Goal: Task Accomplishment & Management: Manage account settings

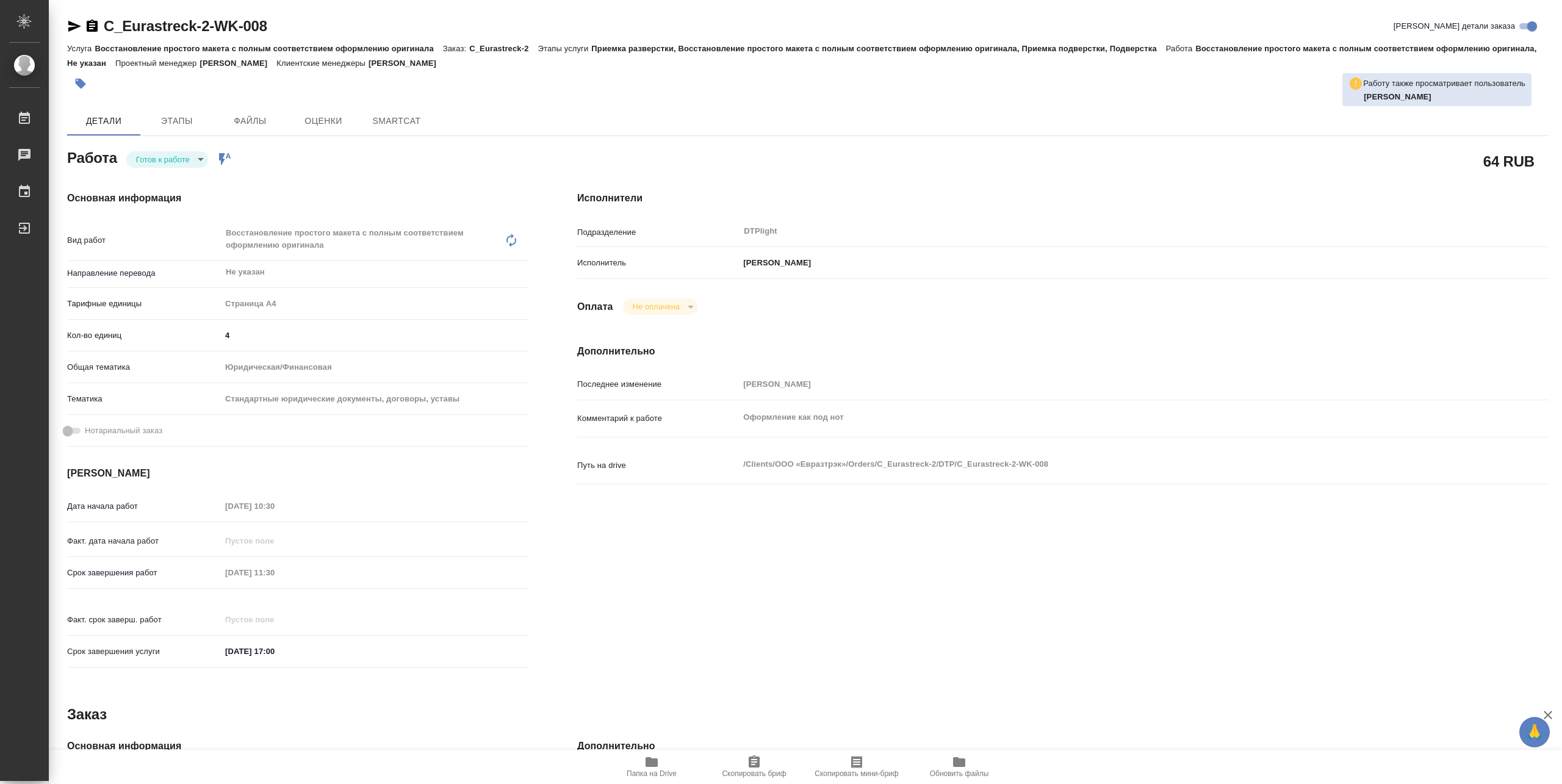
type textarea "x"
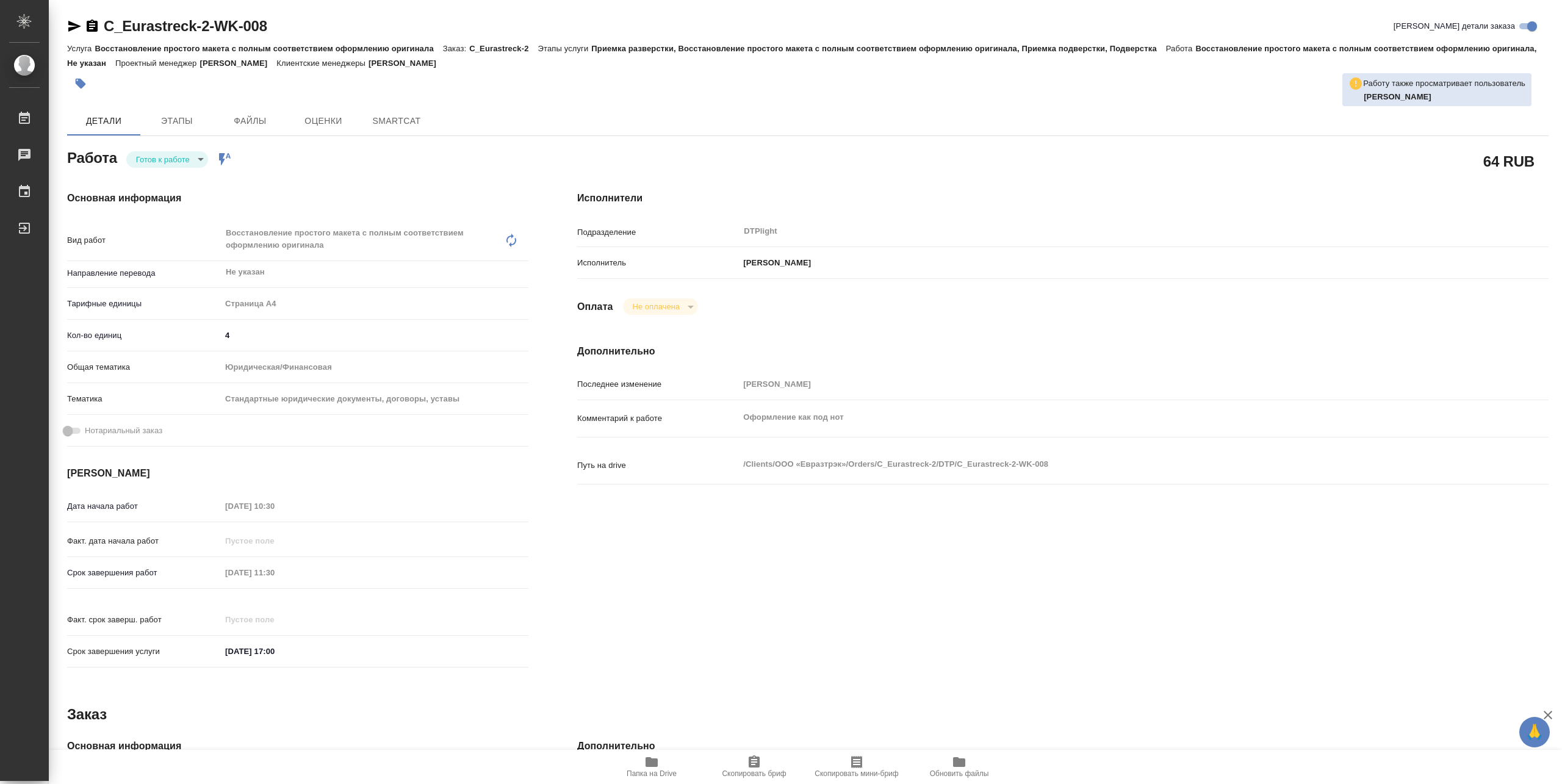
type textarea "x"
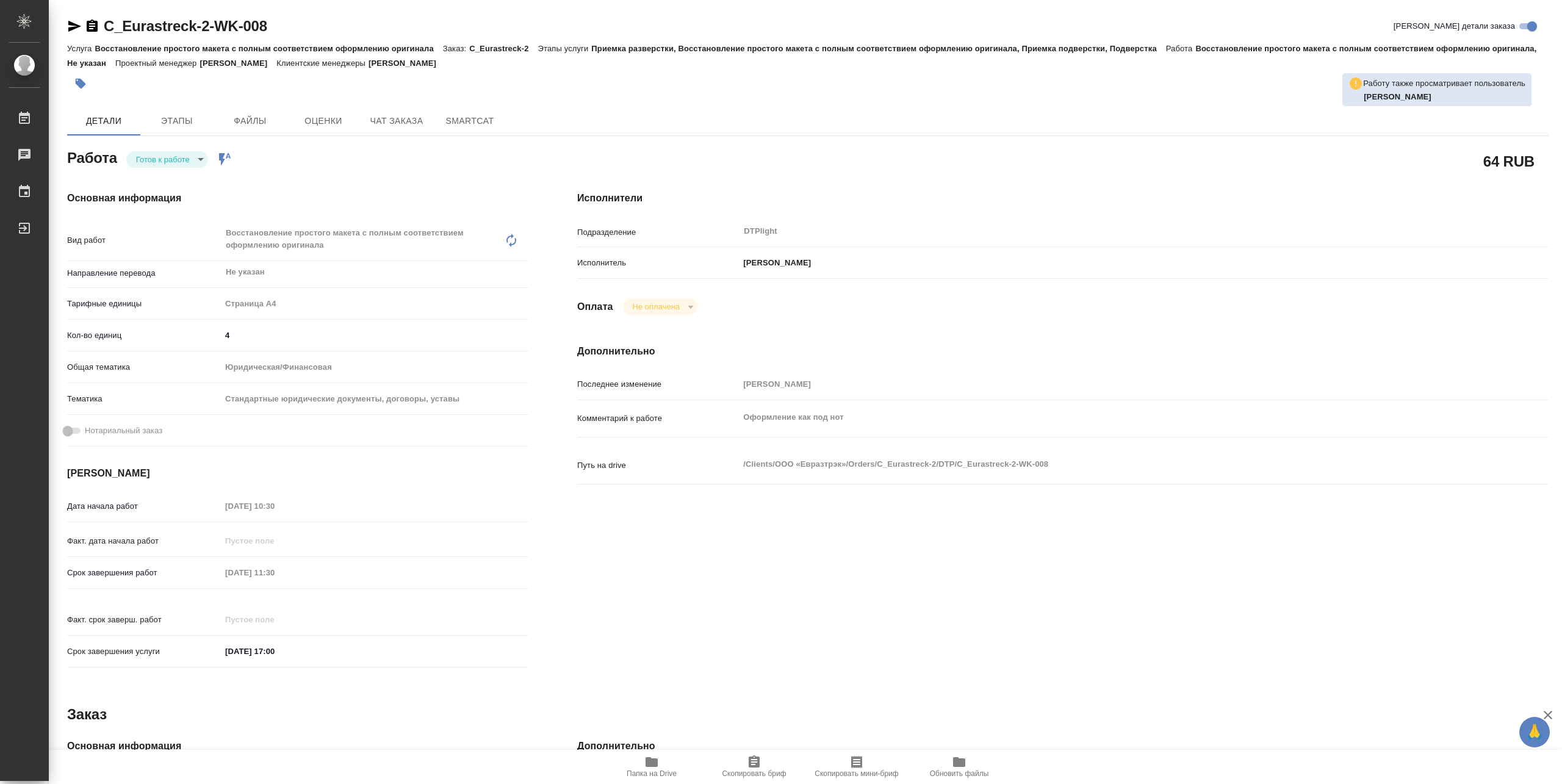
type textarea "x"
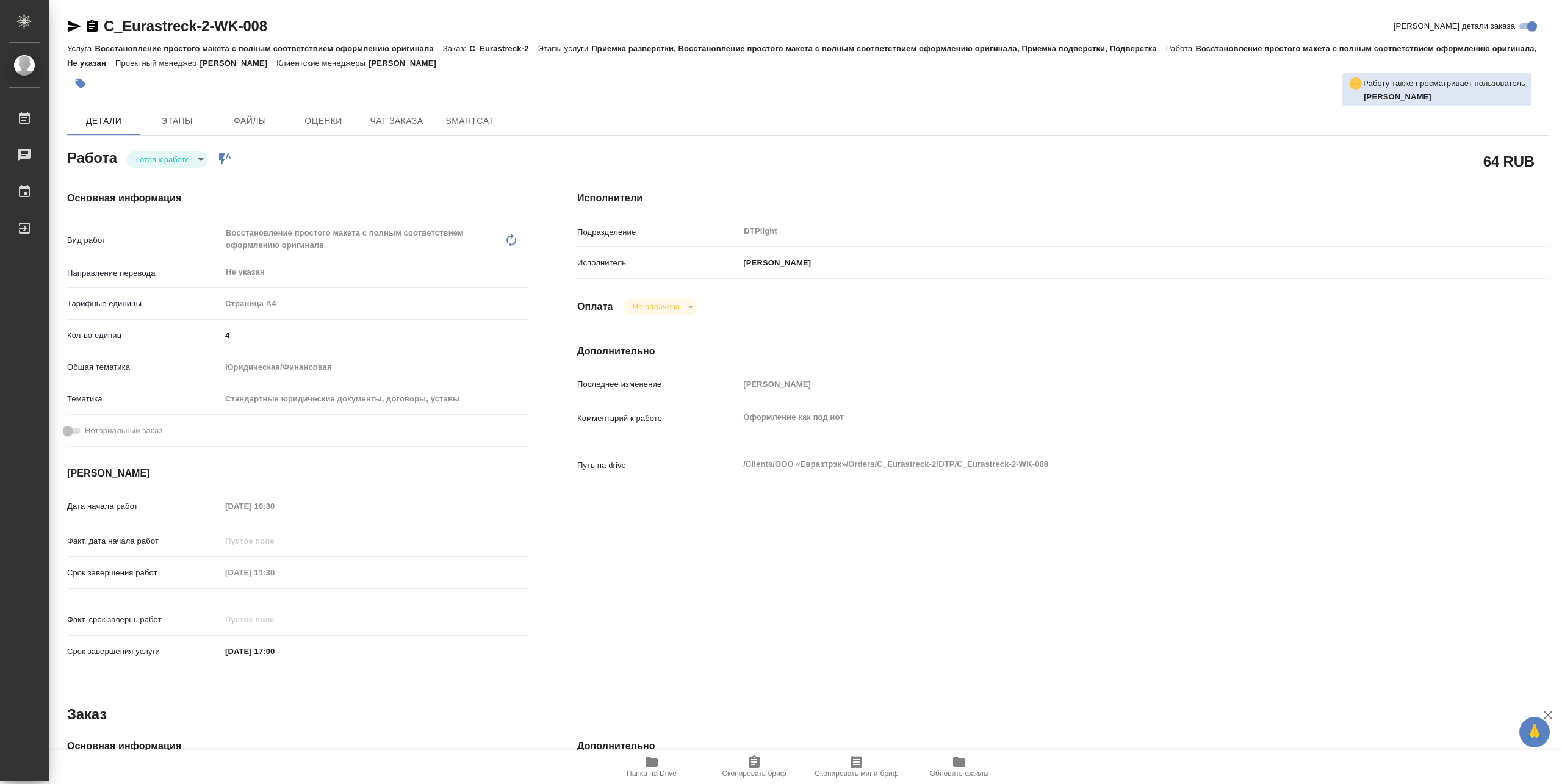
type textarea "x"
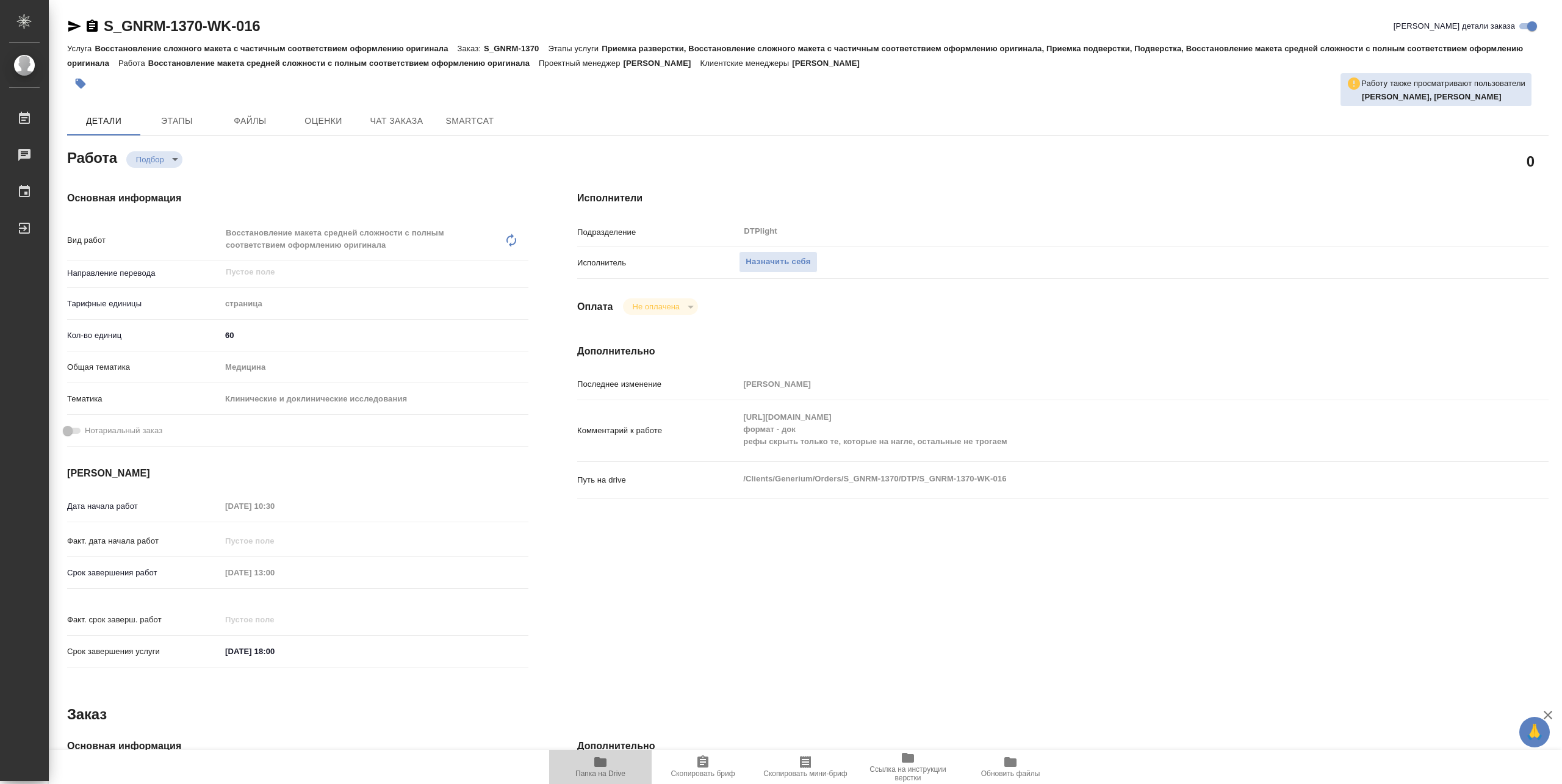
click at [599, 773] on span "Папка на Drive" at bounding box center [600, 774] width 50 height 9
click at [770, 252] on button "Назначить себя" at bounding box center [778, 261] width 78 height 21
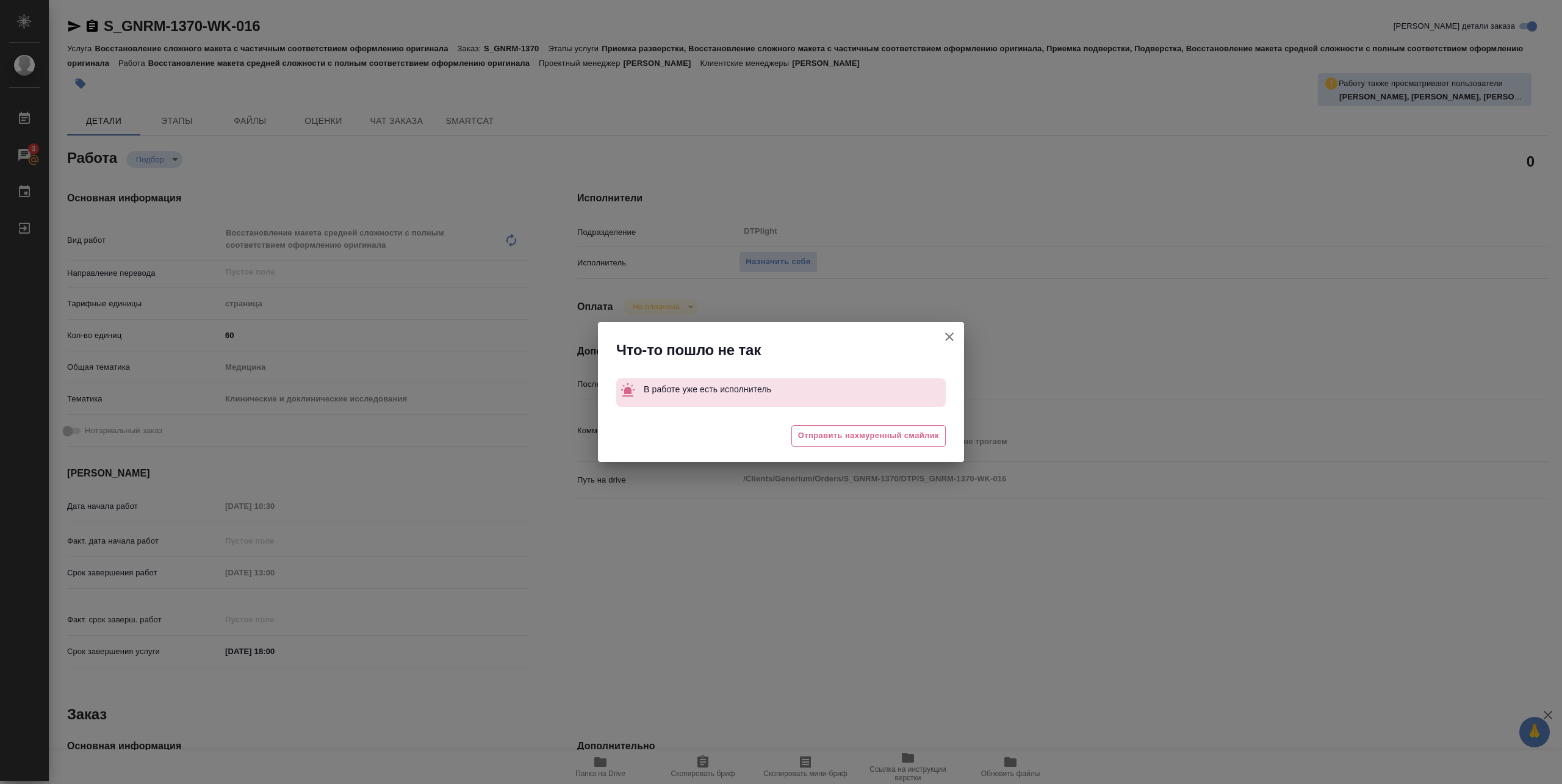
drag, startPoint x: 962, startPoint y: 340, endPoint x: 907, endPoint y: 299, distance: 68.6
click at [962, 337] on button "[PERSON_NAME] детали заказа" at bounding box center [950, 336] width 29 height 29
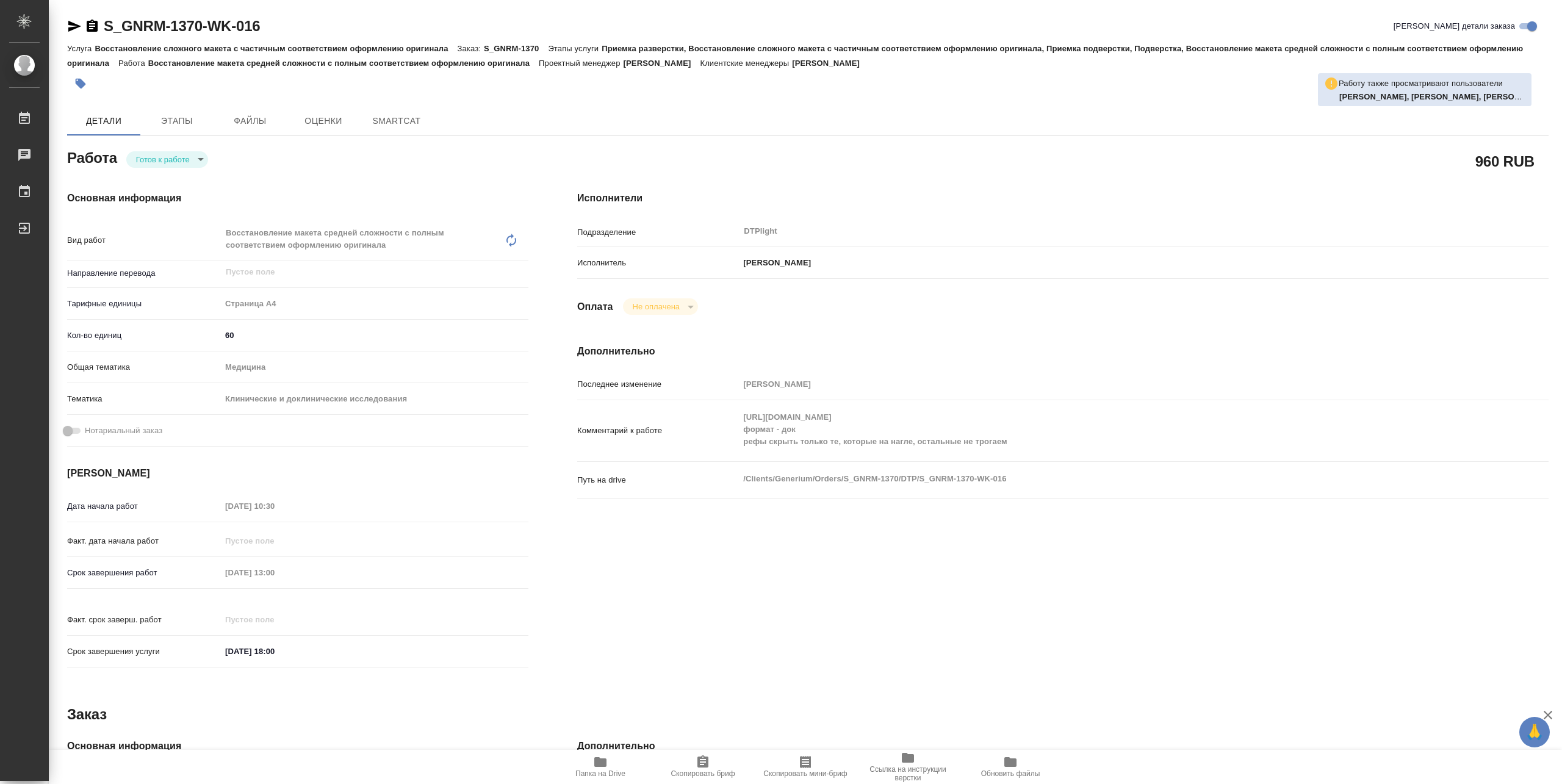
type textarea "x"
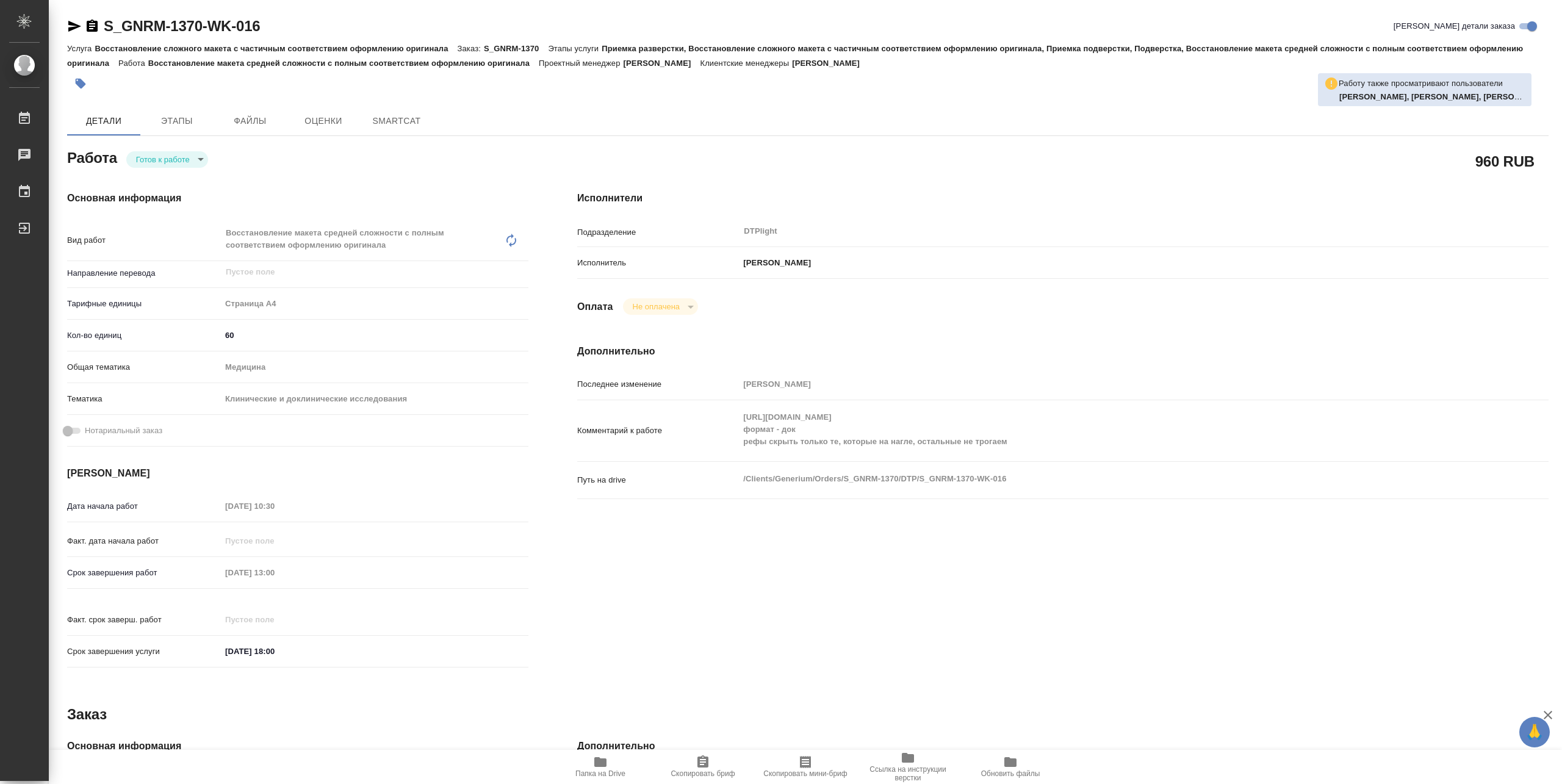
type textarea "x"
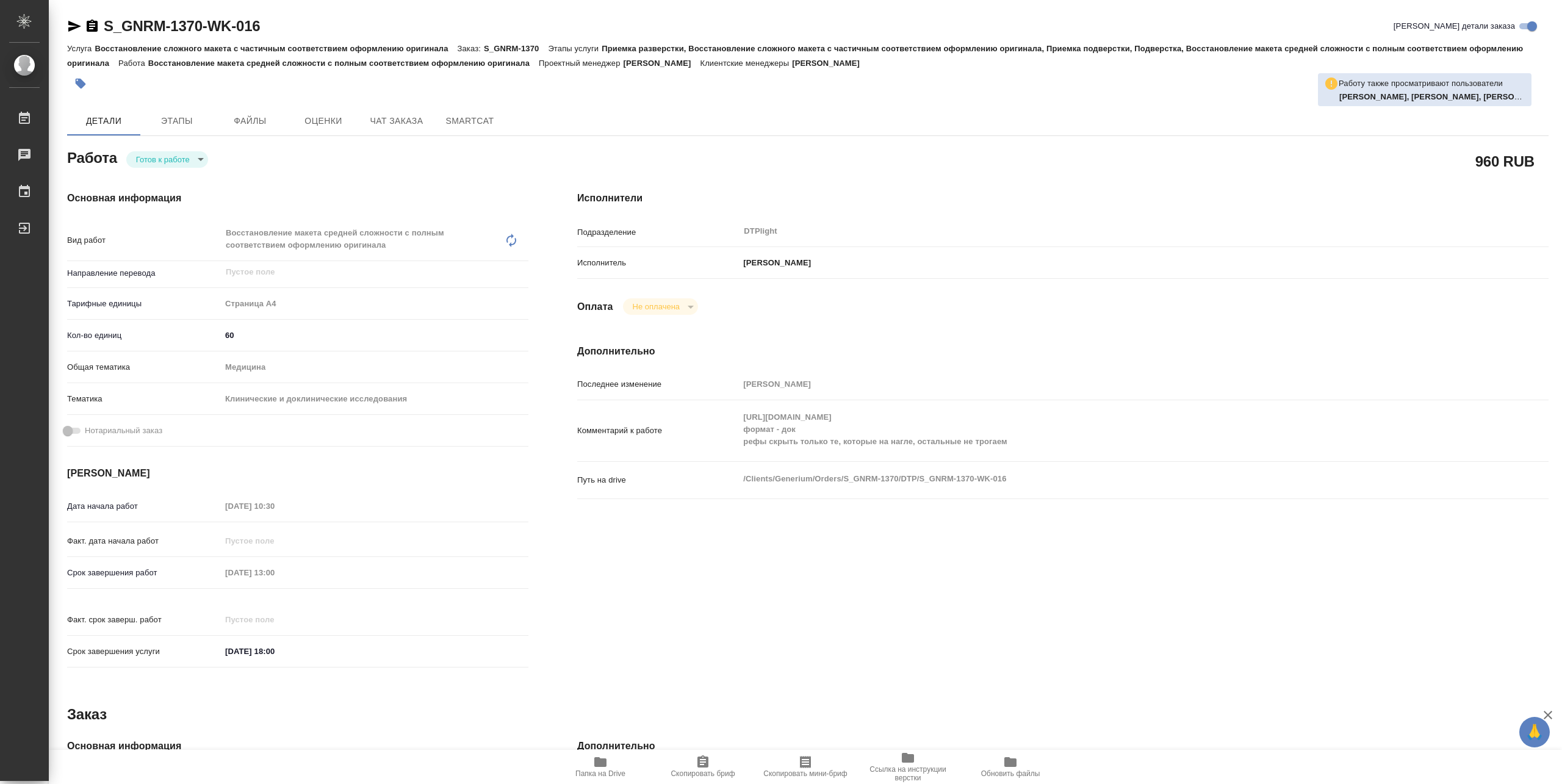
type textarea "x"
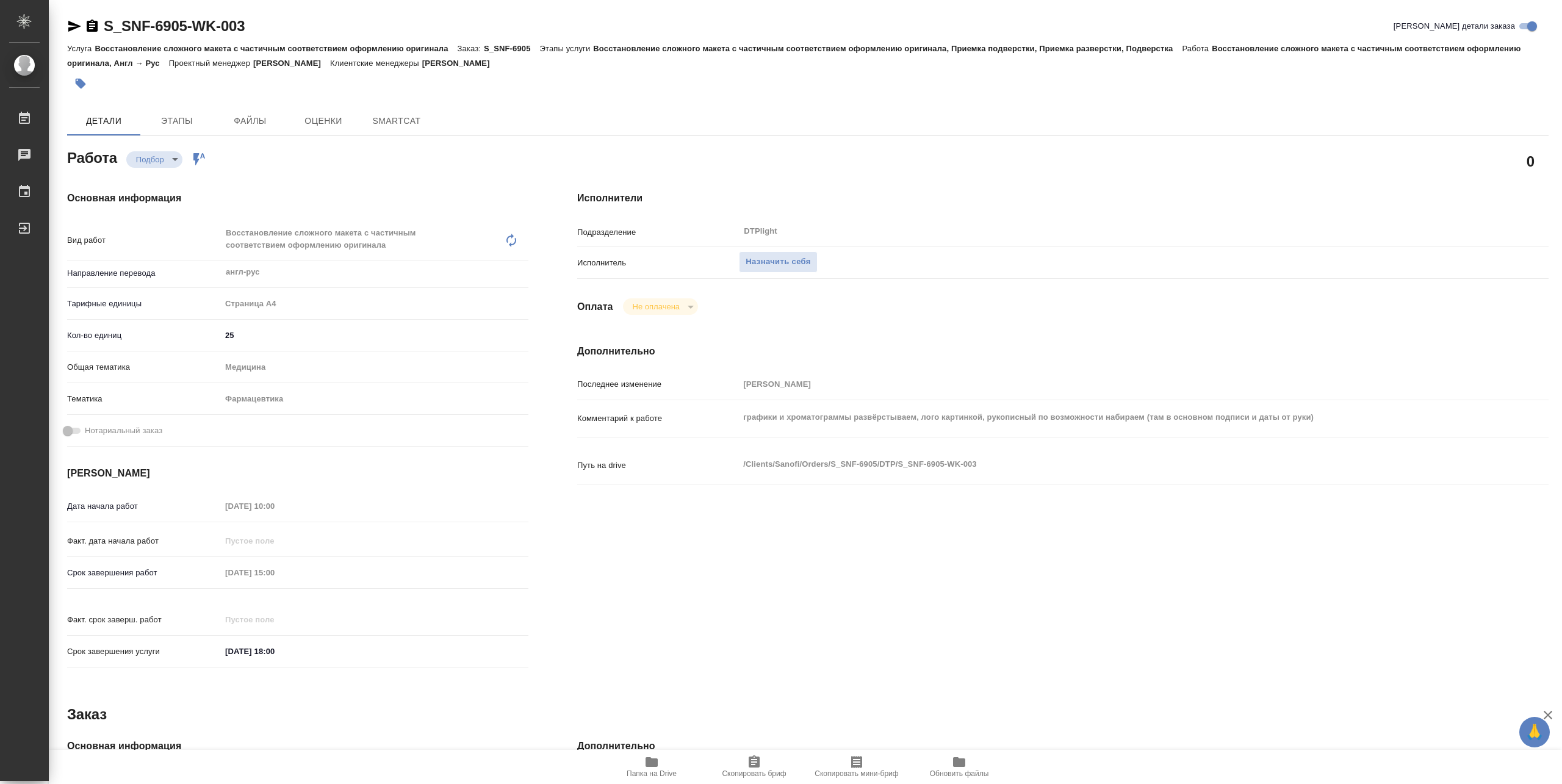
type textarea "x"
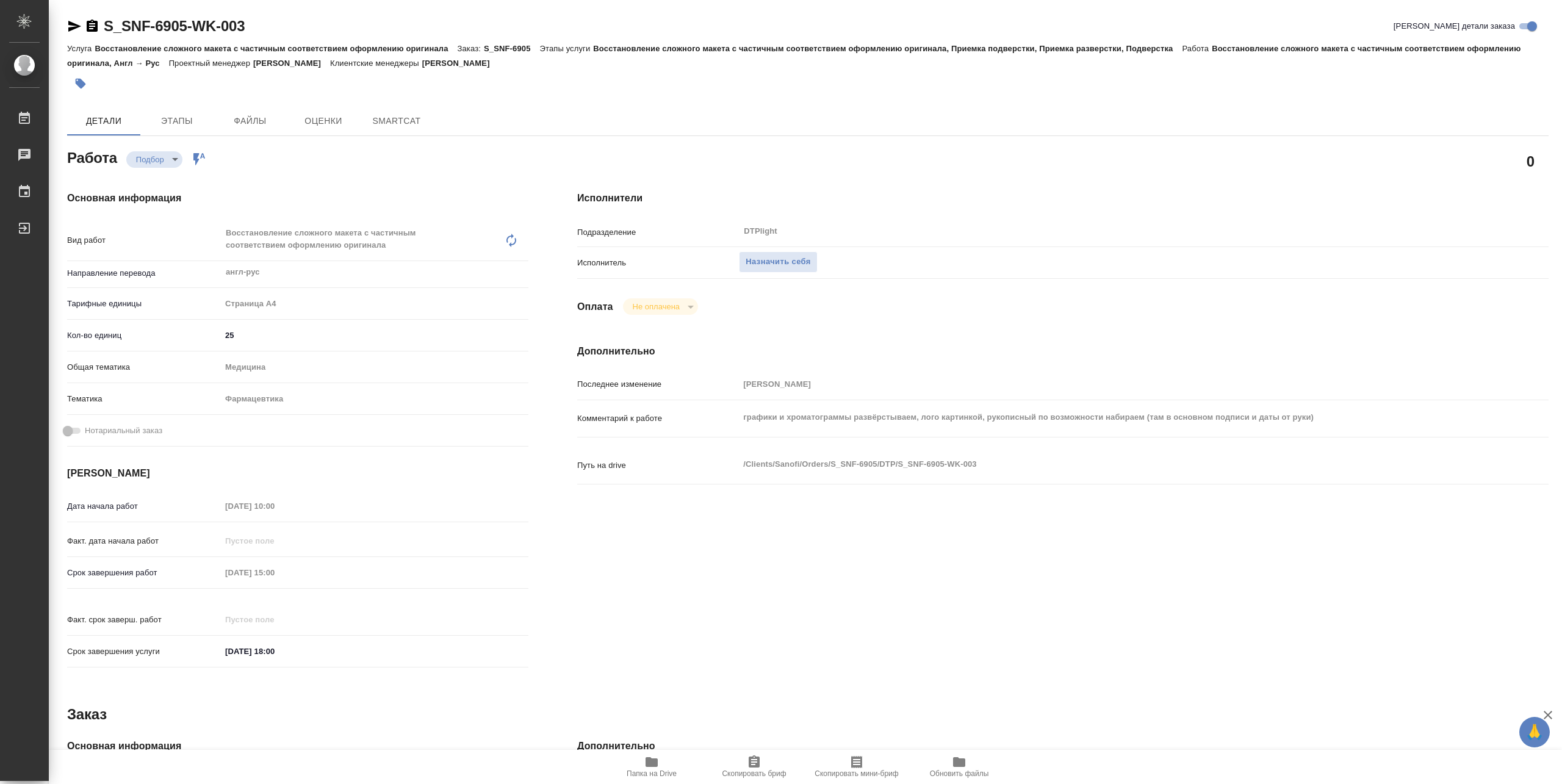
type textarea "x"
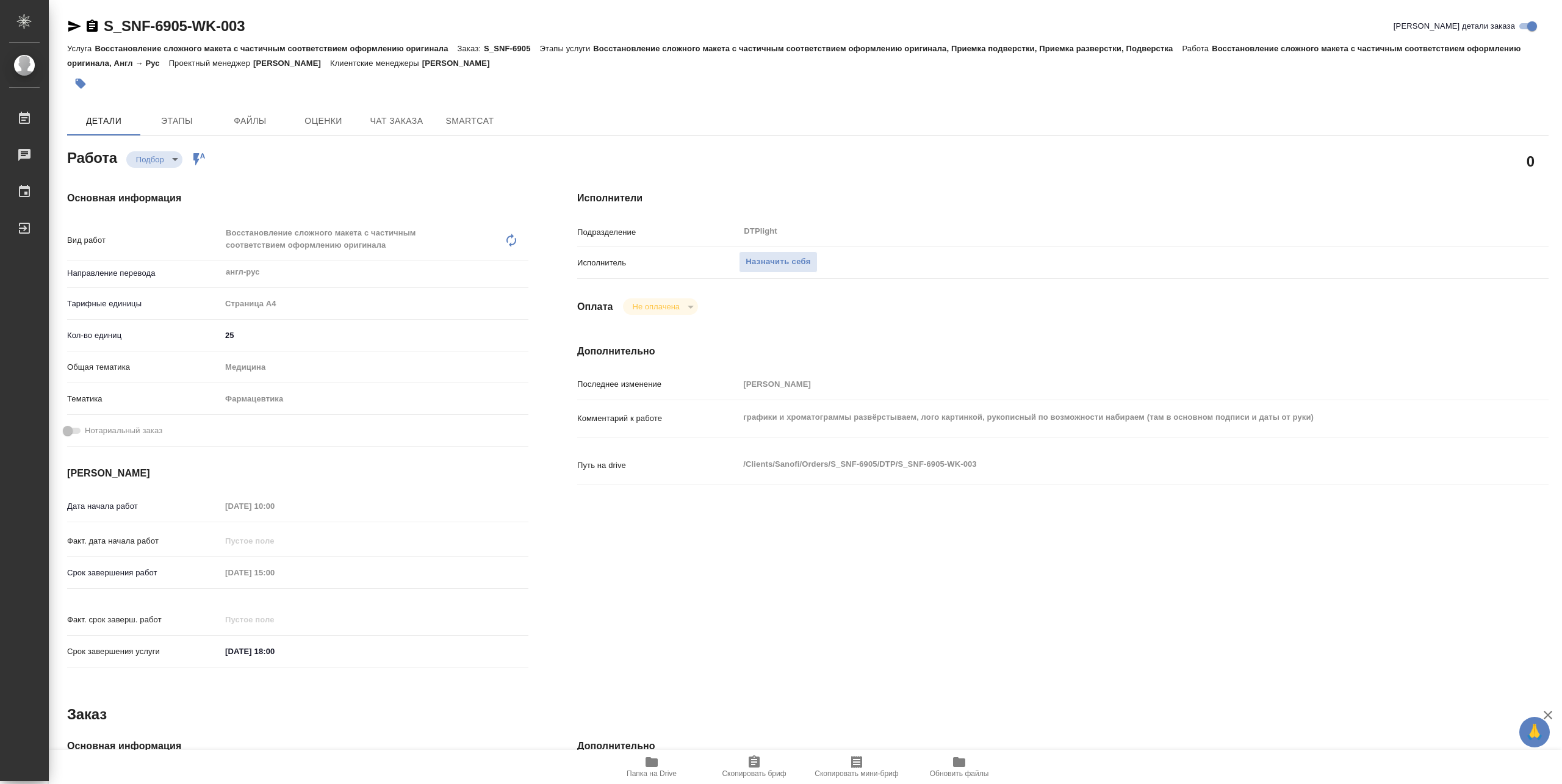
type textarea "x"
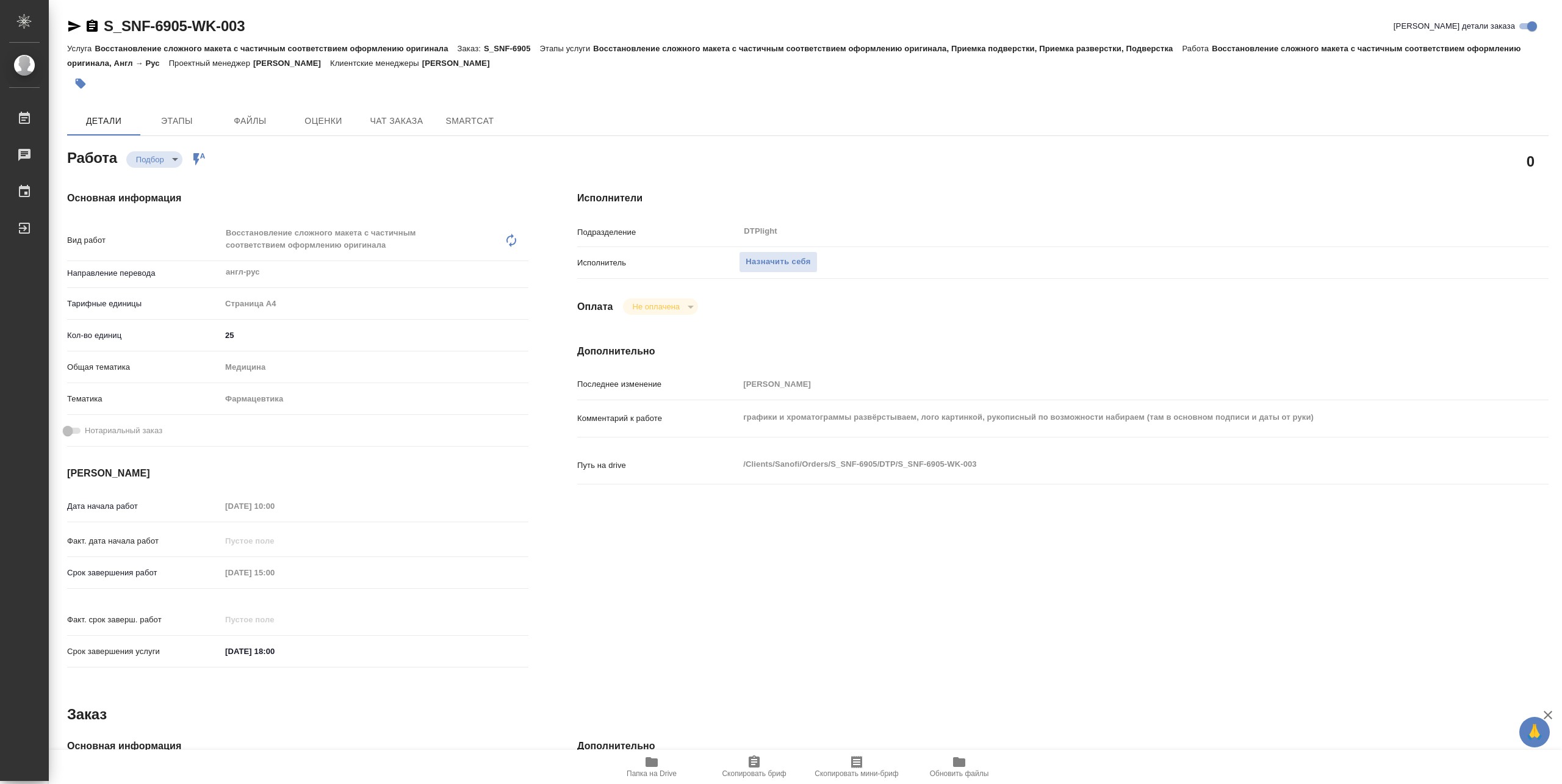
type textarea "x"
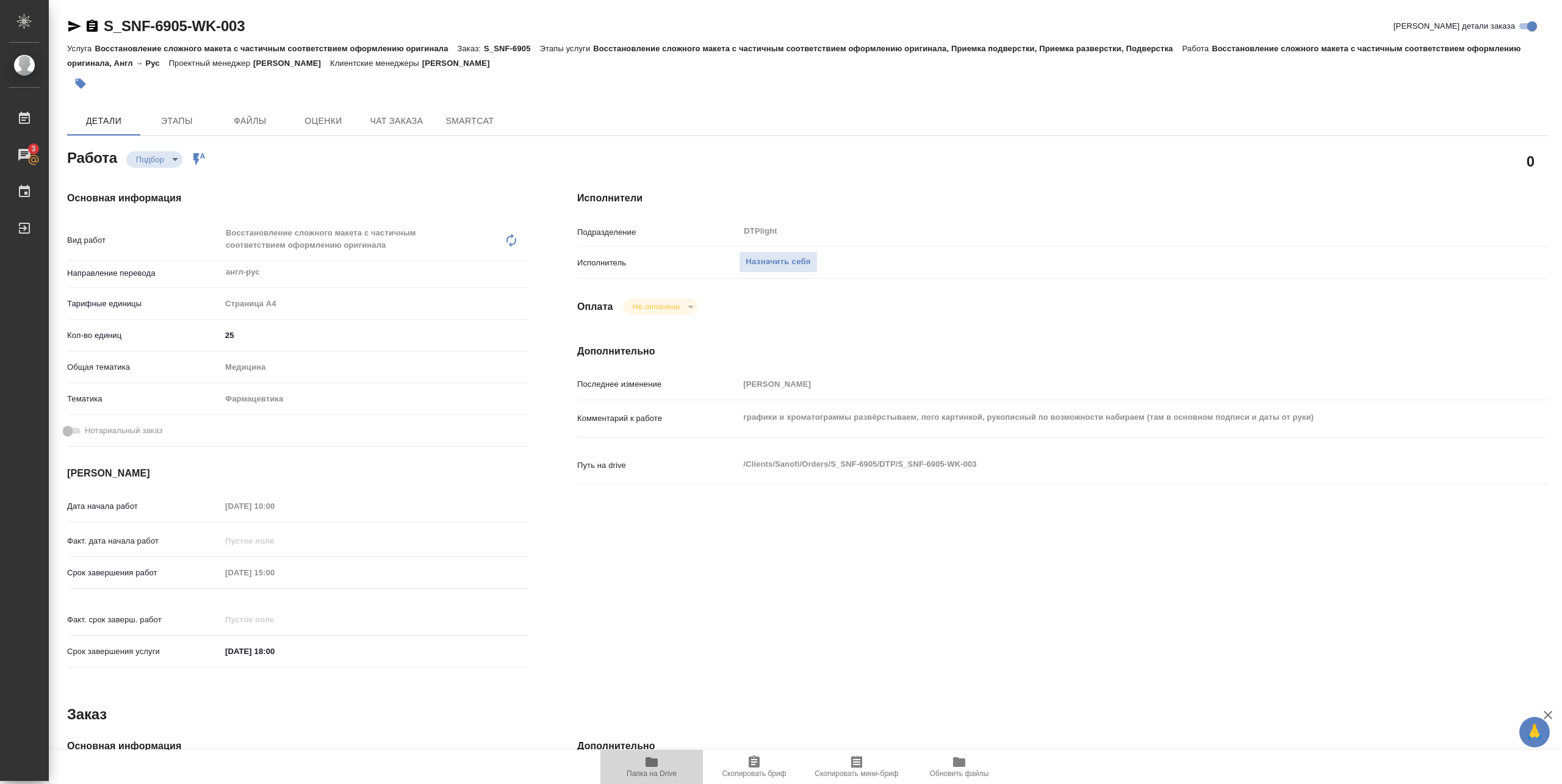
click at [644, 774] on span "Папка на Drive" at bounding box center [651, 774] width 50 height 9
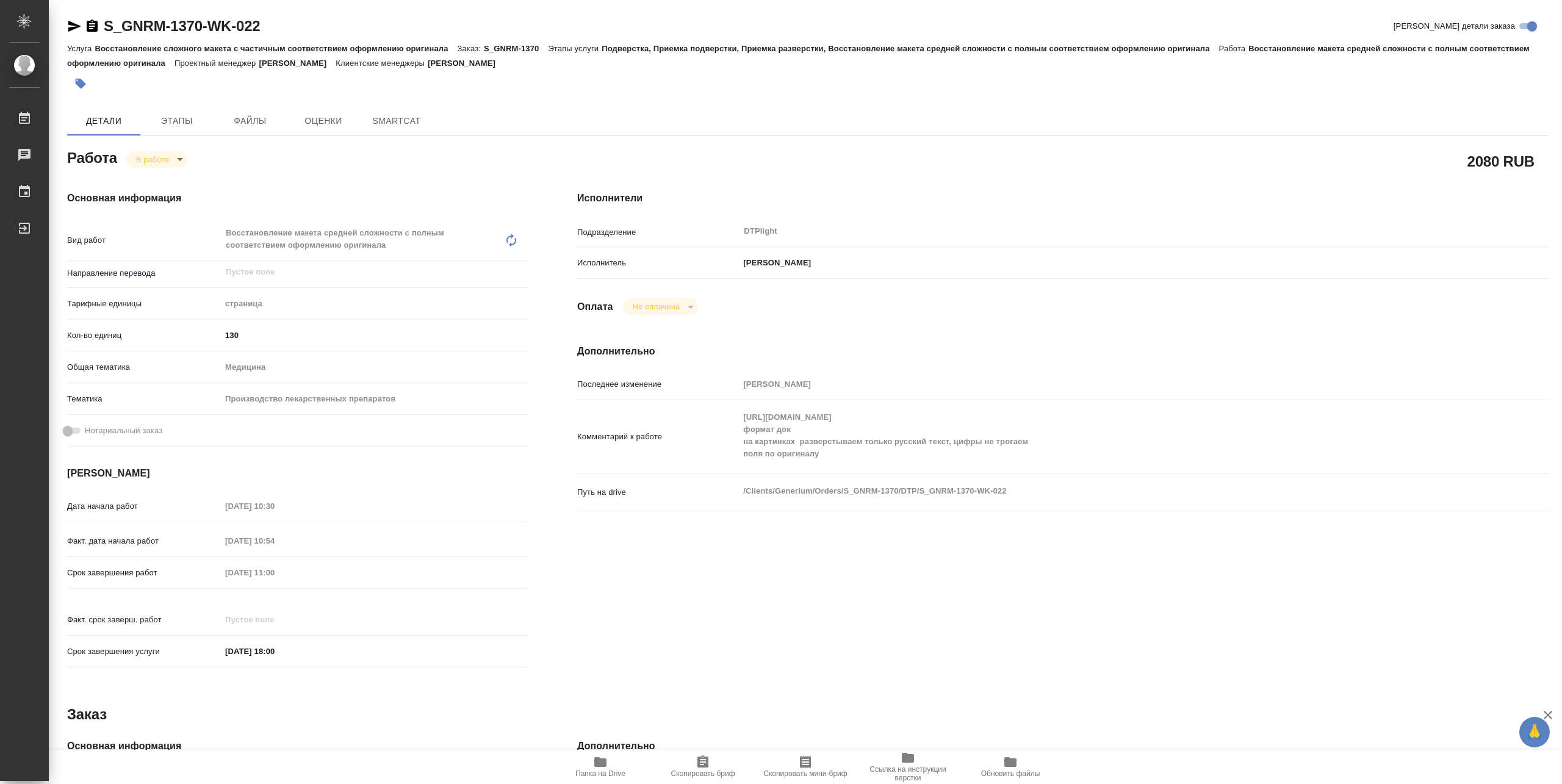
type textarea "x"
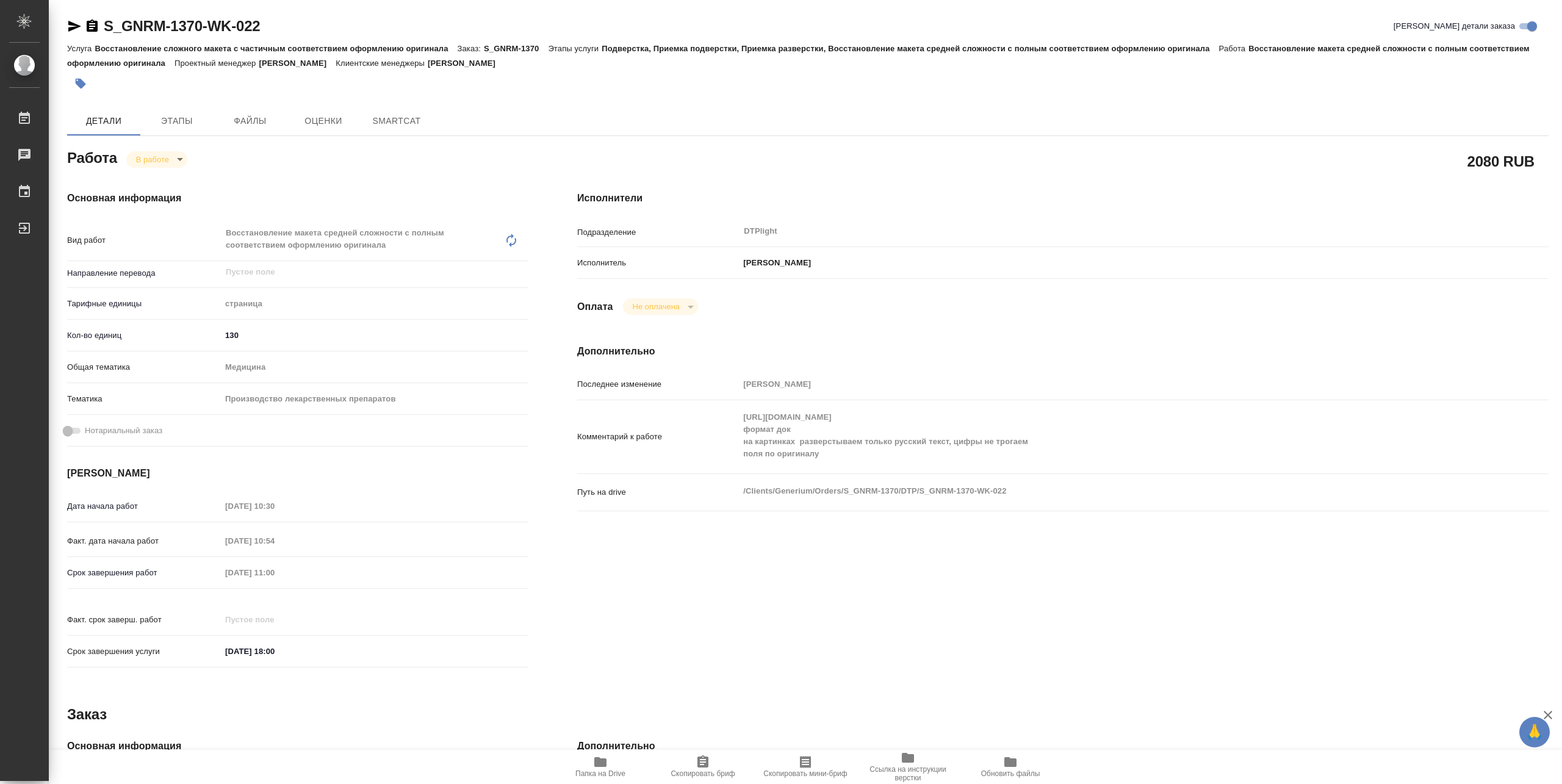
type textarea "x"
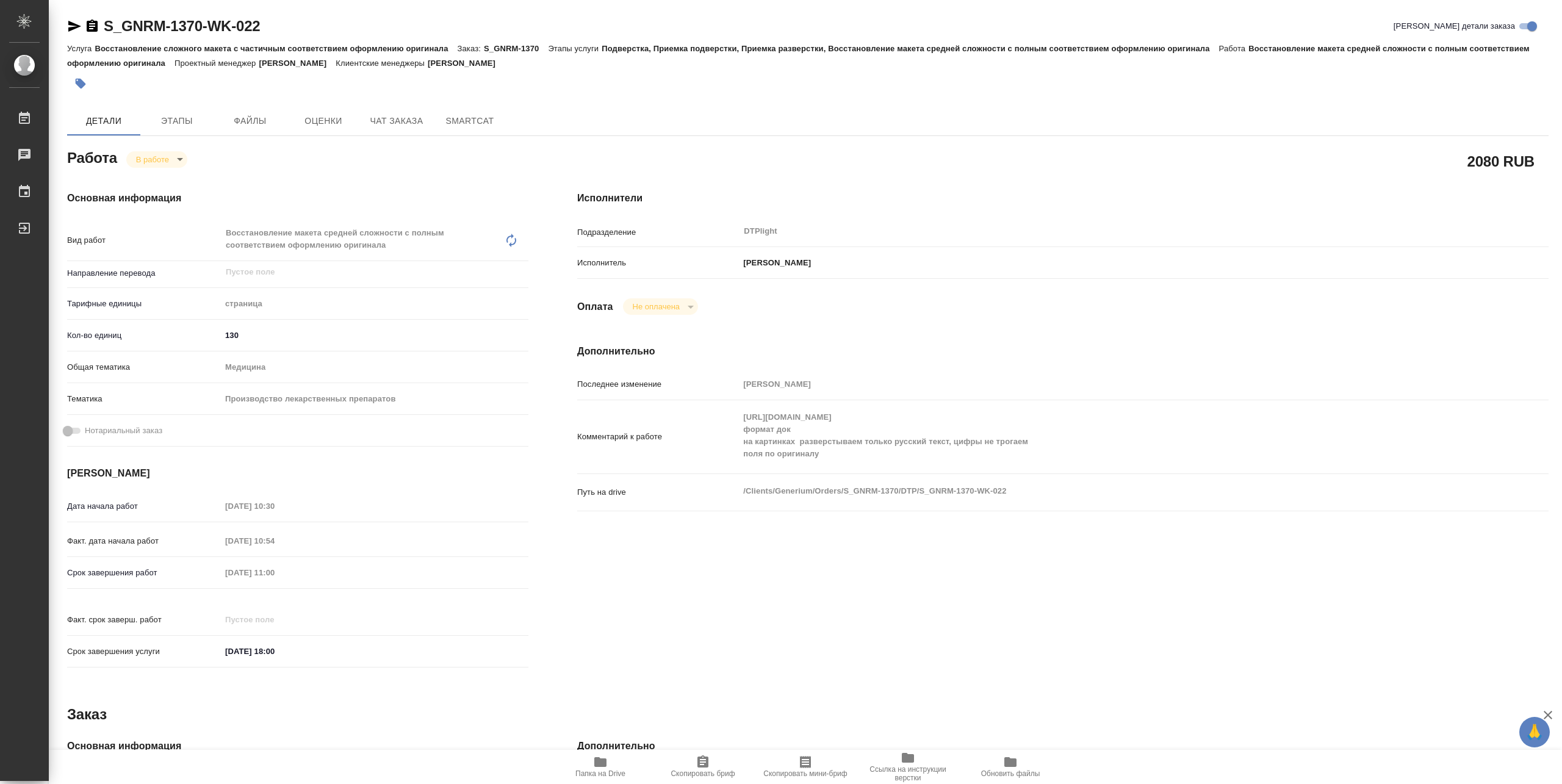
type textarea "x"
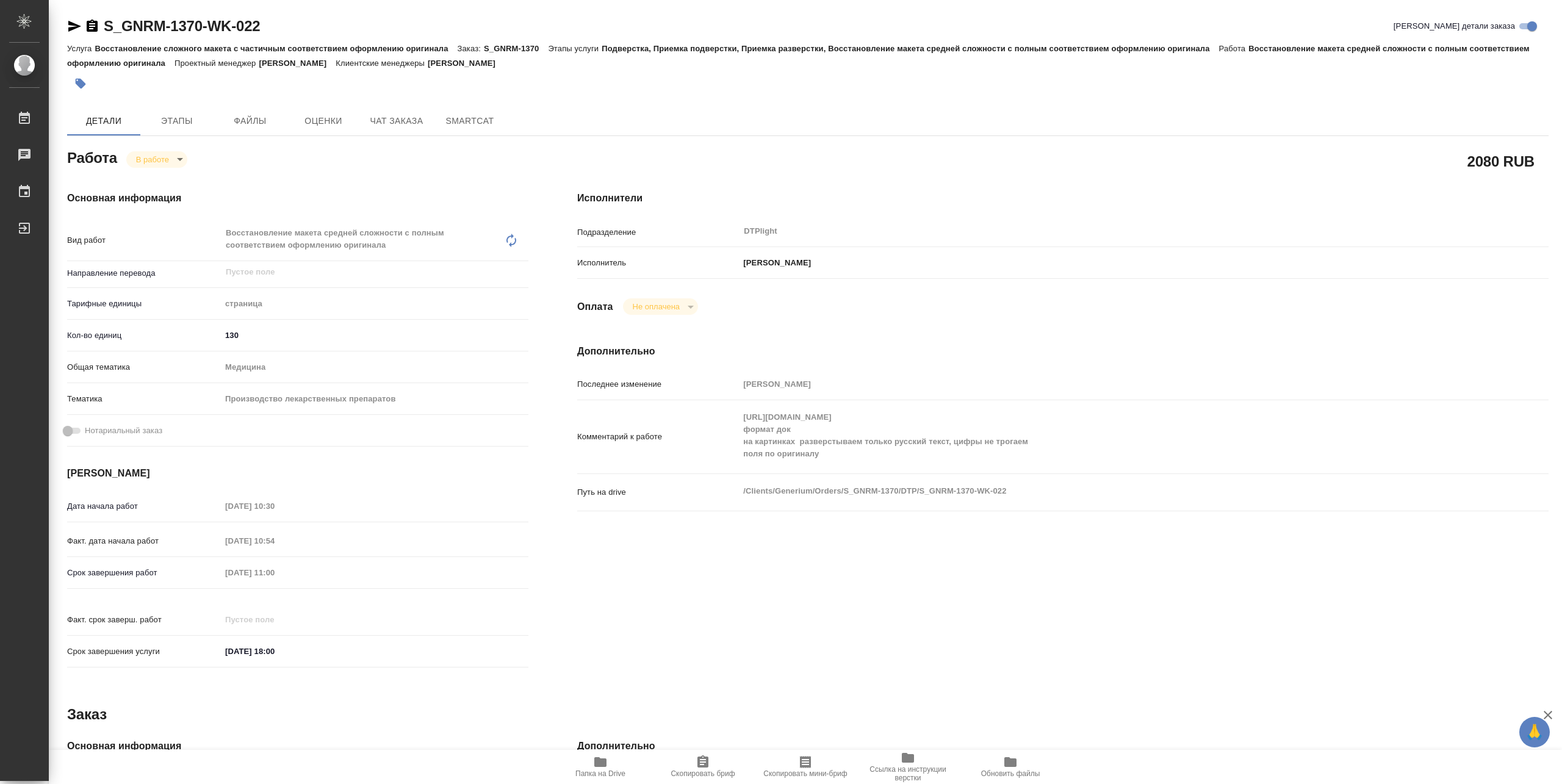
type textarea "x"
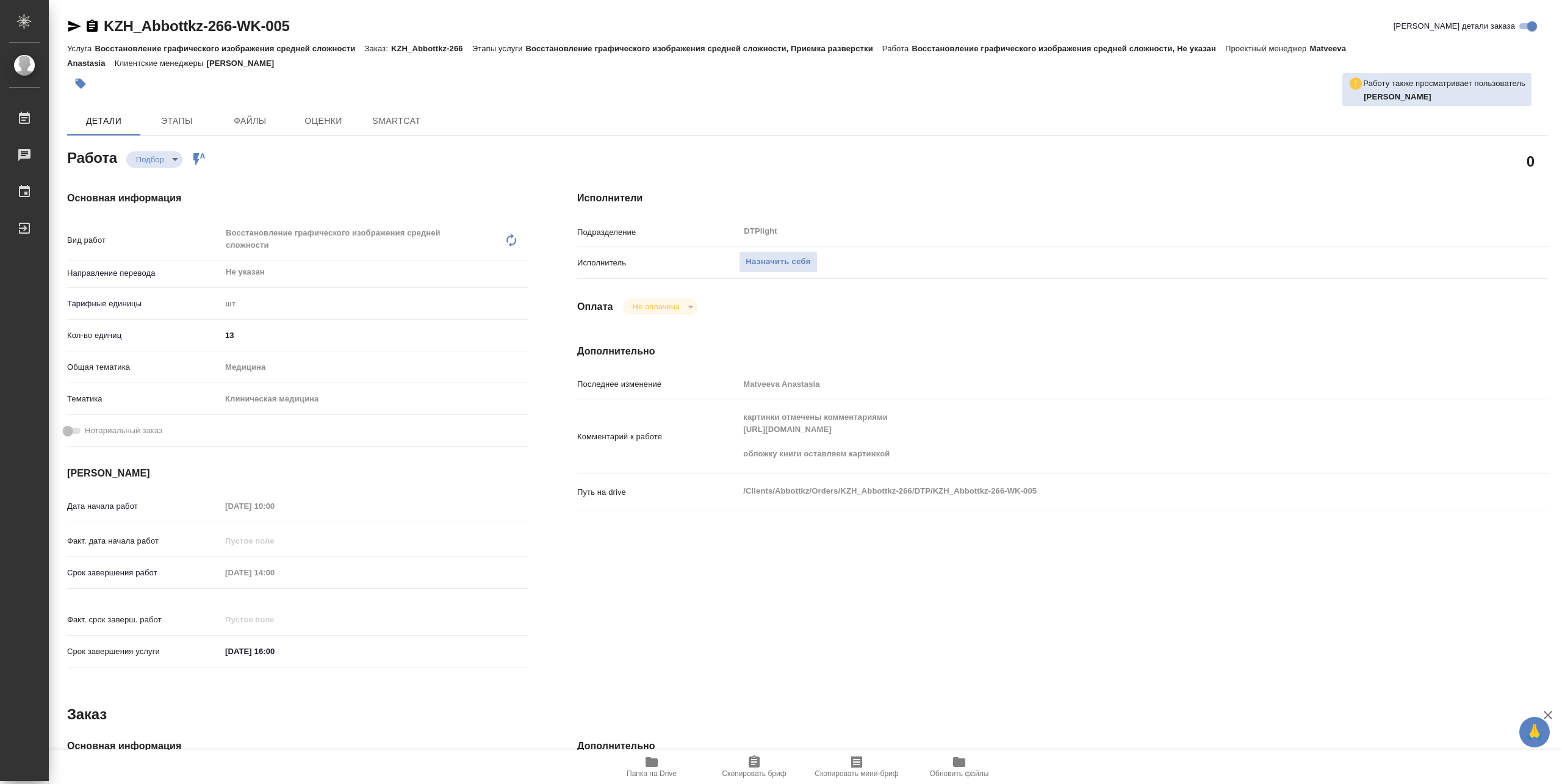
type textarea "x"
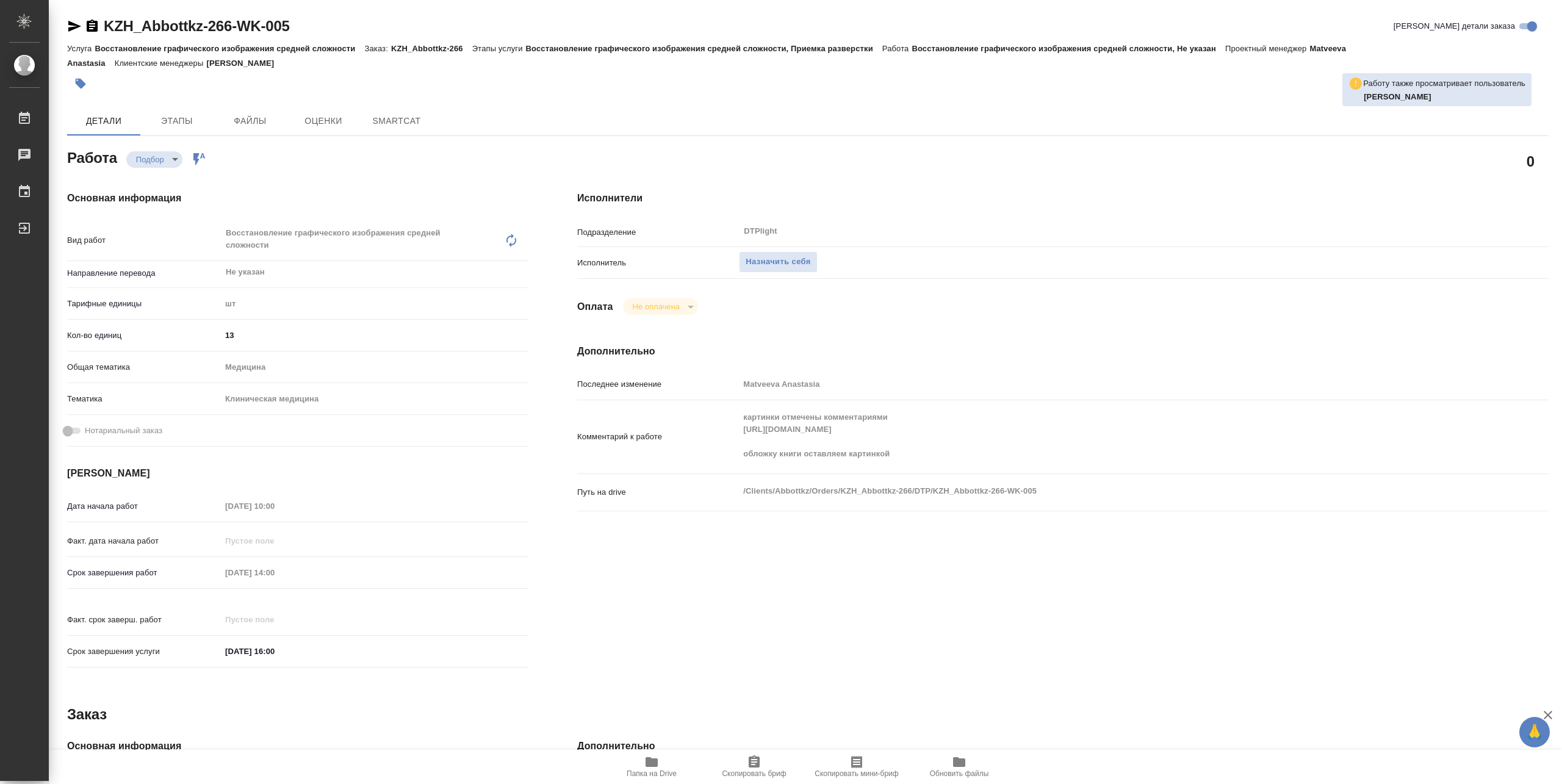
type textarea "x"
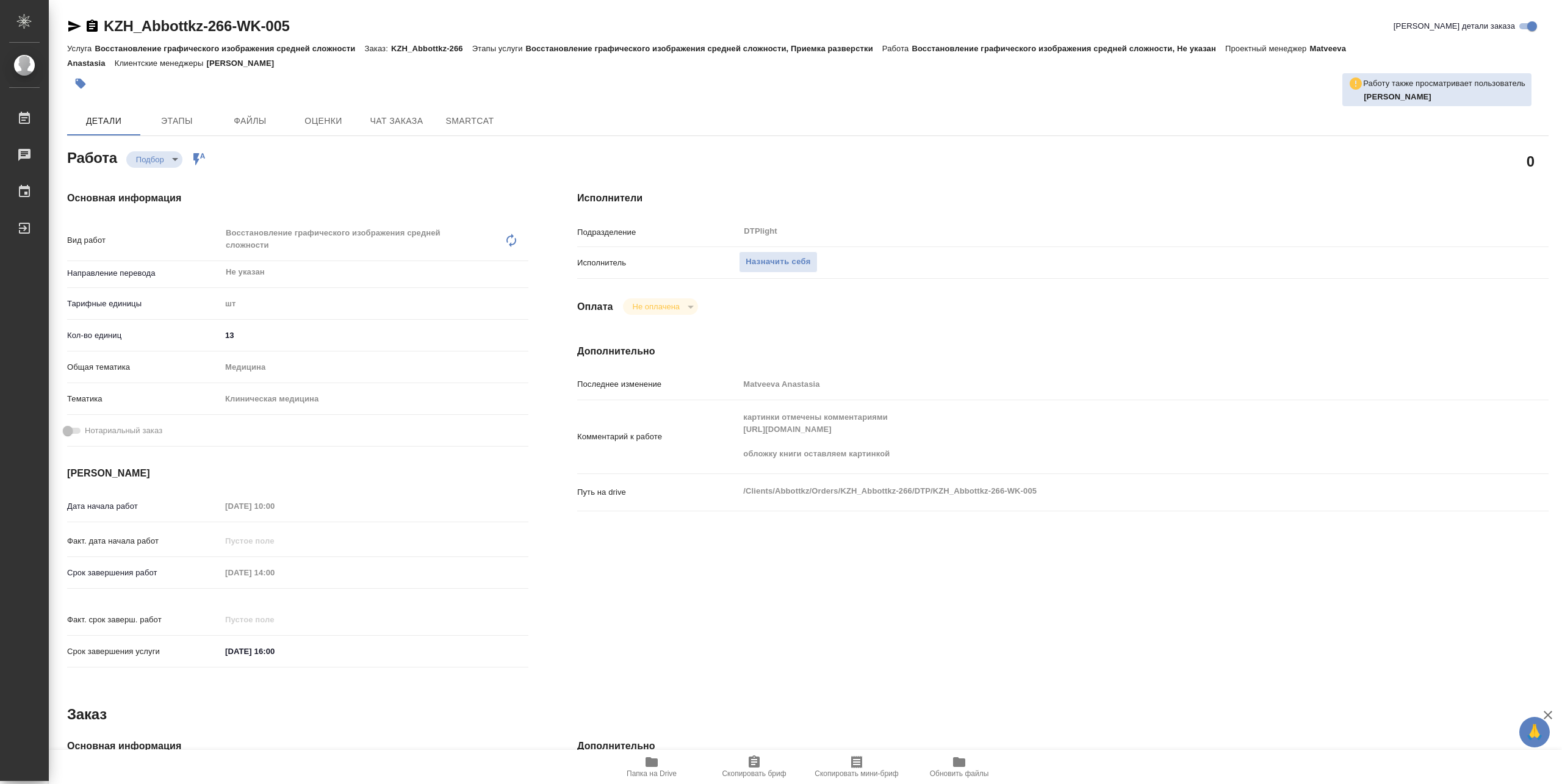
type textarea "x"
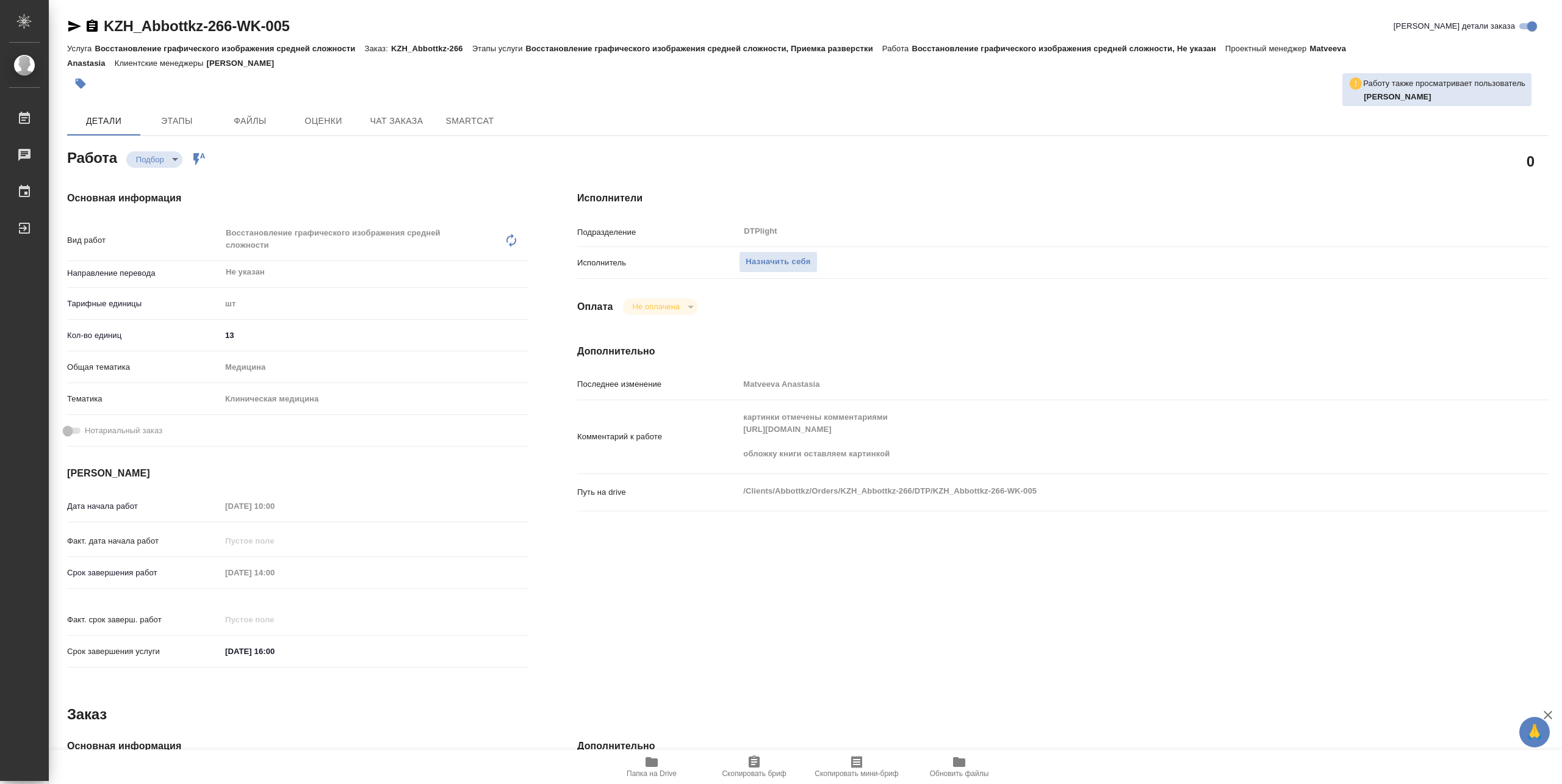
type textarea "x"
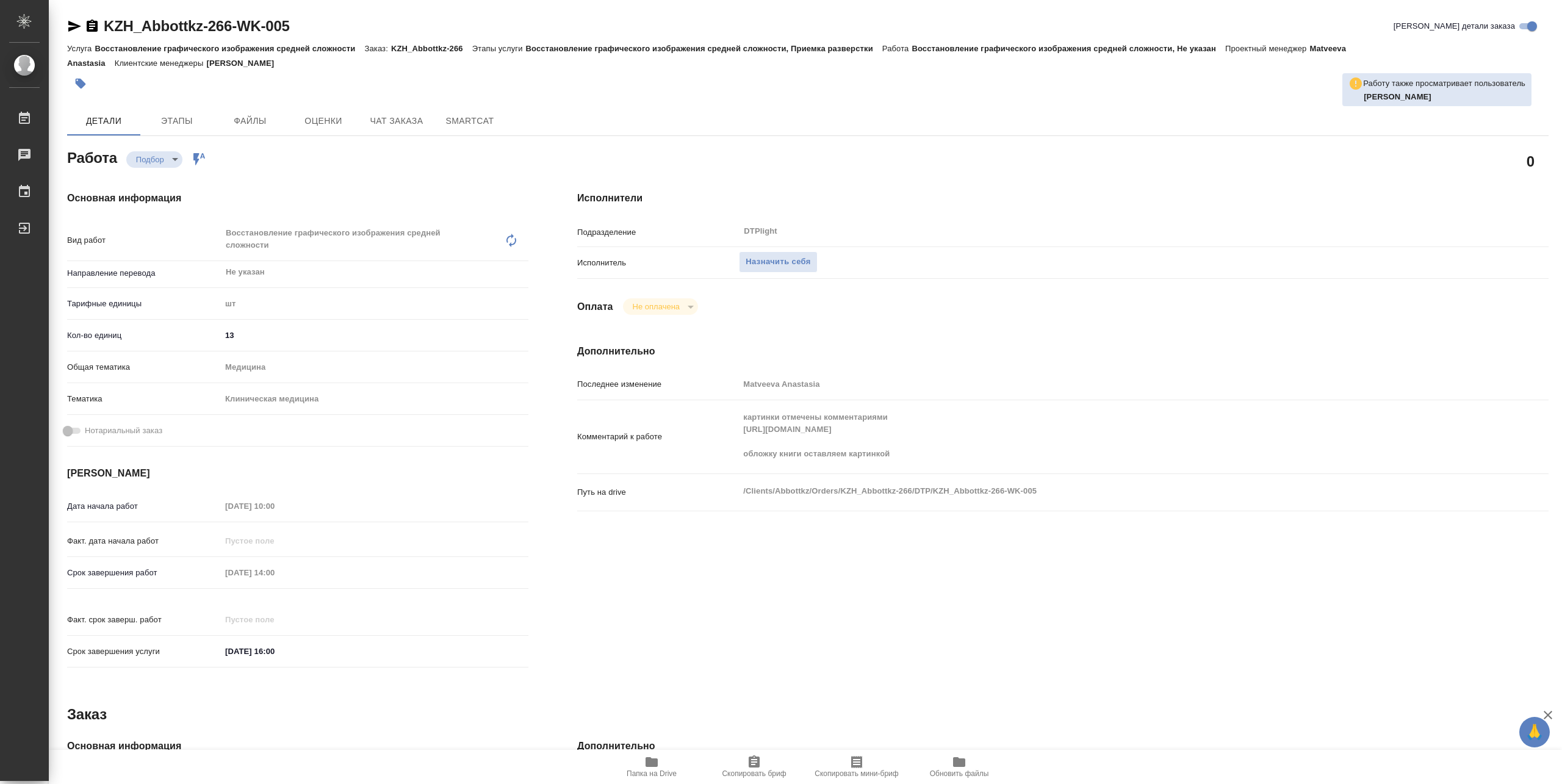
type textarea "x"
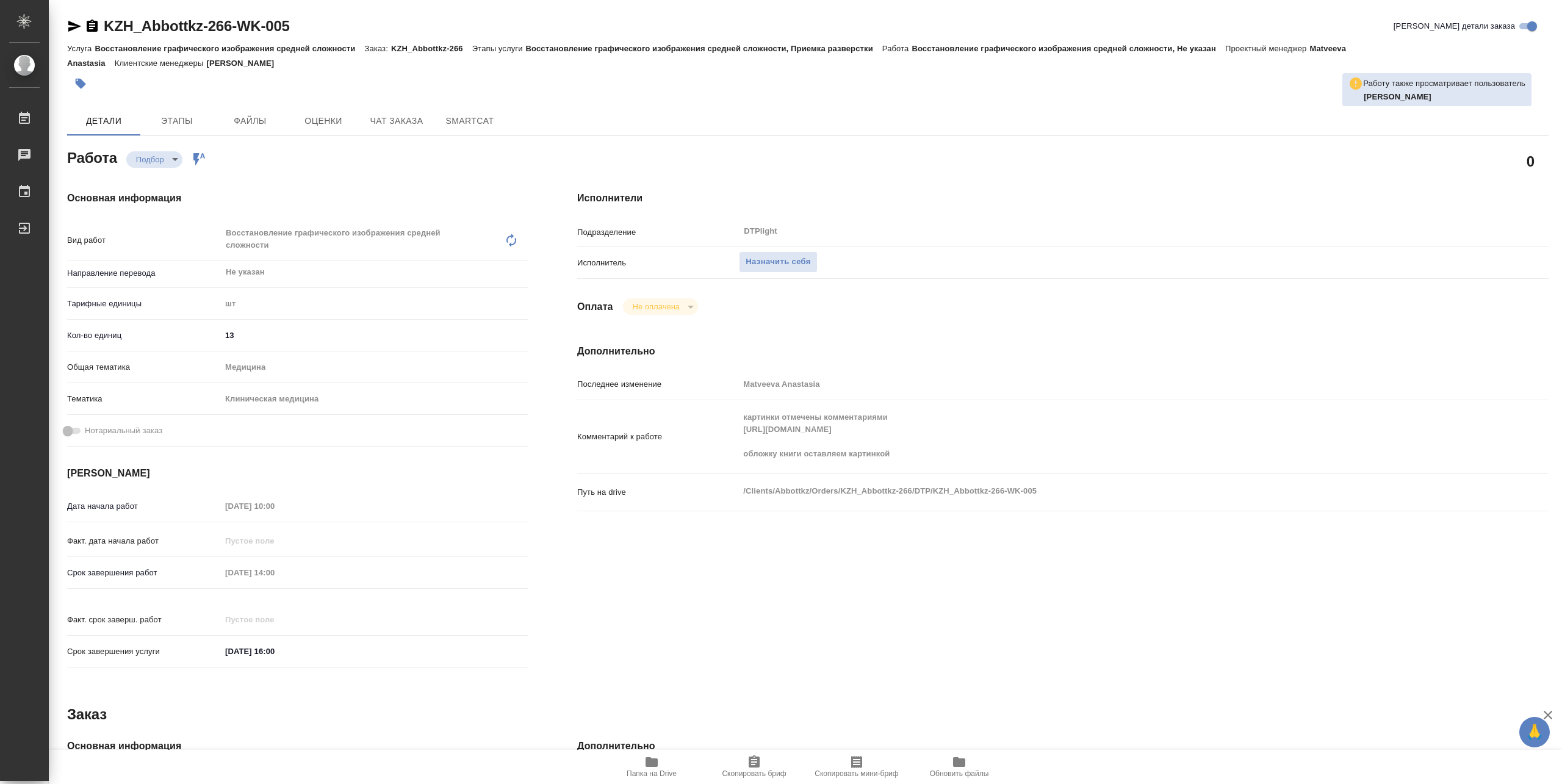
type textarea "x"
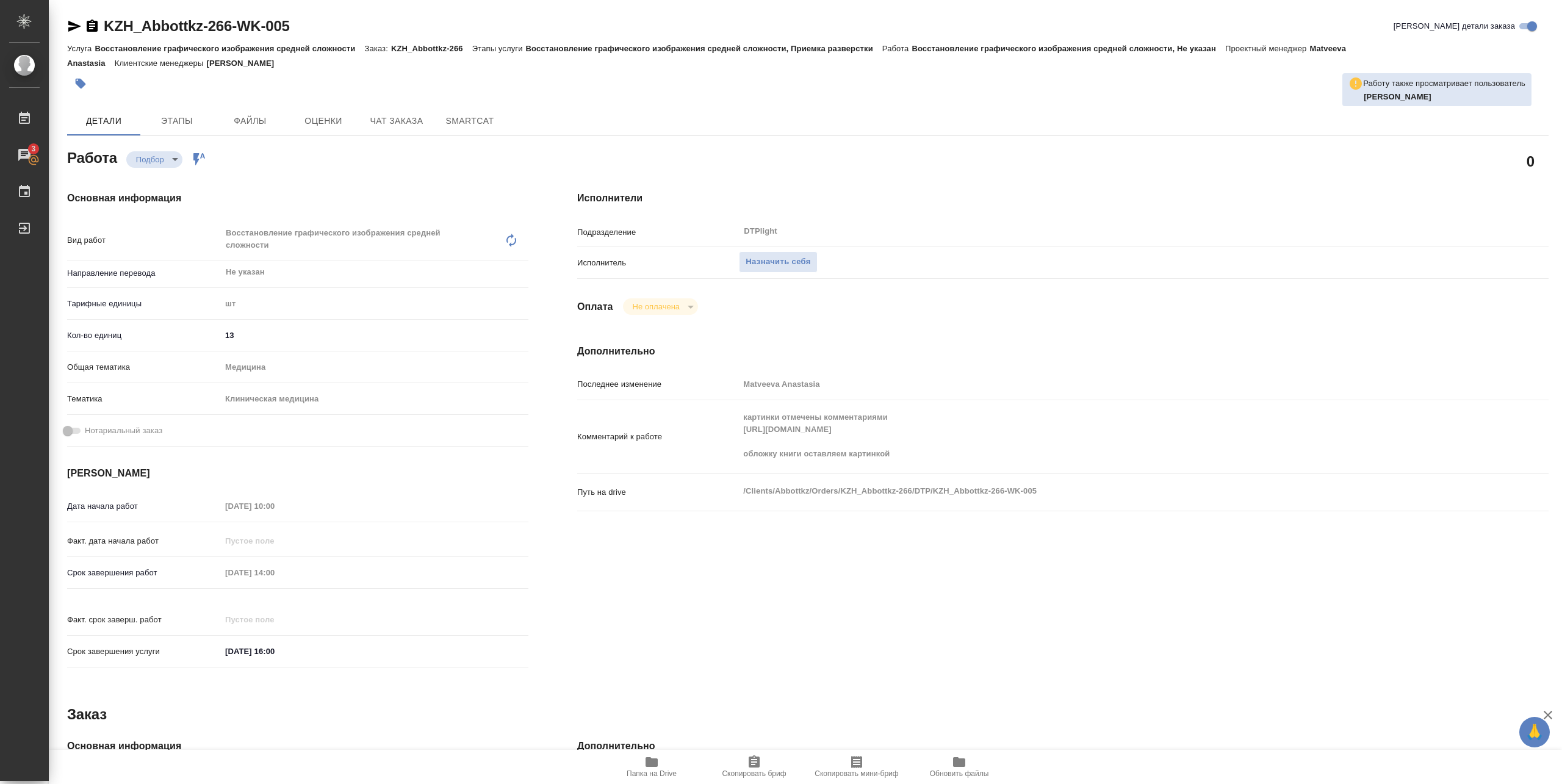
click at [650, 764] on icon "button" at bounding box center [651, 762] width 12 height 10
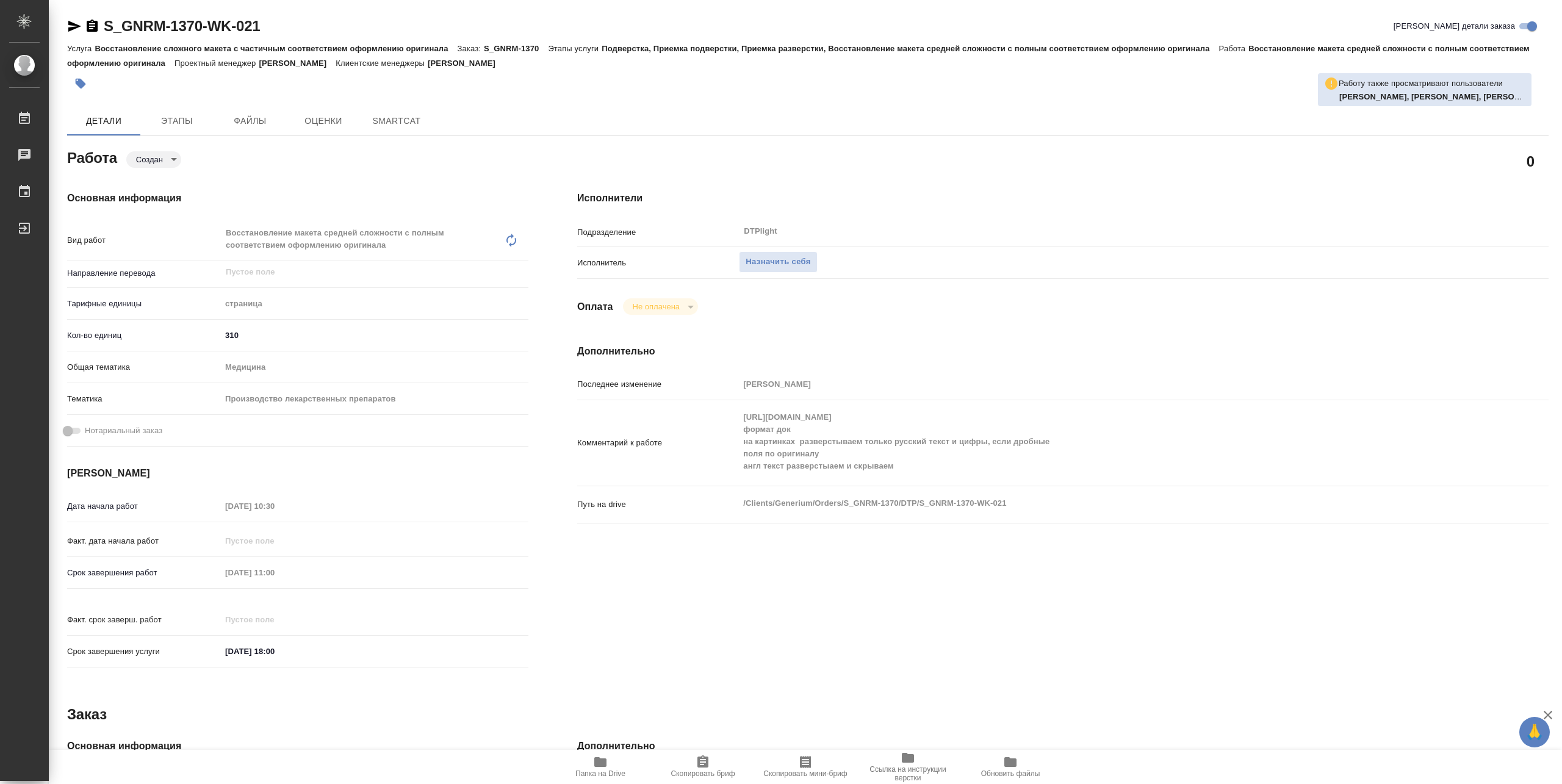
type textarea "x"
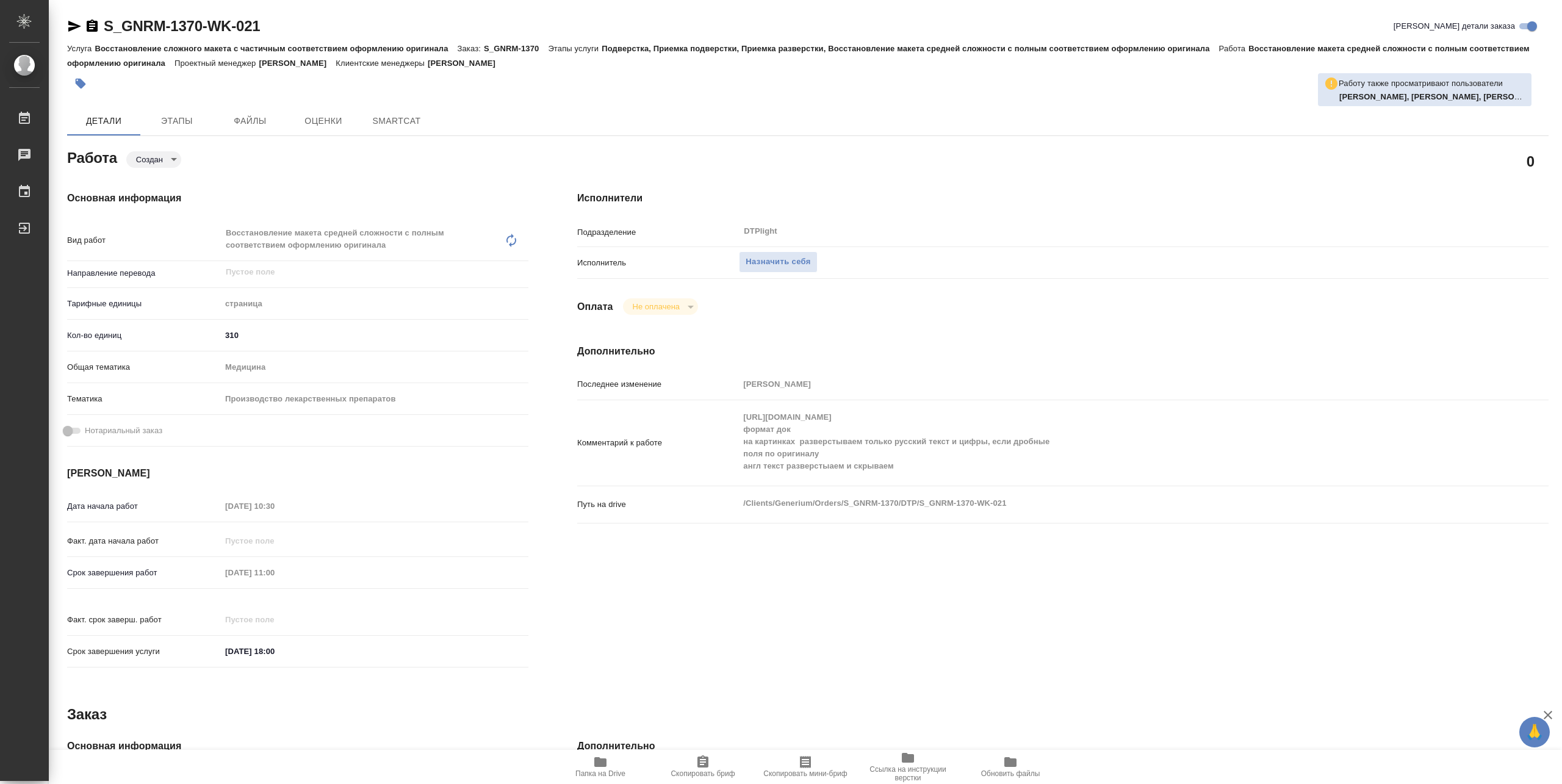
type textarea "x"
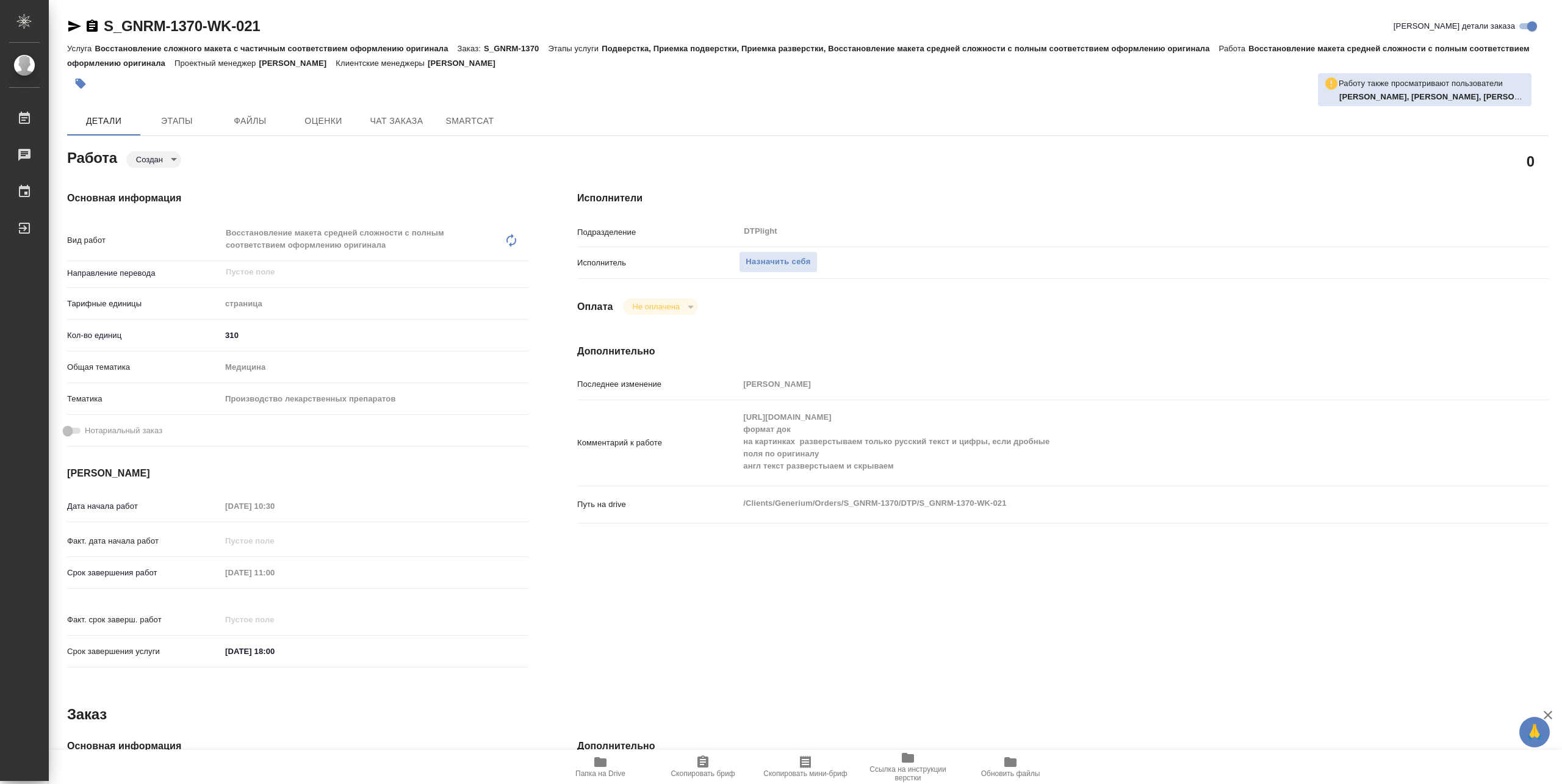
type textarea "x"
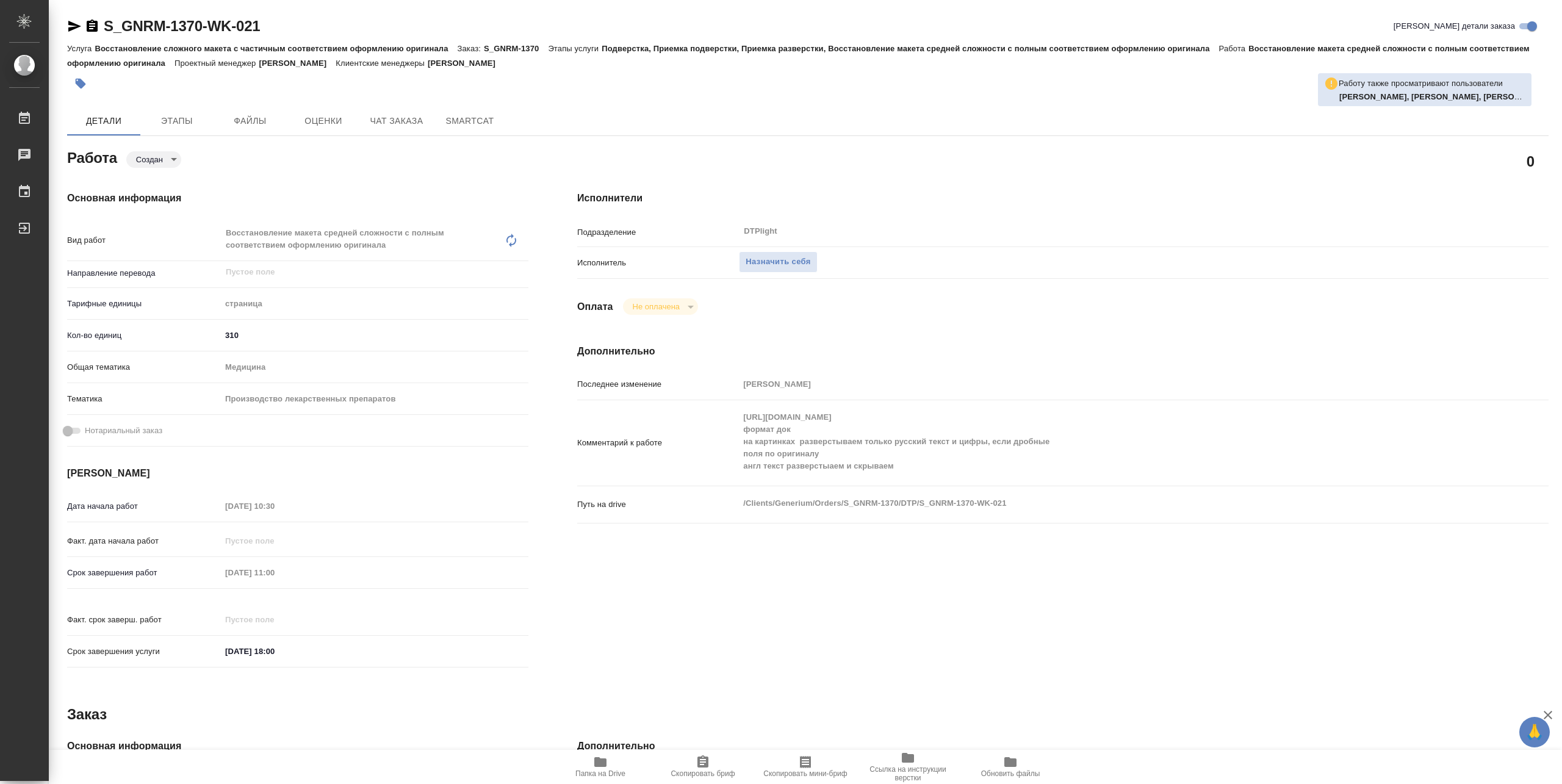
click at [619, 762] on span "Папка на Drive" at bounding box center [600, 766] width 87 height 23
type textarea "x"
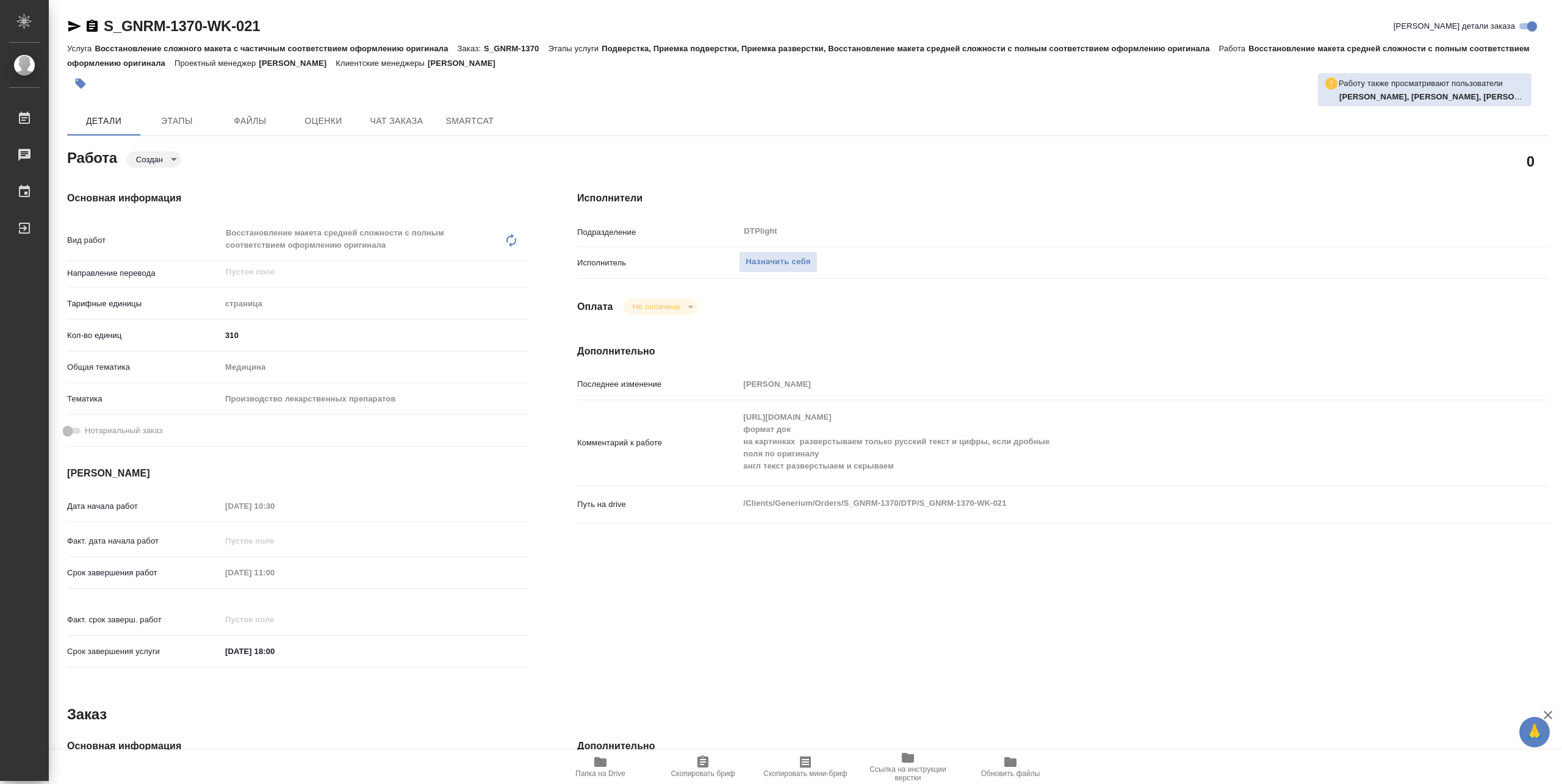
type textarea "x"
click at [781, 255] on span "Назначить себя" at bounding box center [779, 261] width 65 height 14
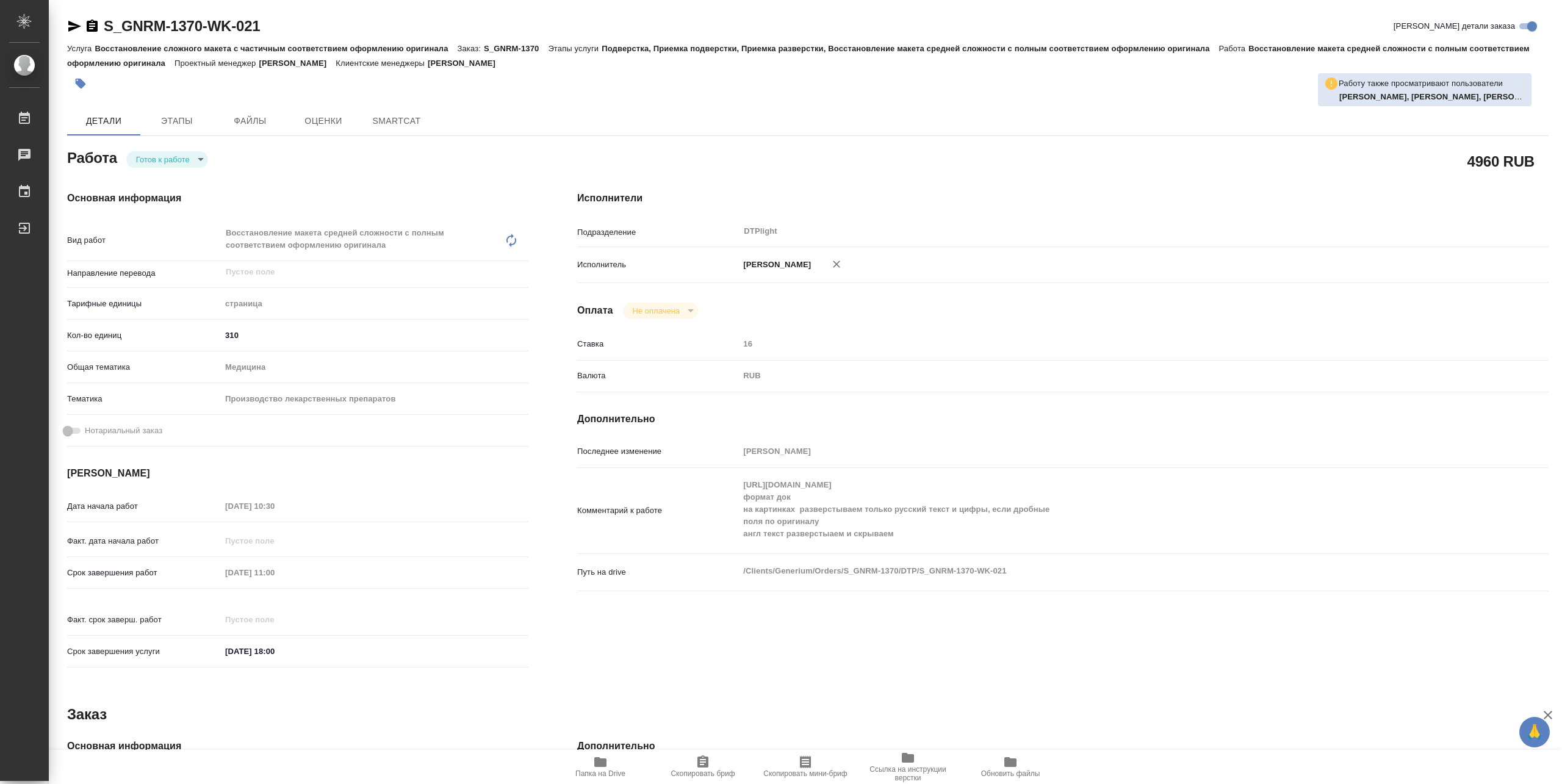
type textarea "x"
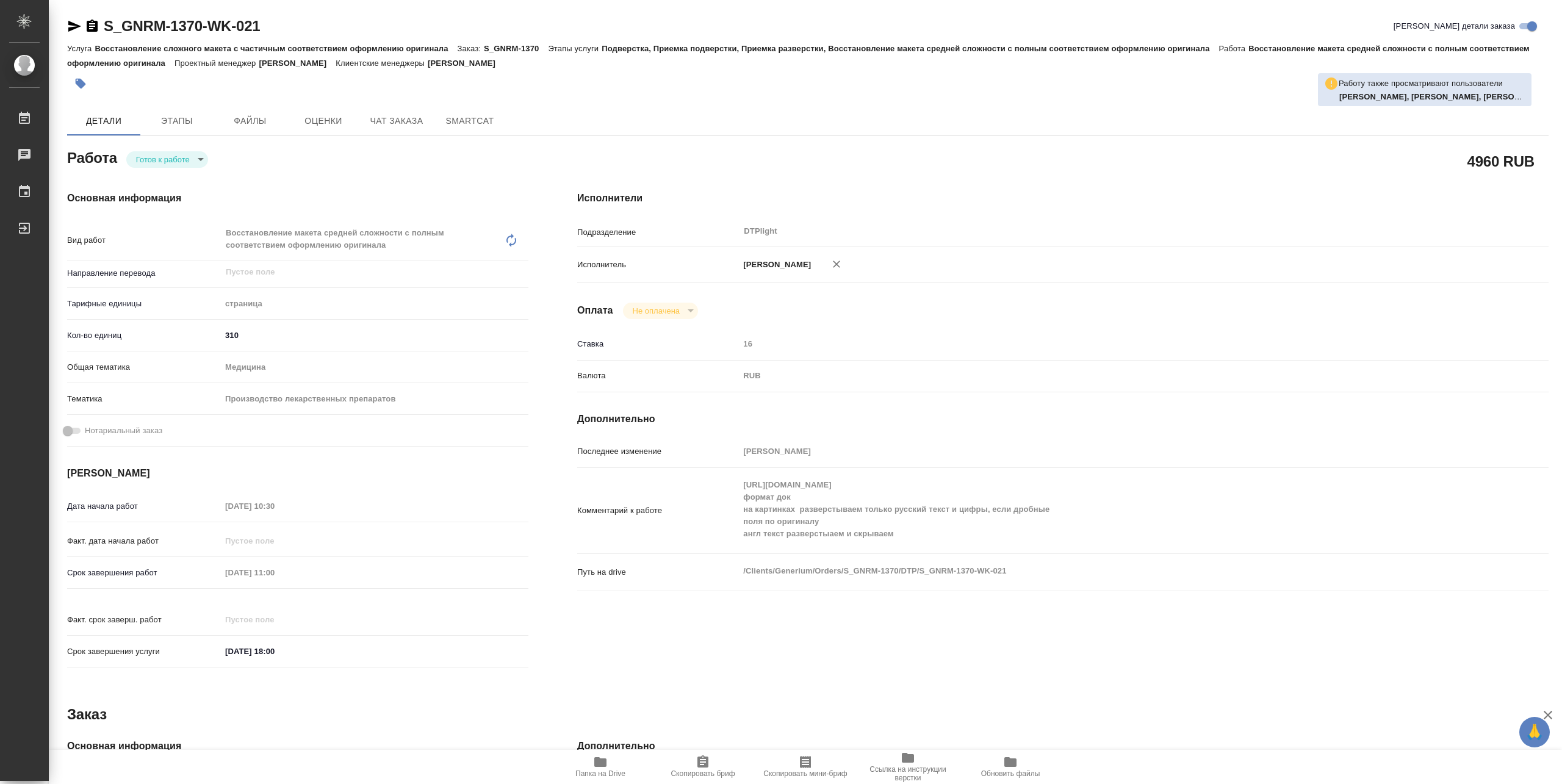
type textarea "x"
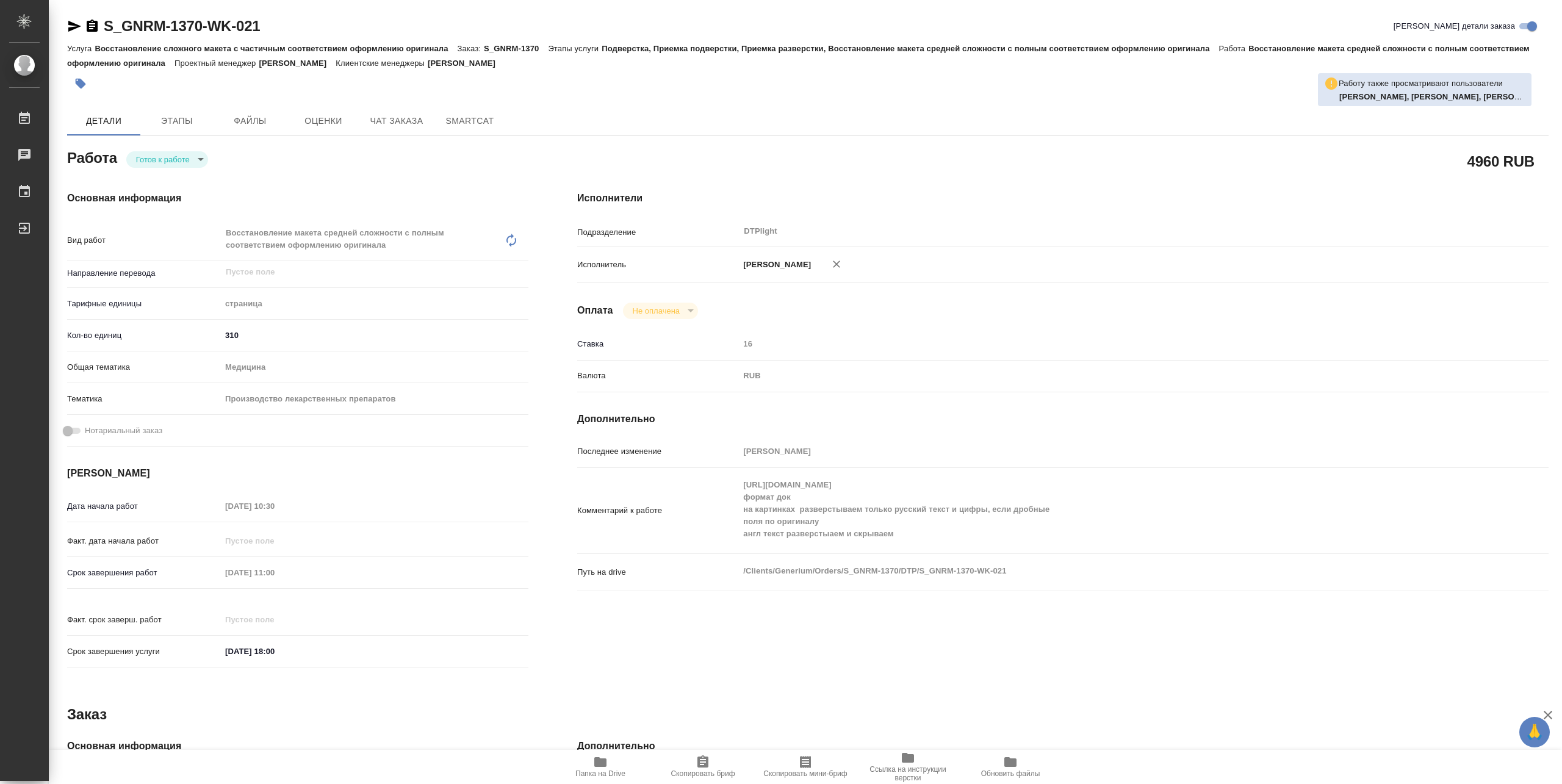
type textarea "x"
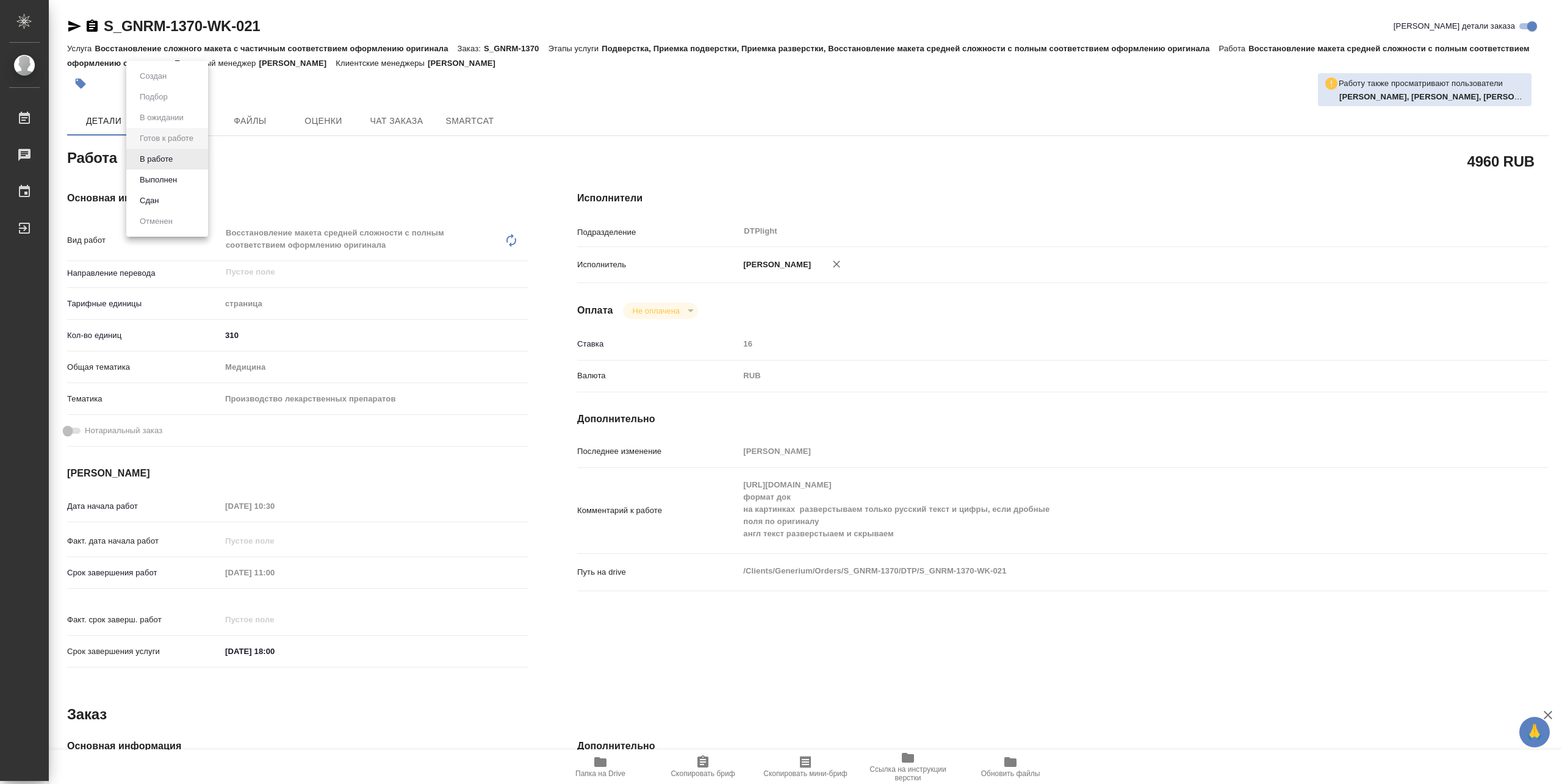
click at [198, 160] on body "🙏 .cls-1 fill:#fff; AWATERA Pankina Anna Работы Чаты График Выйти S_GNRM-1370-W…" at bounding box center [781, 392] width 1562 height 784
type textarea "x"
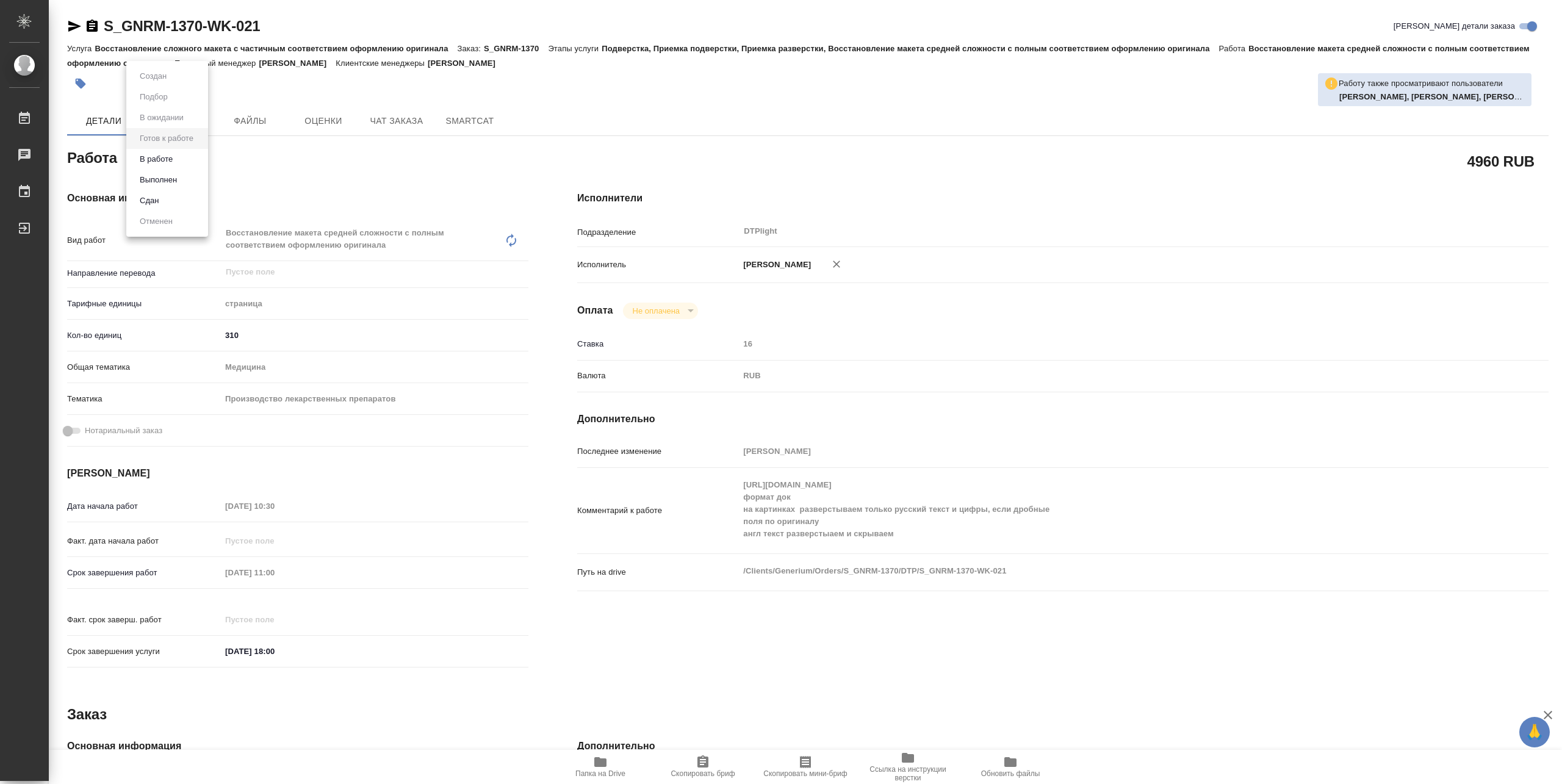
type textarea "x"
click at [169, 160] on button "В работе" at bounding box center [156, 159] width 40 height 13
type textarea "x"
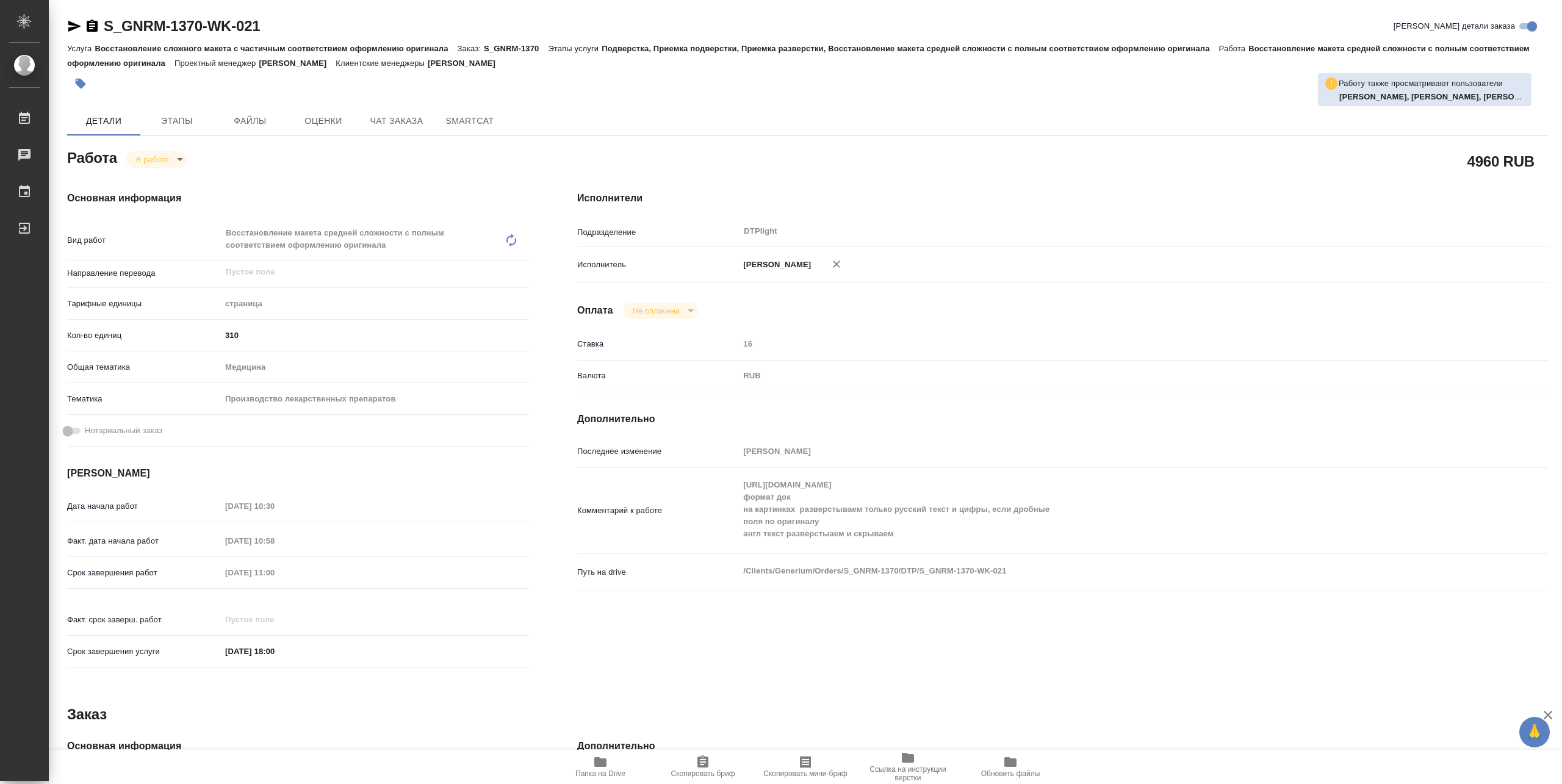
type textarea "x"
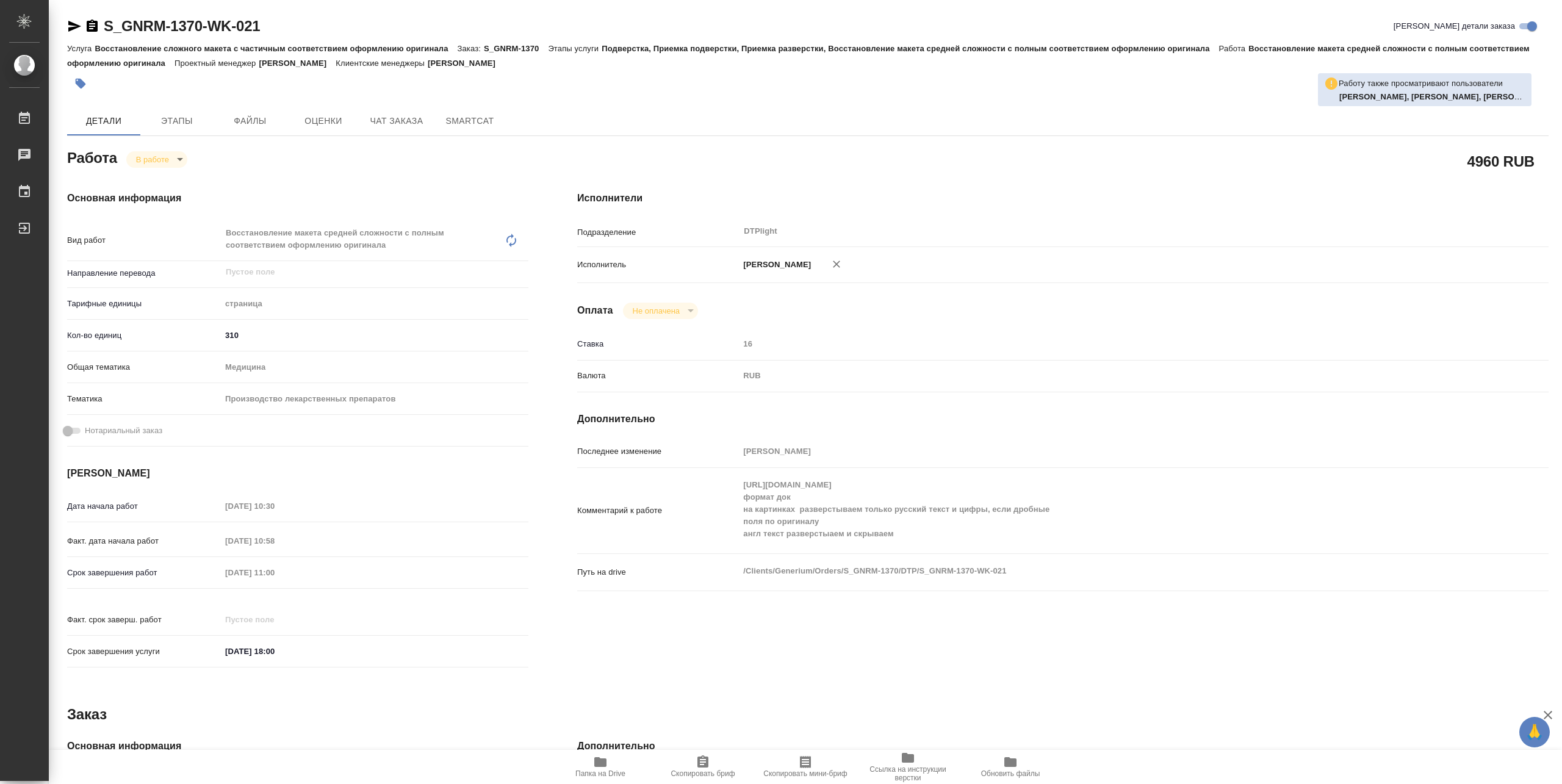
type textarea "x"
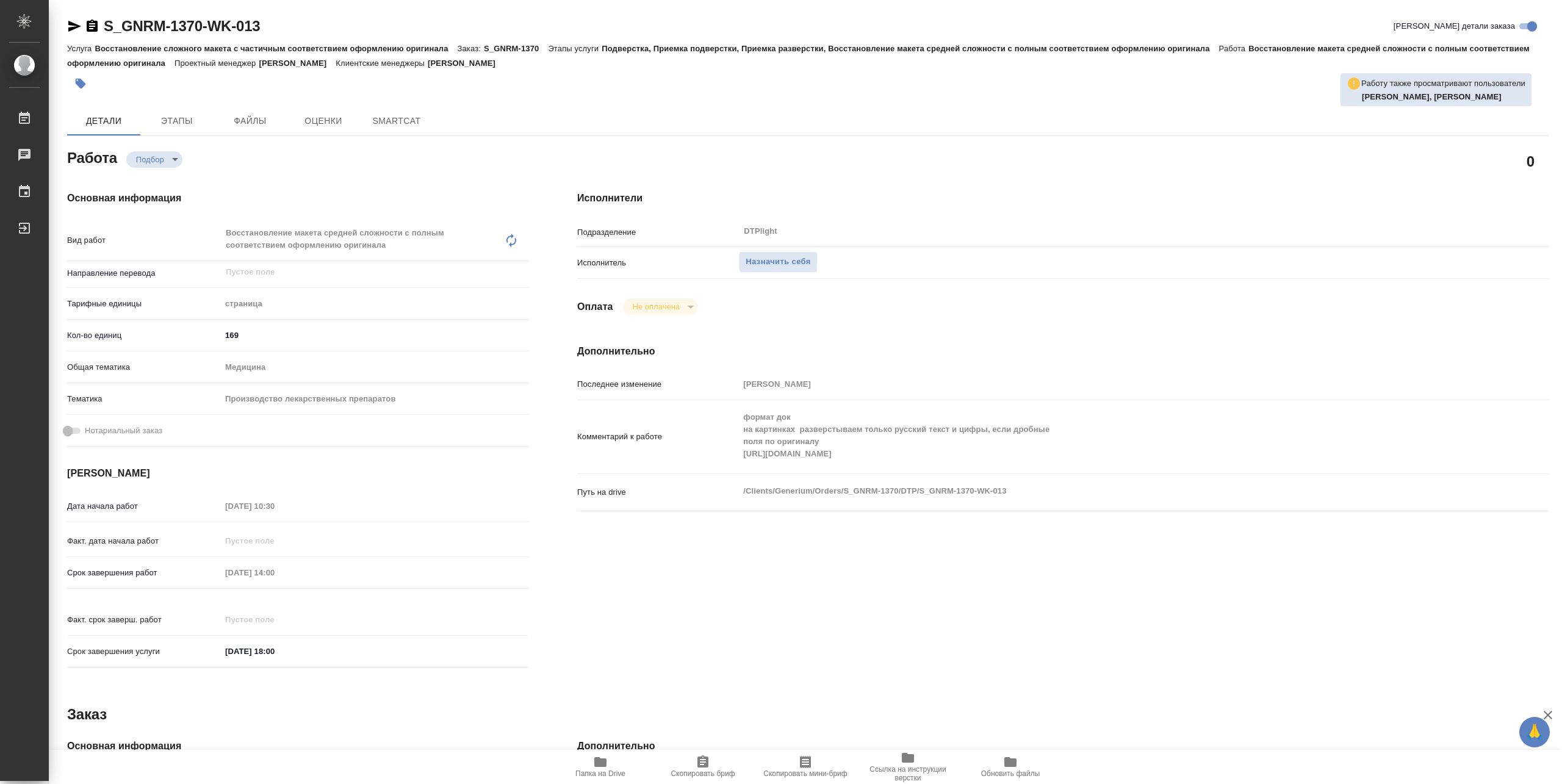
type textarea "x"
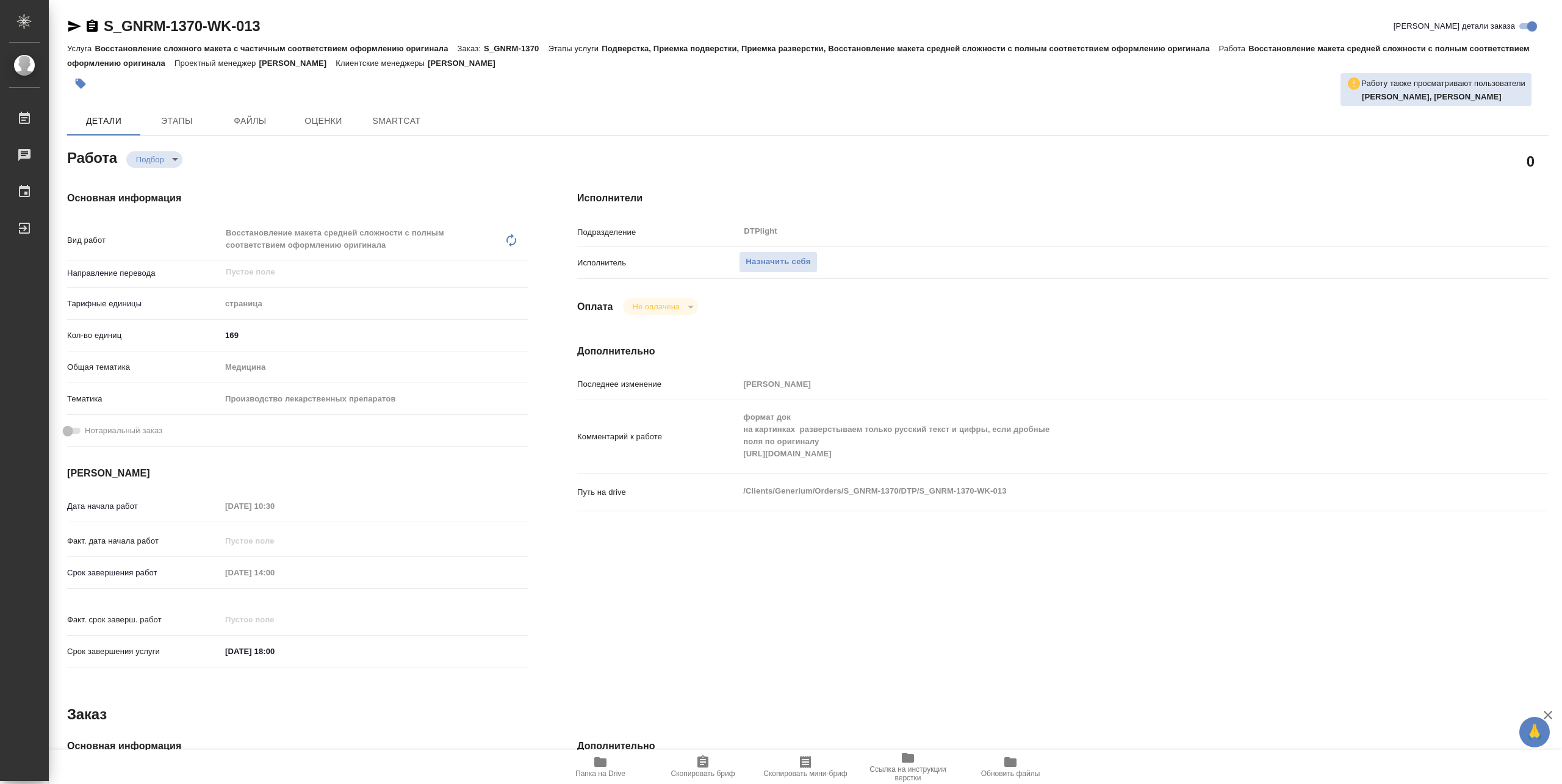
type textarea "x"
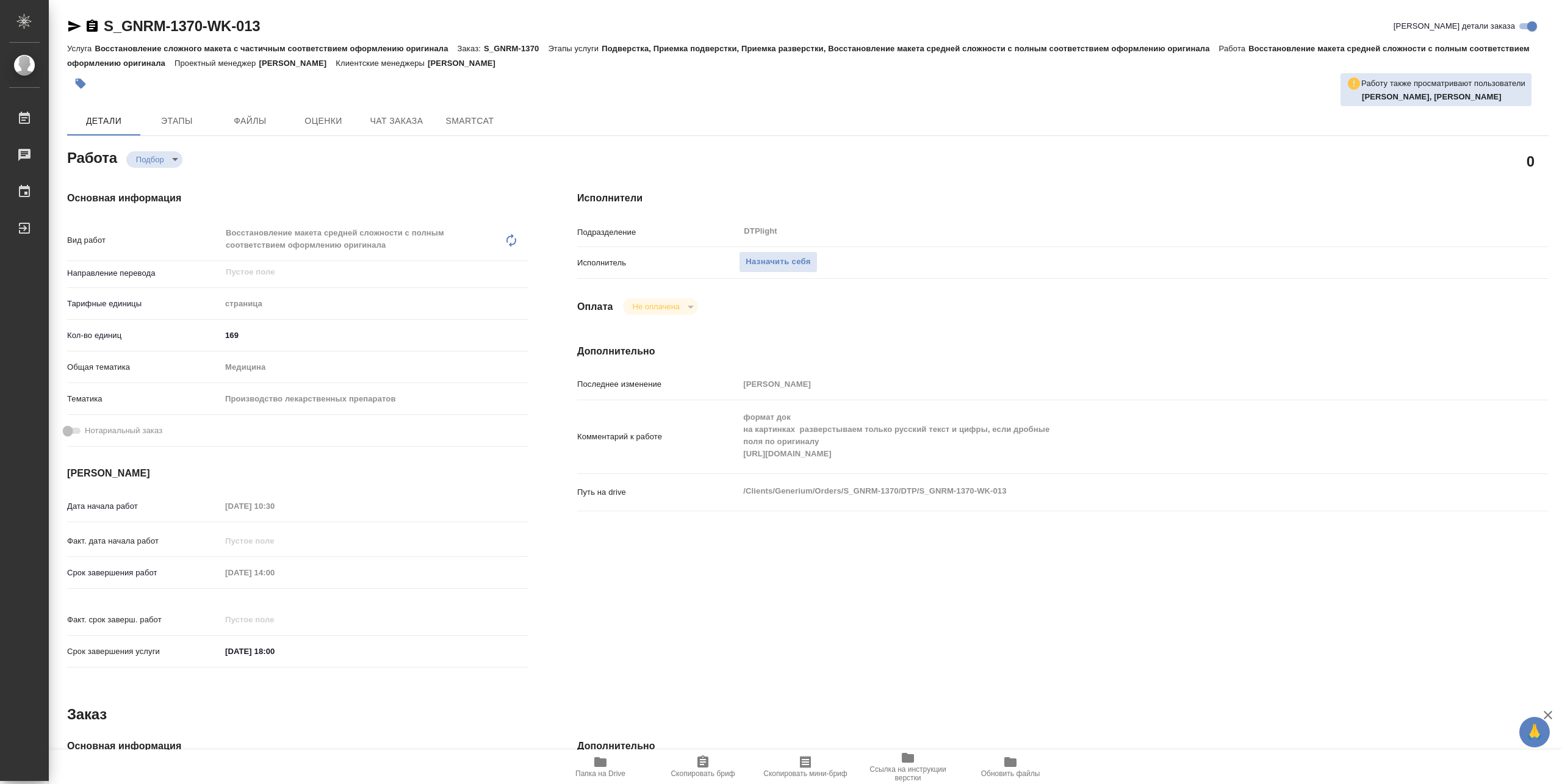
type textarea "x"
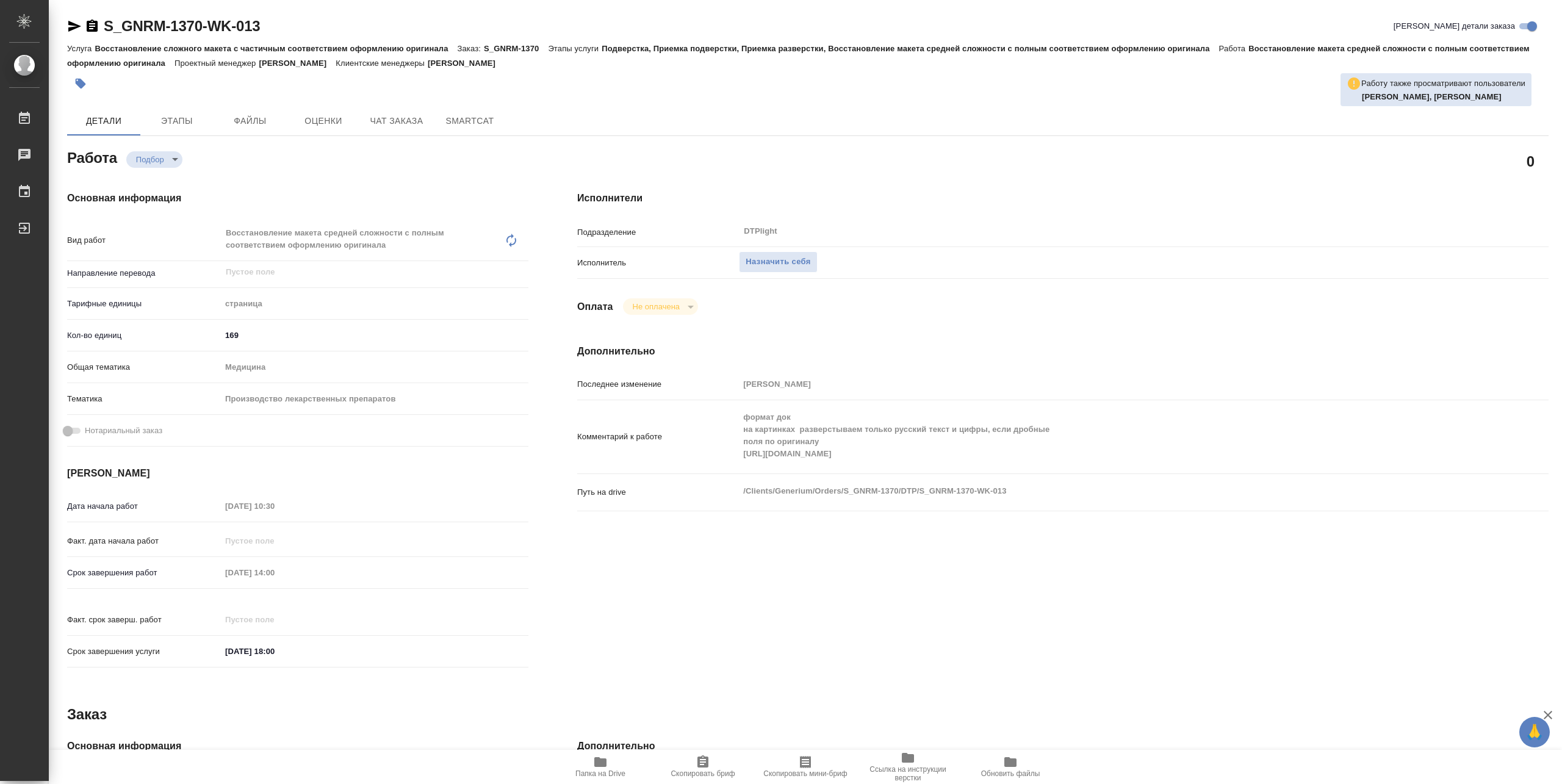
type textarea "x"
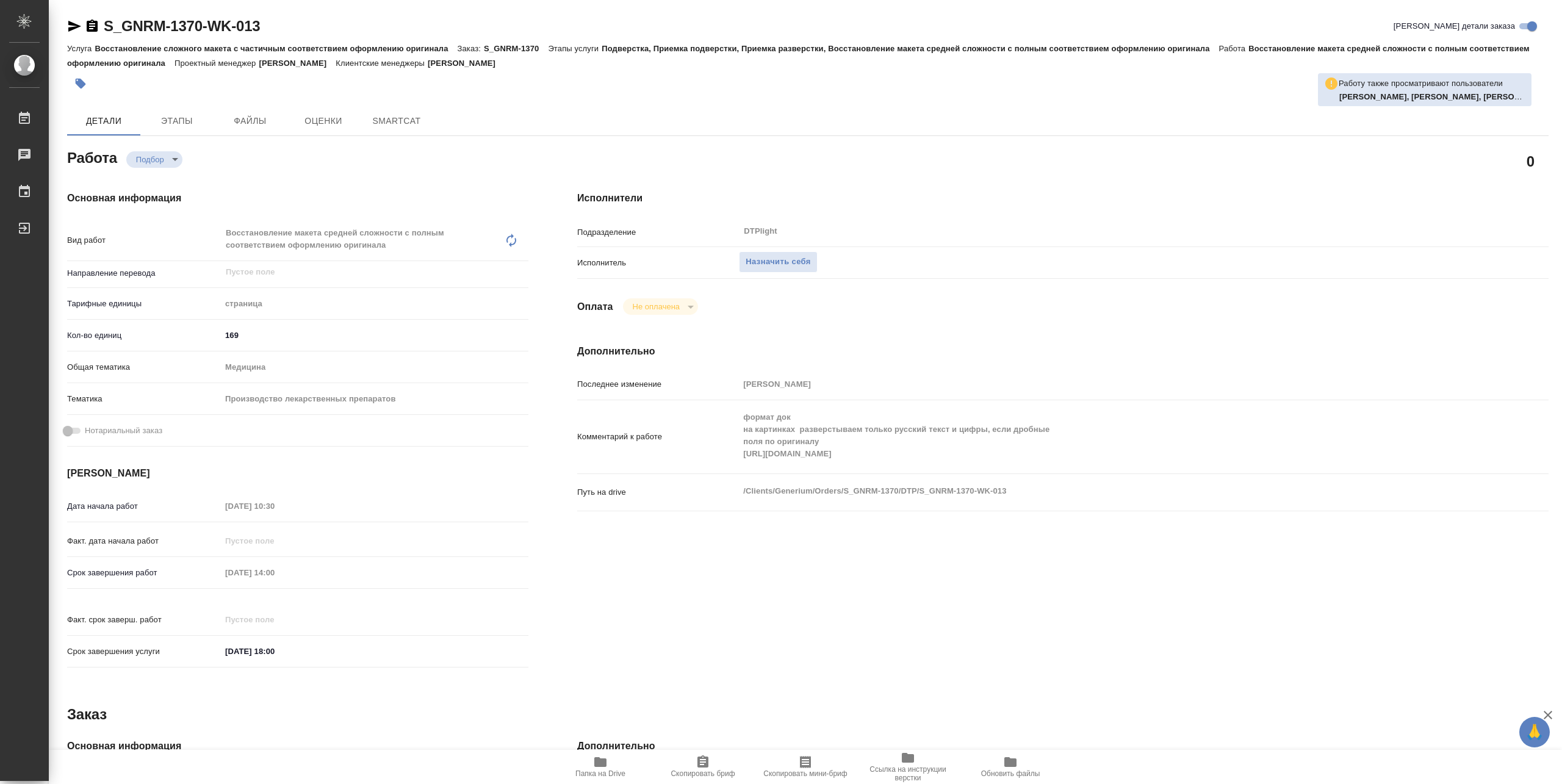
type textarea "x"
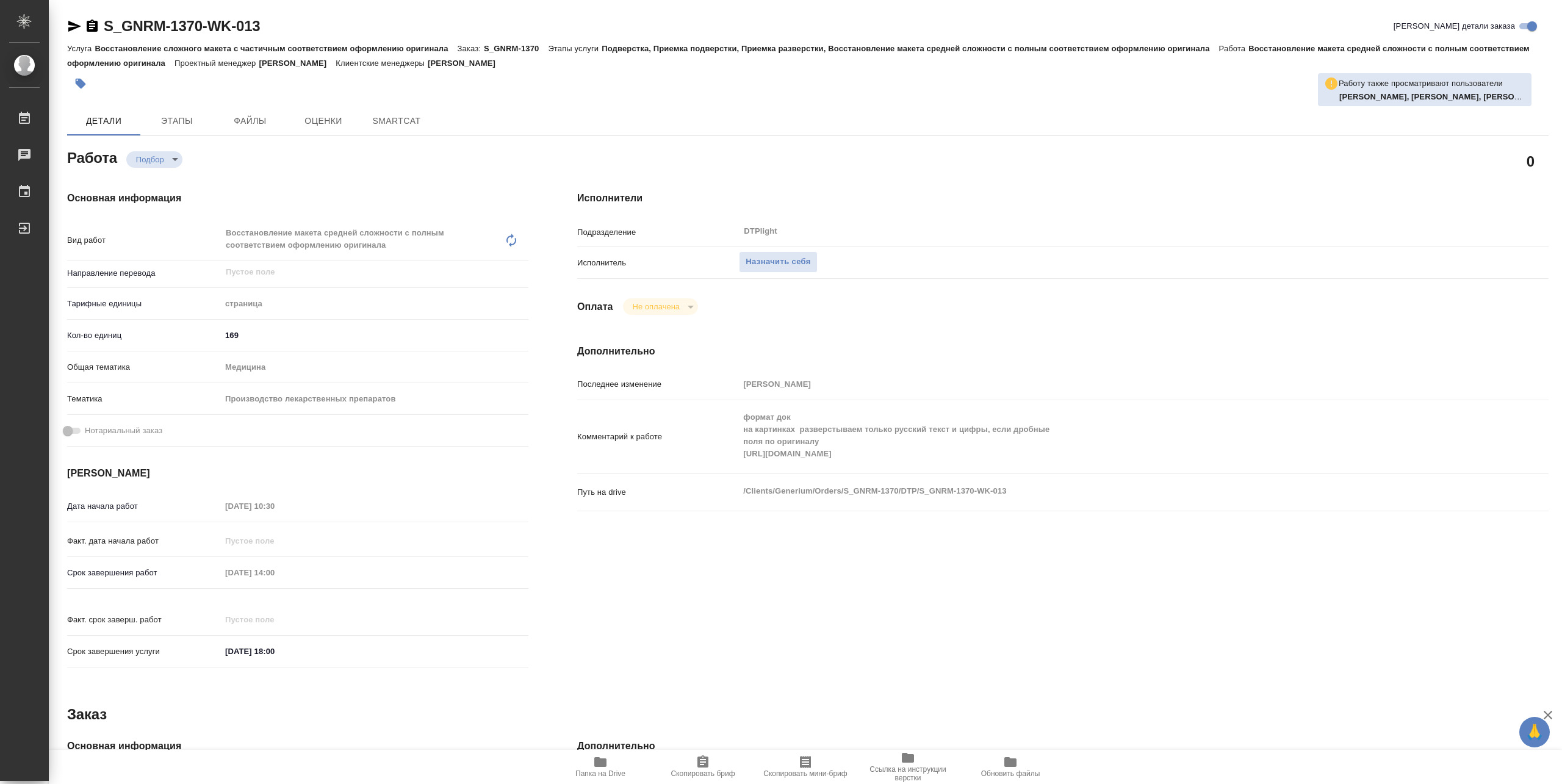
type textarea "x"
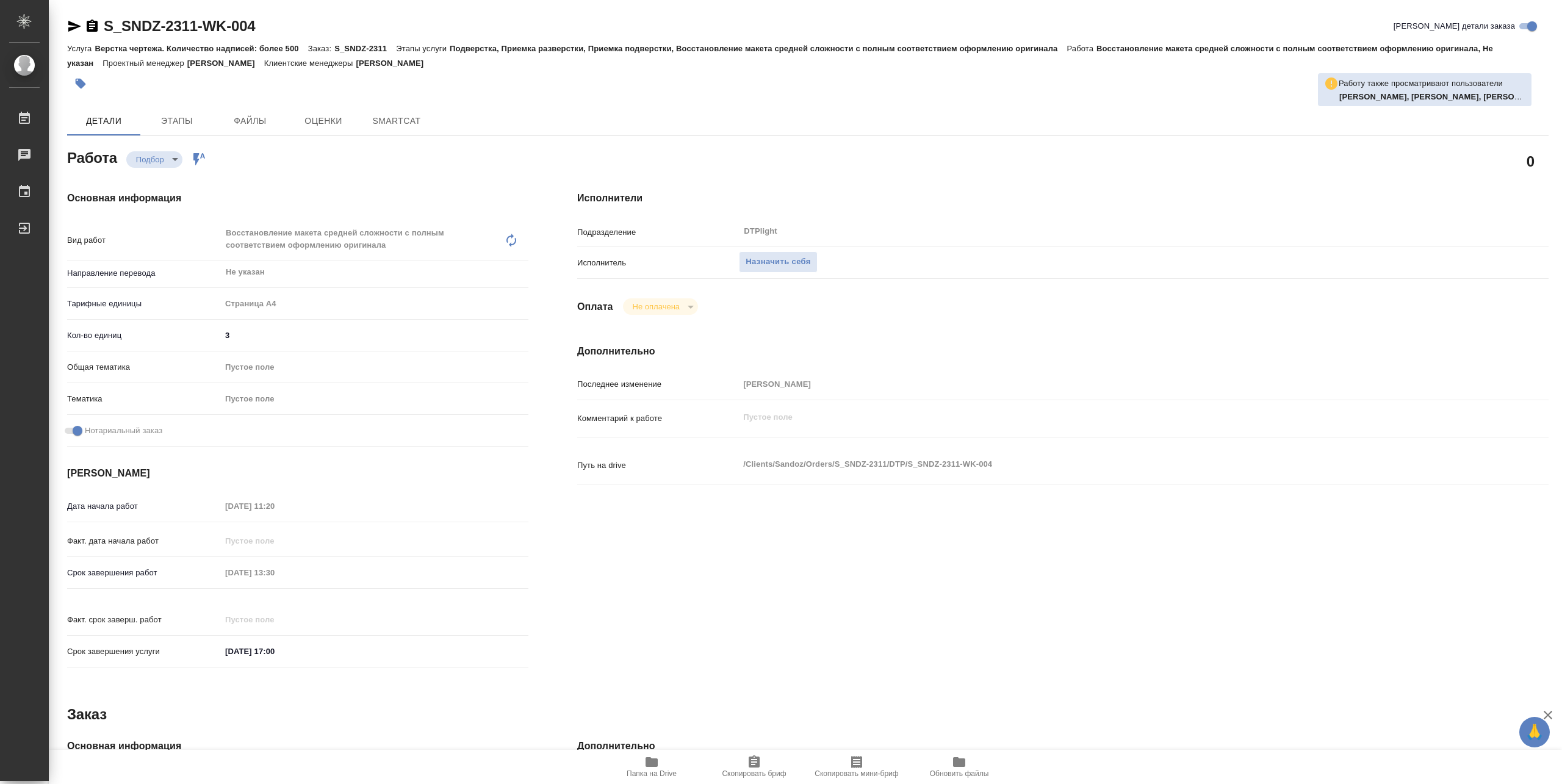
type textarea "x"
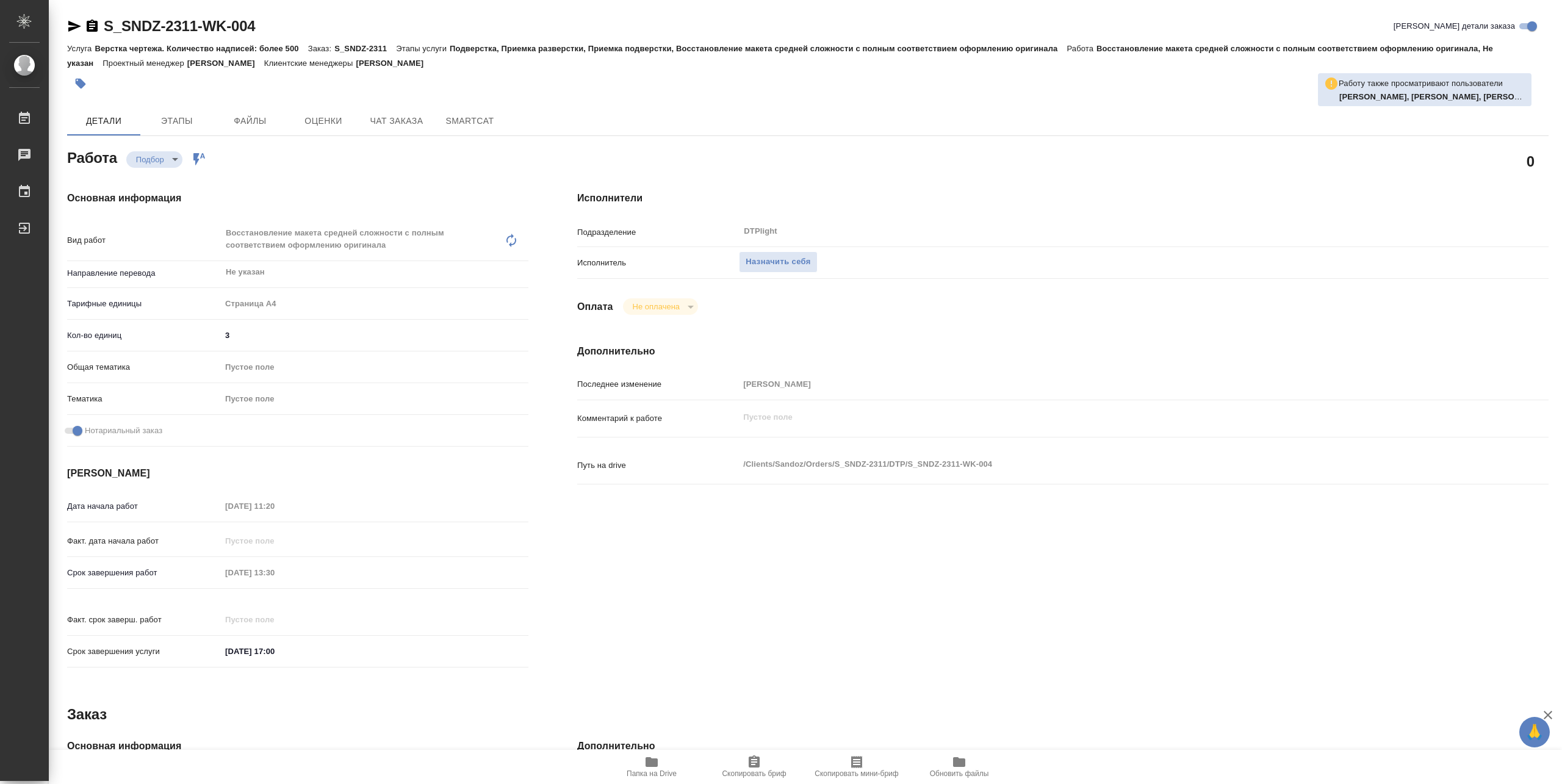
click at [652, 764] on icon "button" at bounding box center [651, 762] width 12 height 10
type textarea "x"
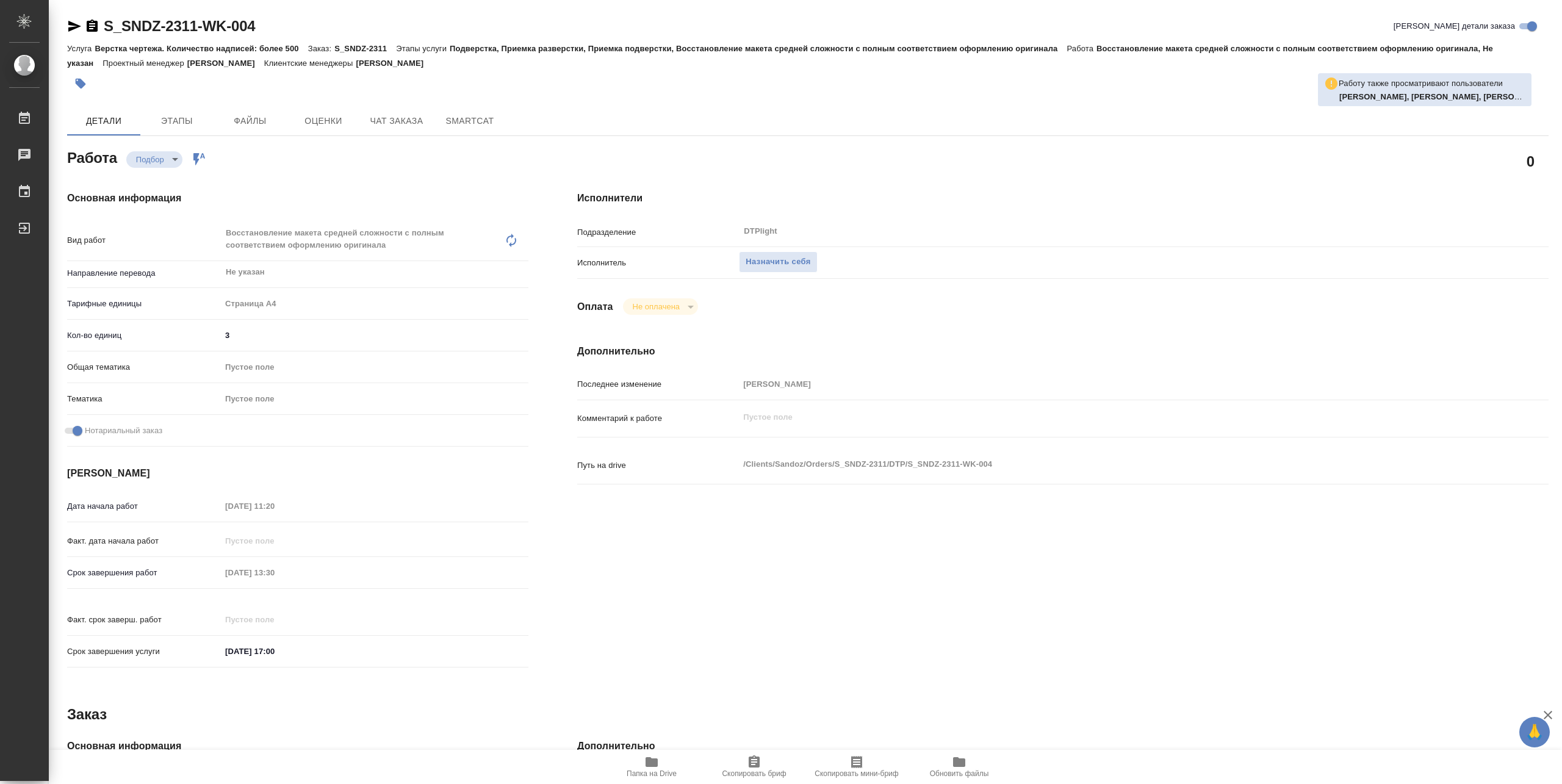
type textarea "x"
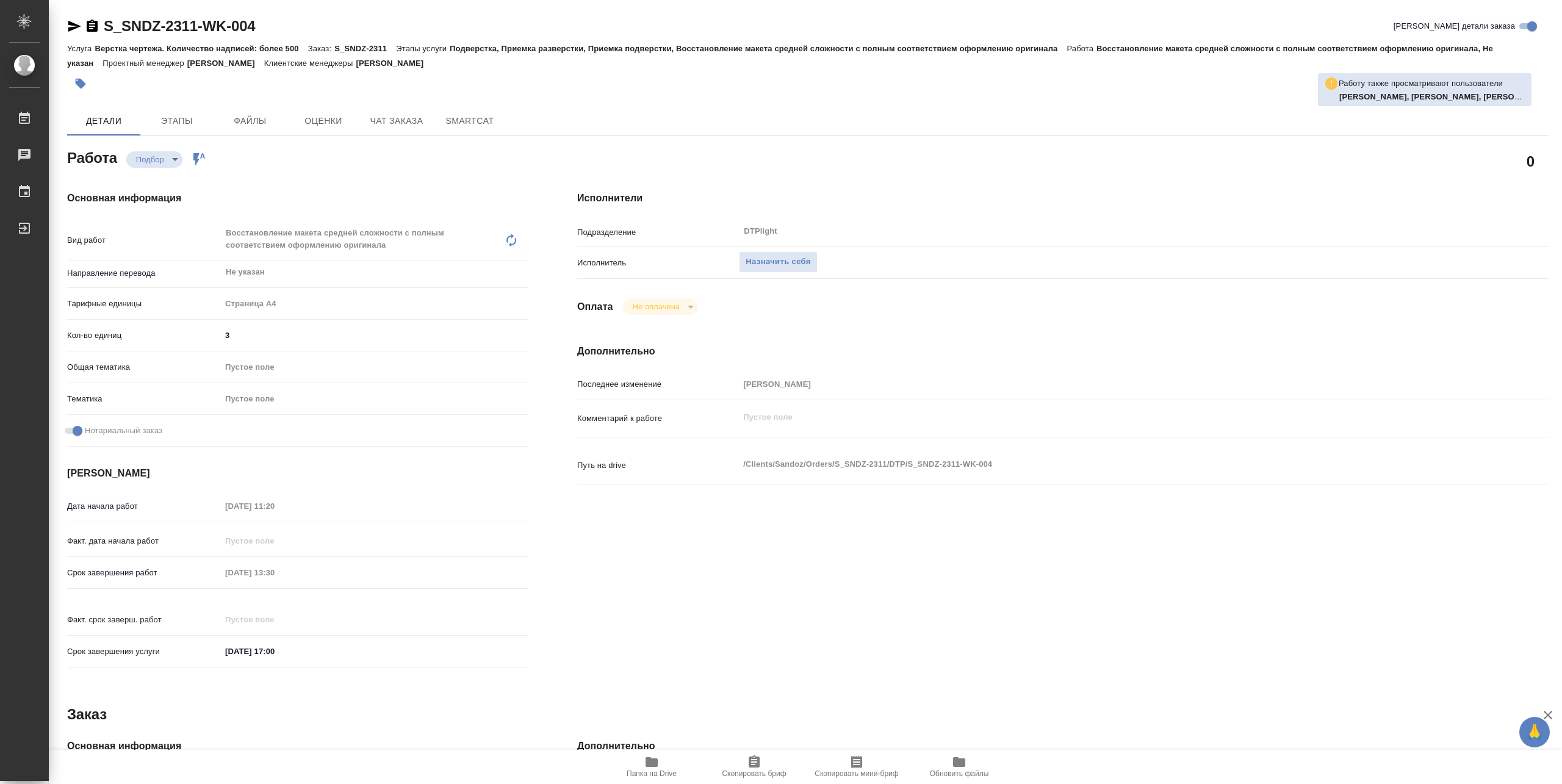
type textarea "x"
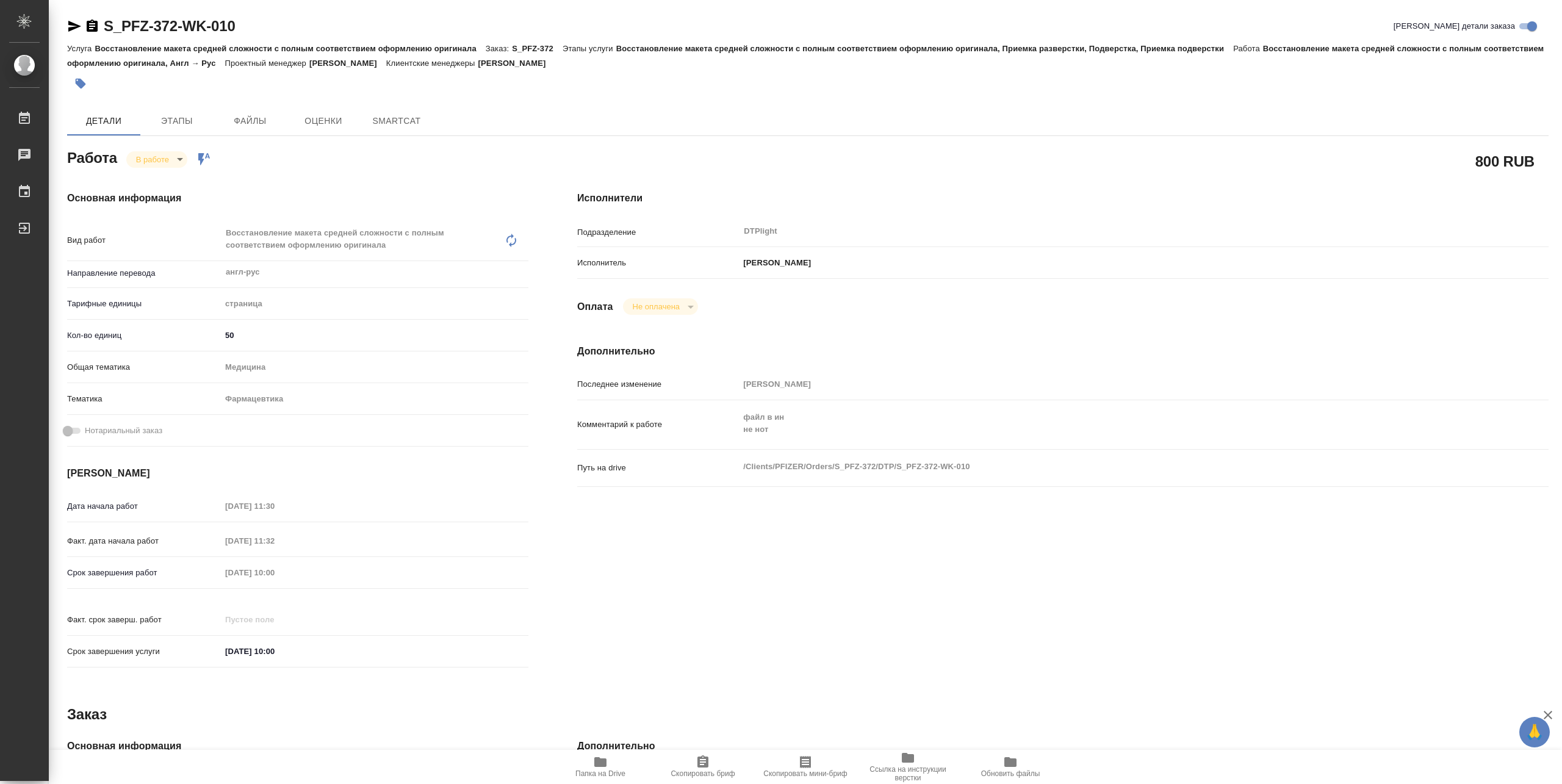
type textarea "x"
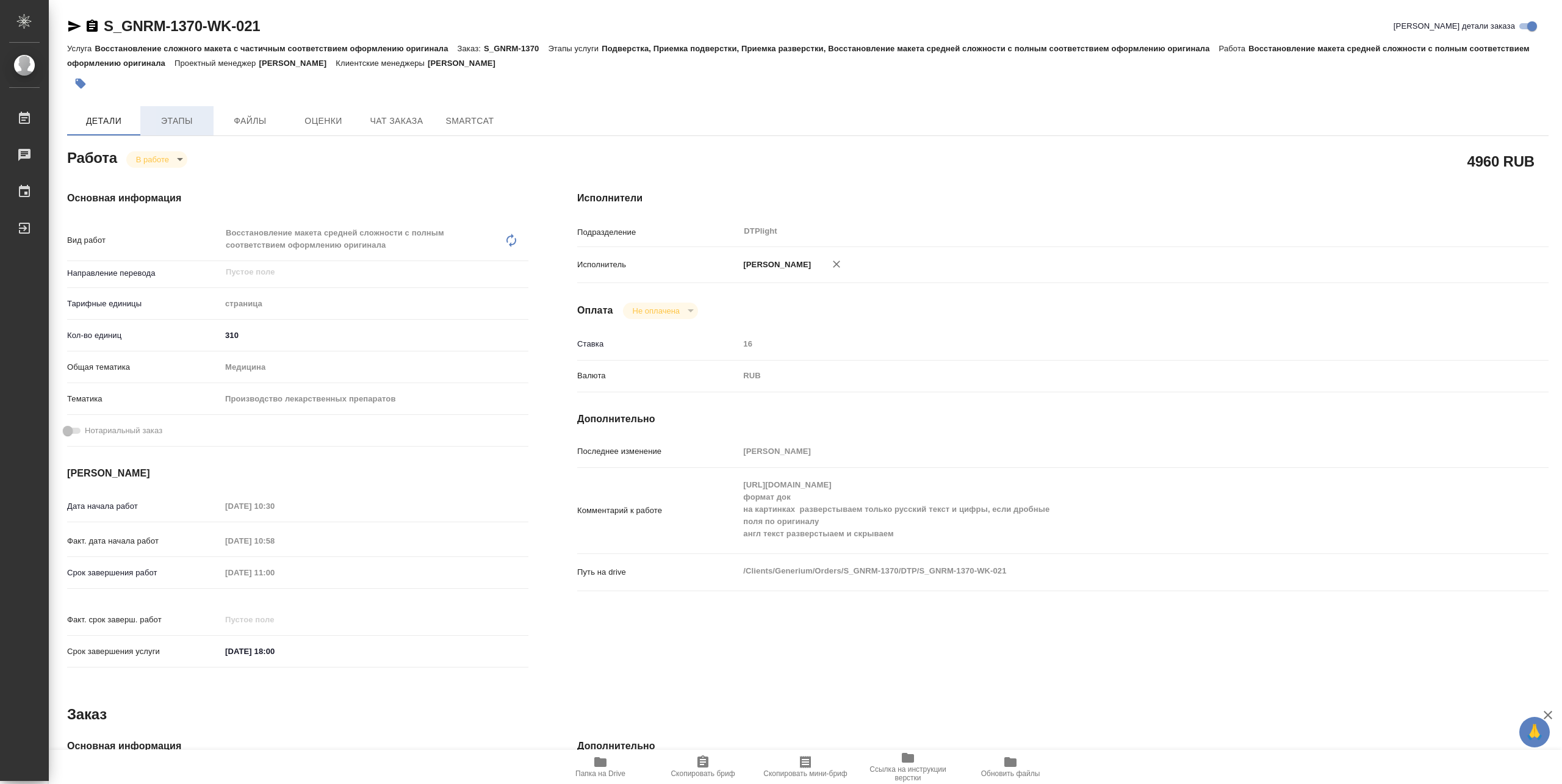
type textarea "x"
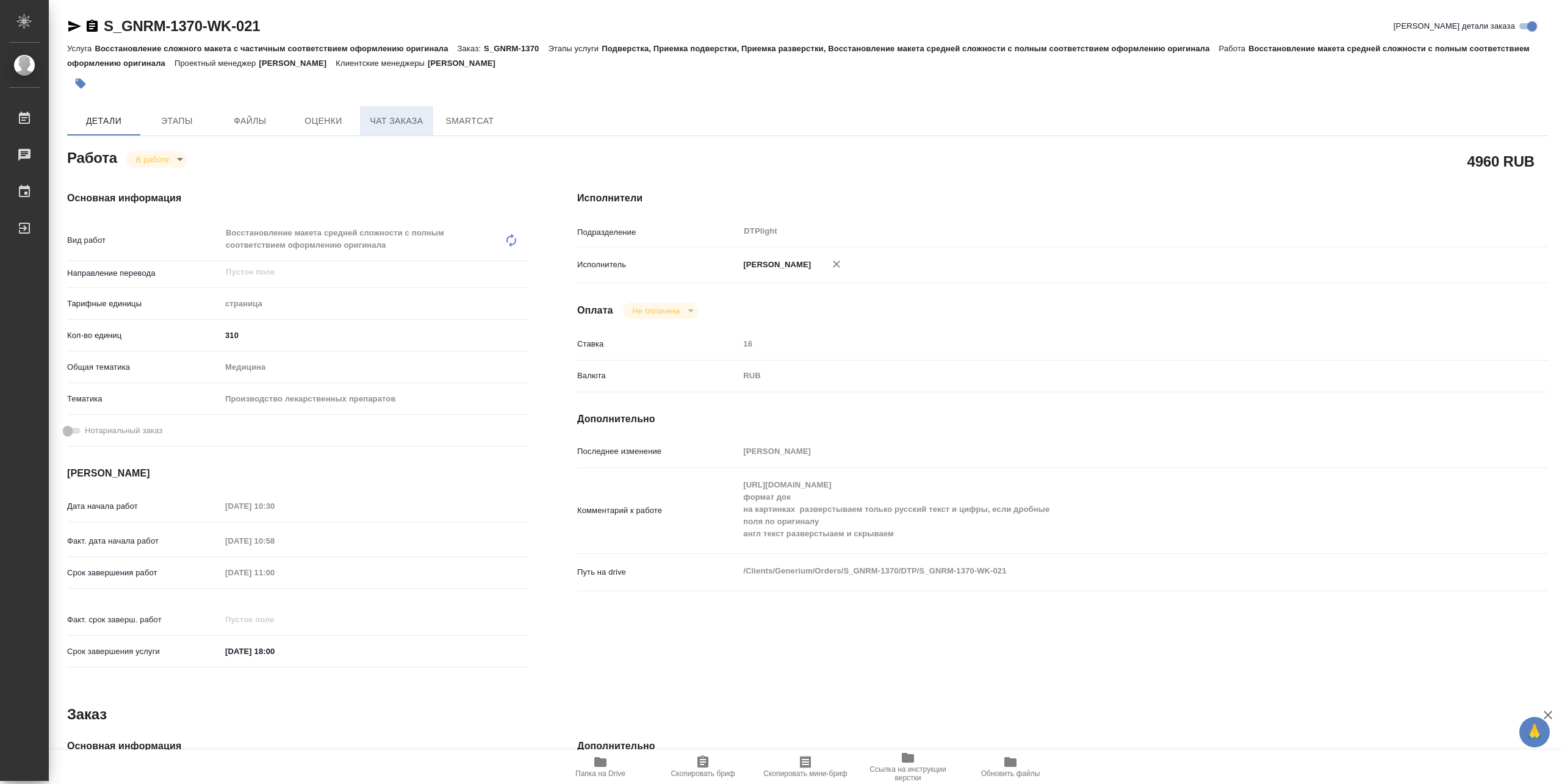
type textarea "x"
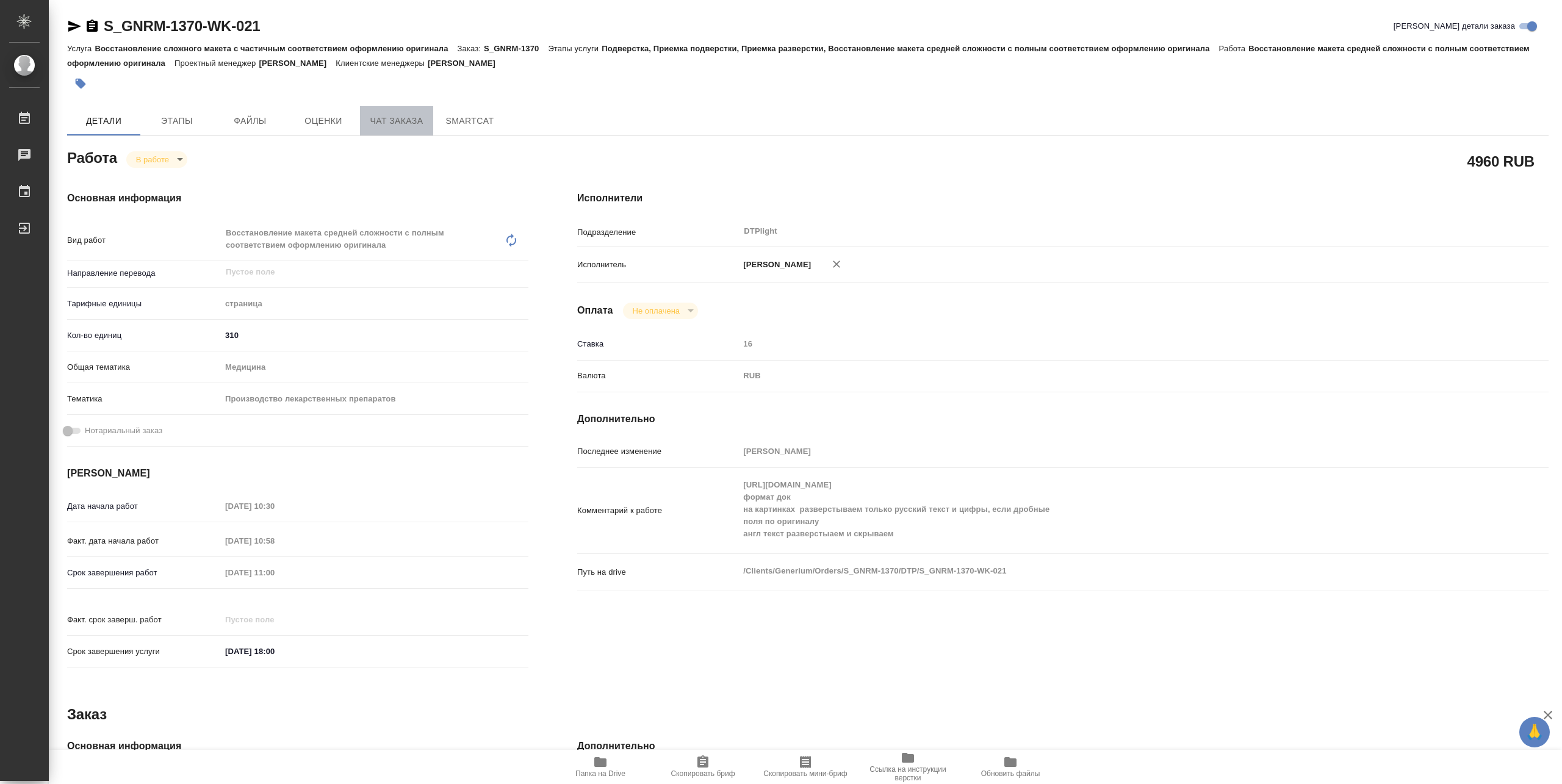
click at [375, 121] on span "Чат заказа" at bounding box center [396, 121] width 59 height 15
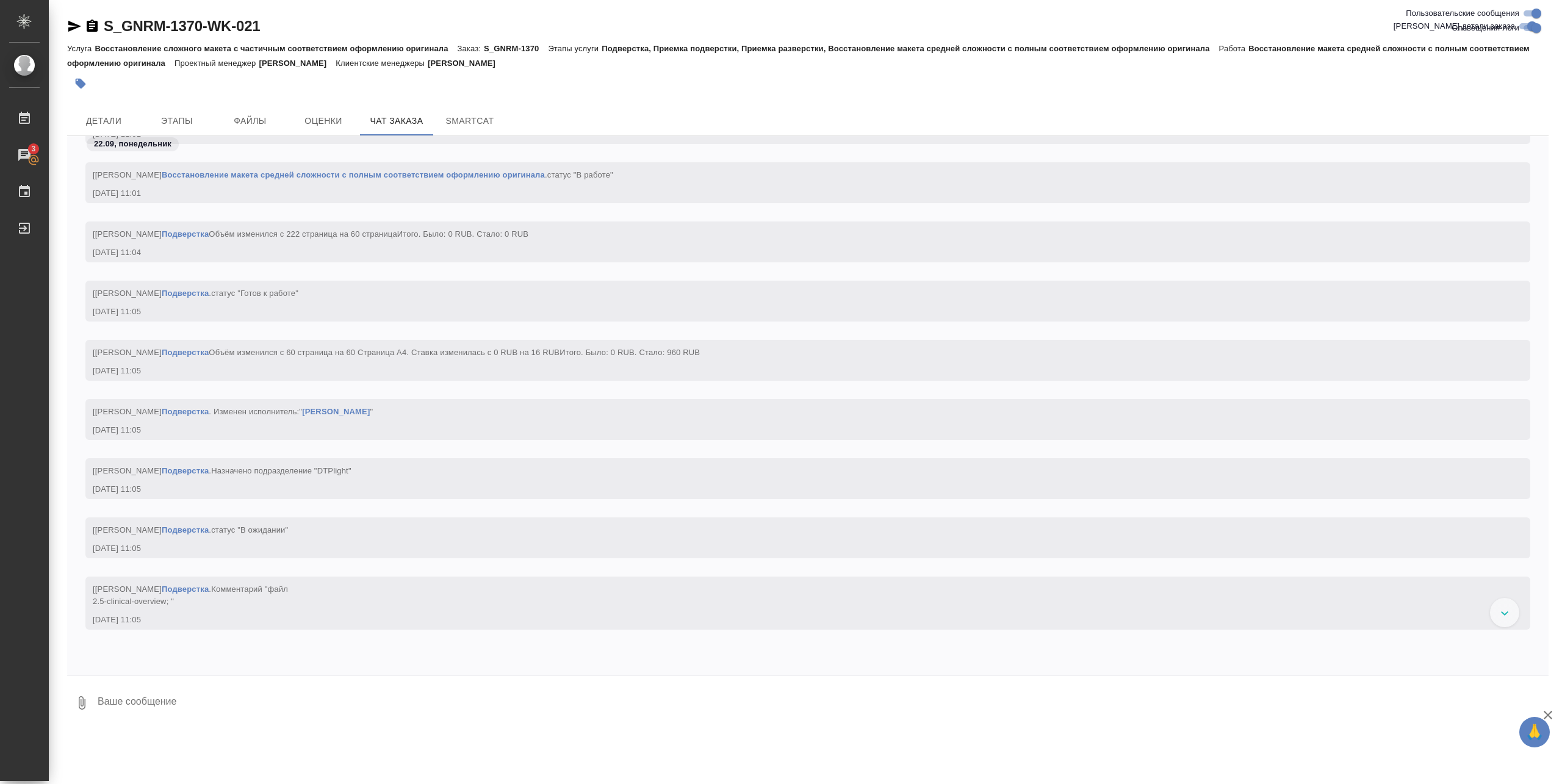
scroll to position [62868, 0]
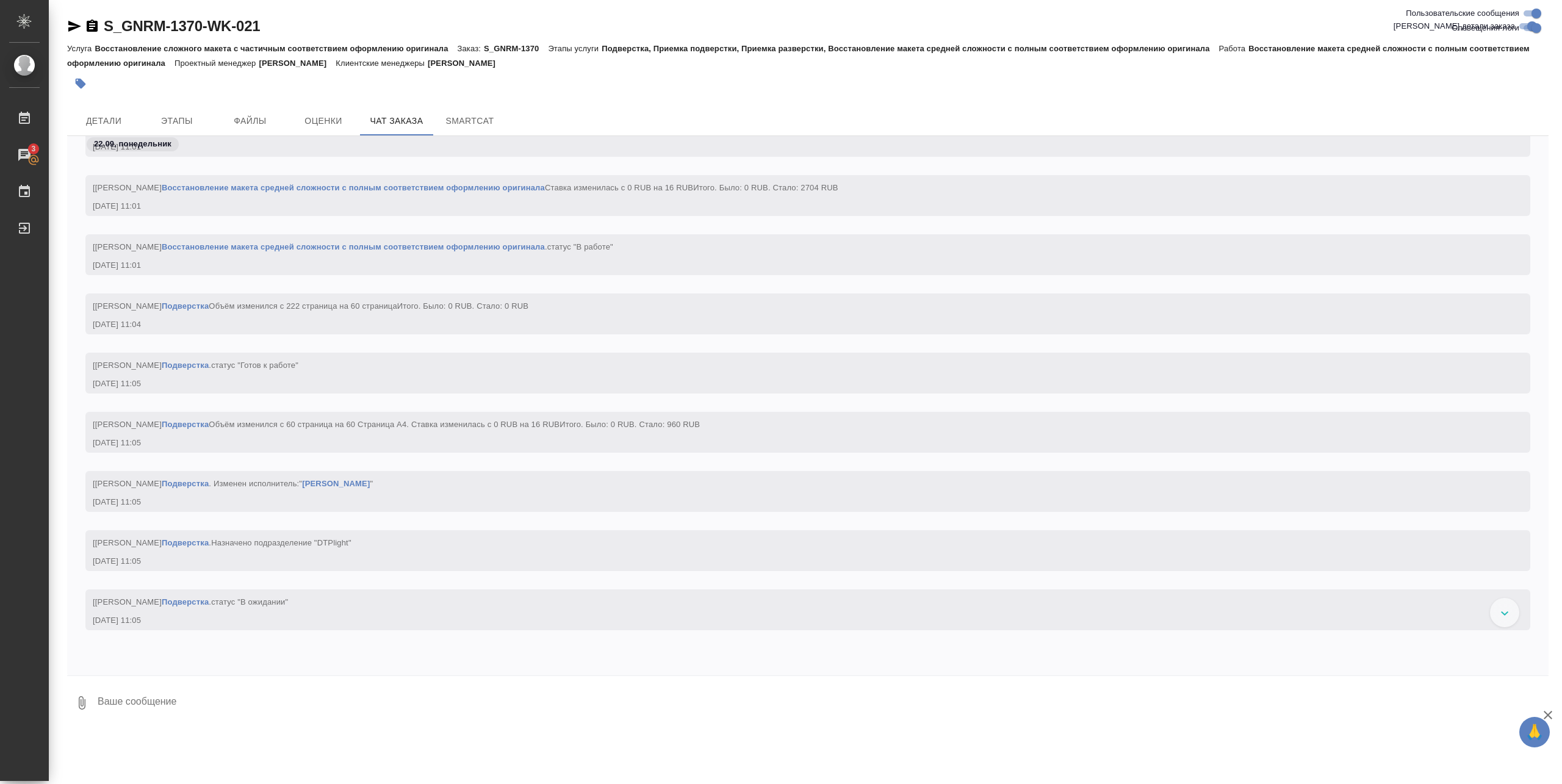
click at [425, 251] on link "Восстановление макета средней сложности с полным соответствием оформлению ориги…" at bounding box center [353, 247] width 383 height 10
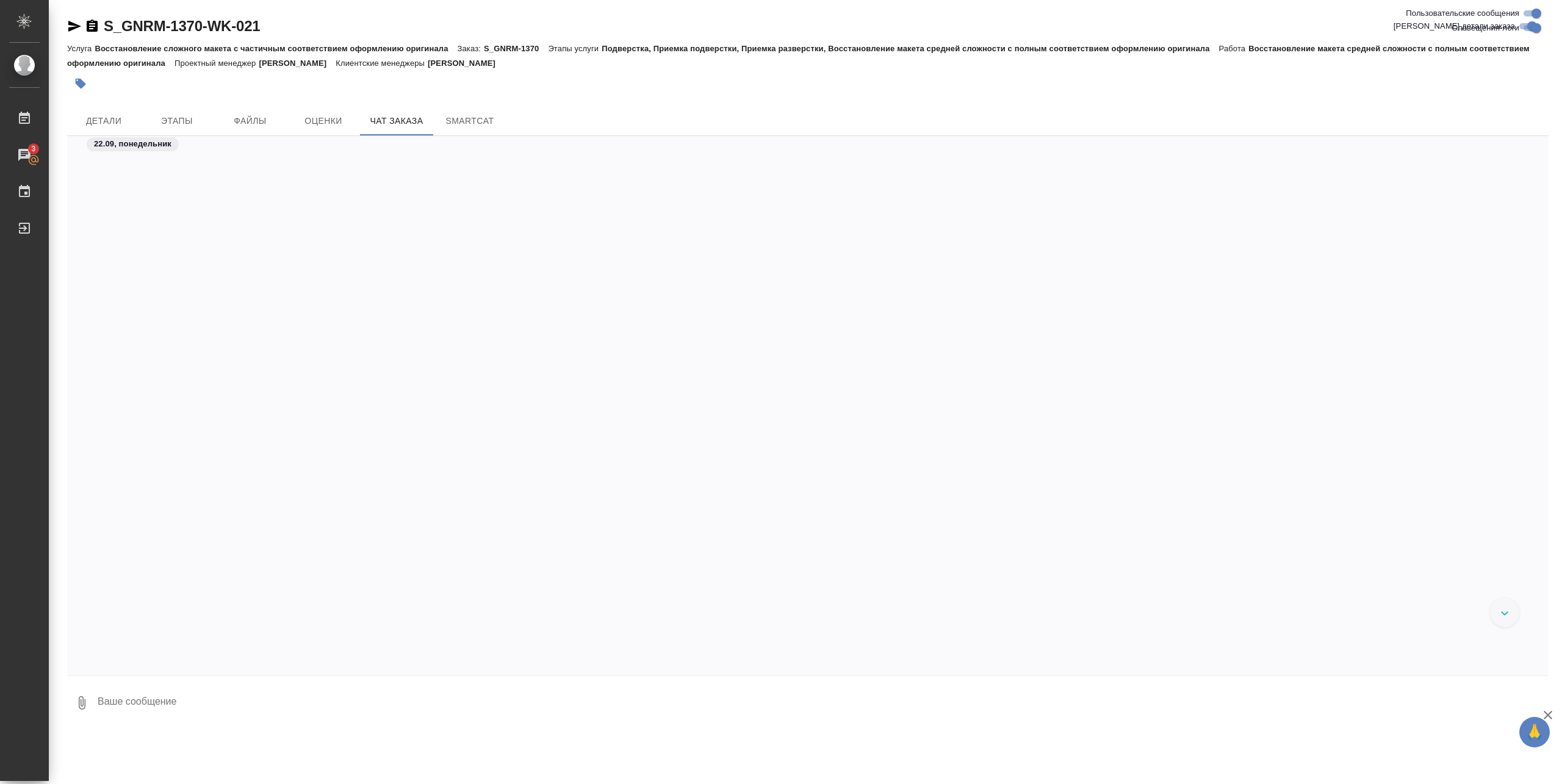
scroll to position [66714, 0]
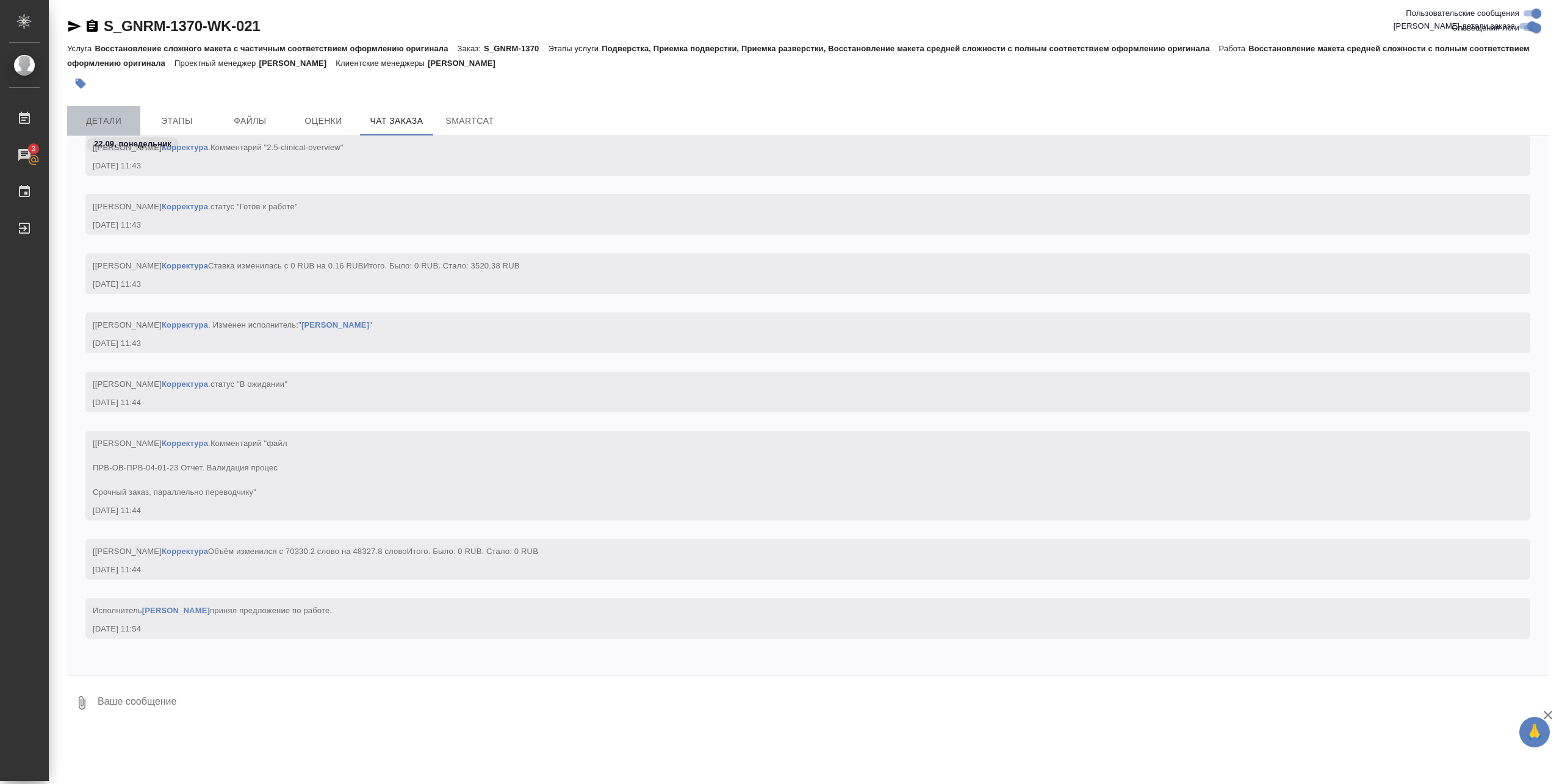
click at [119, 117] on span "Детали" at bounding box center [104, 121] width 59 height 15
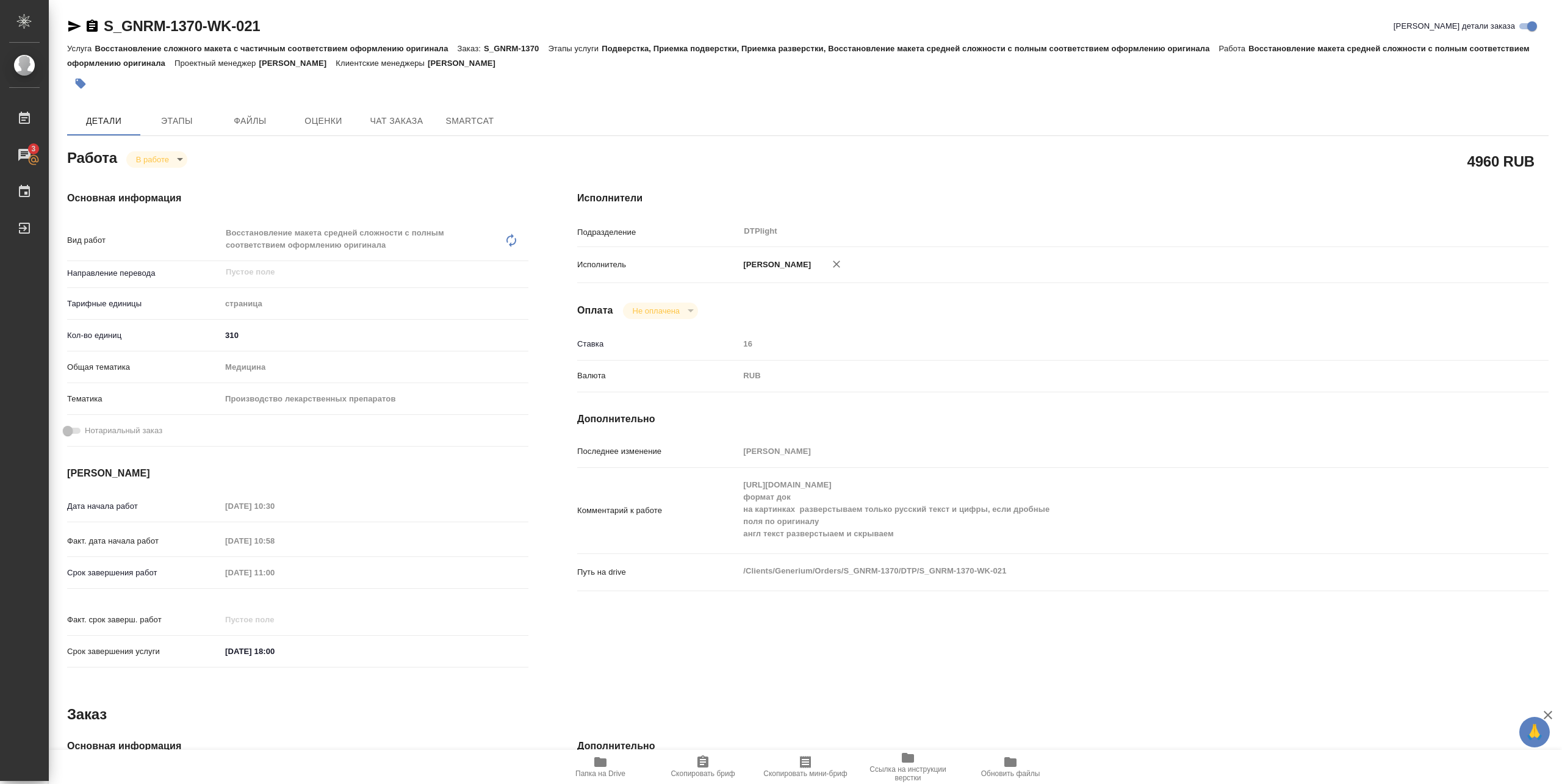
type textarea "x"
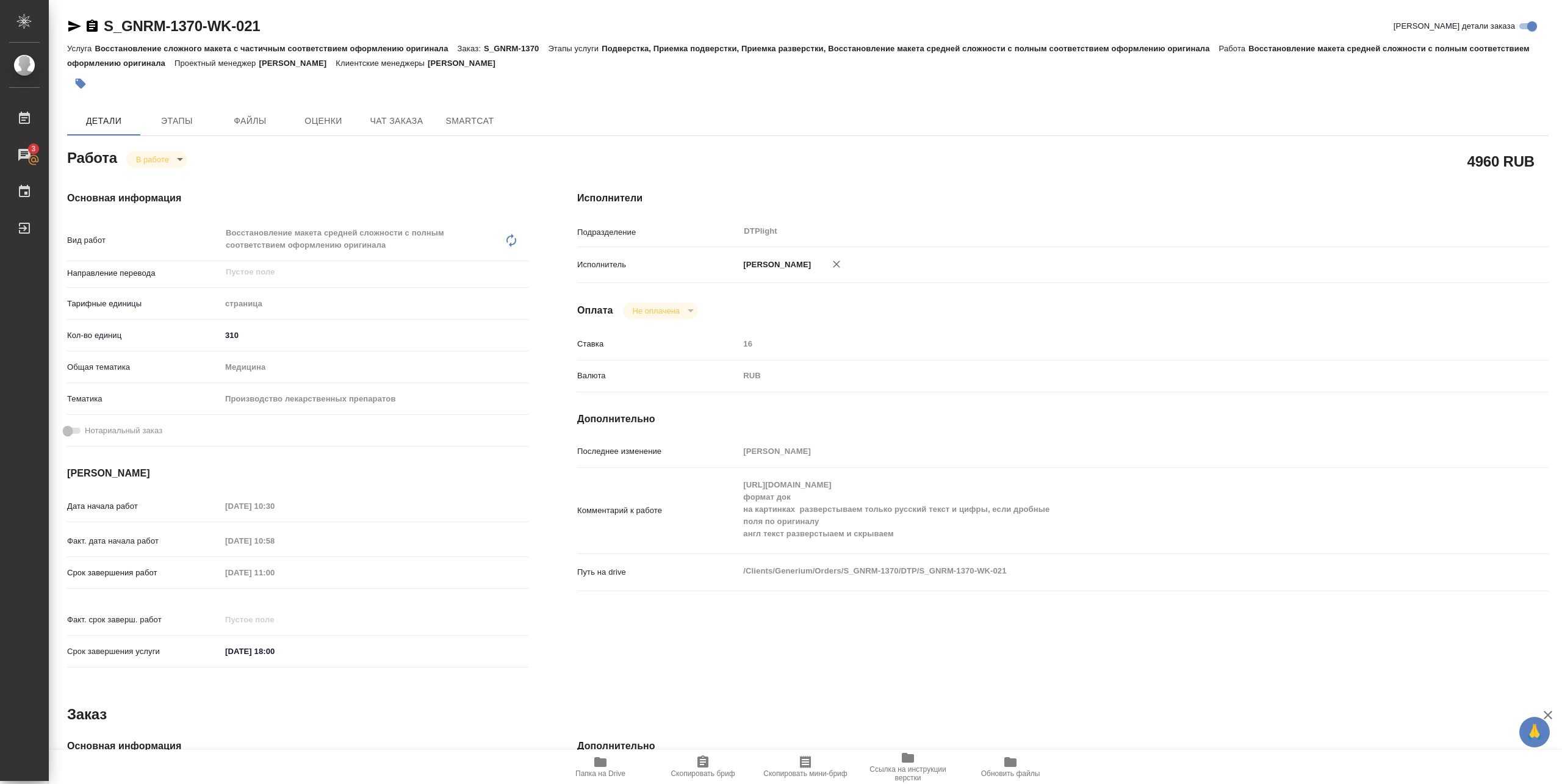
type textarea "x"
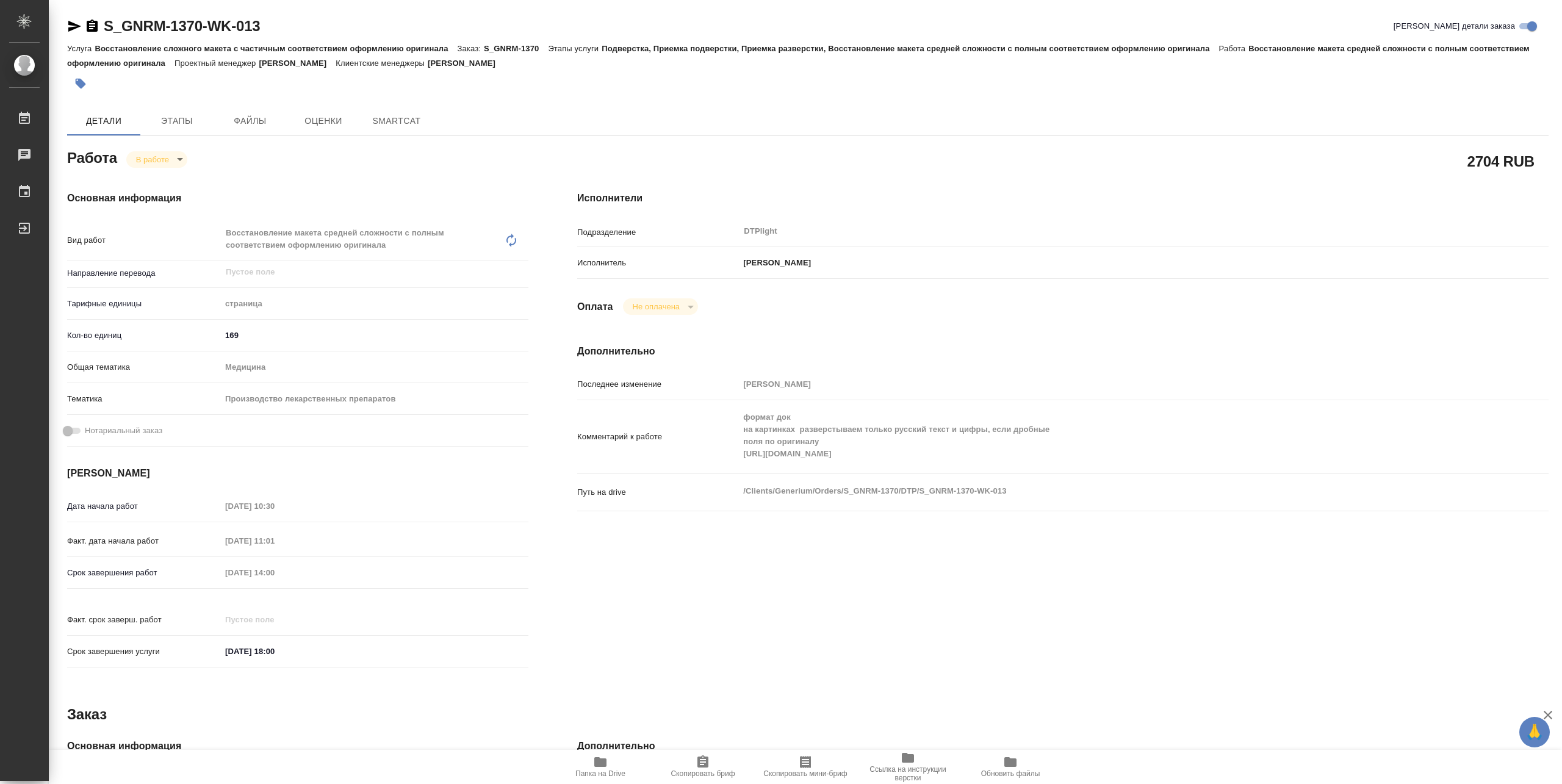
type textarea "x"
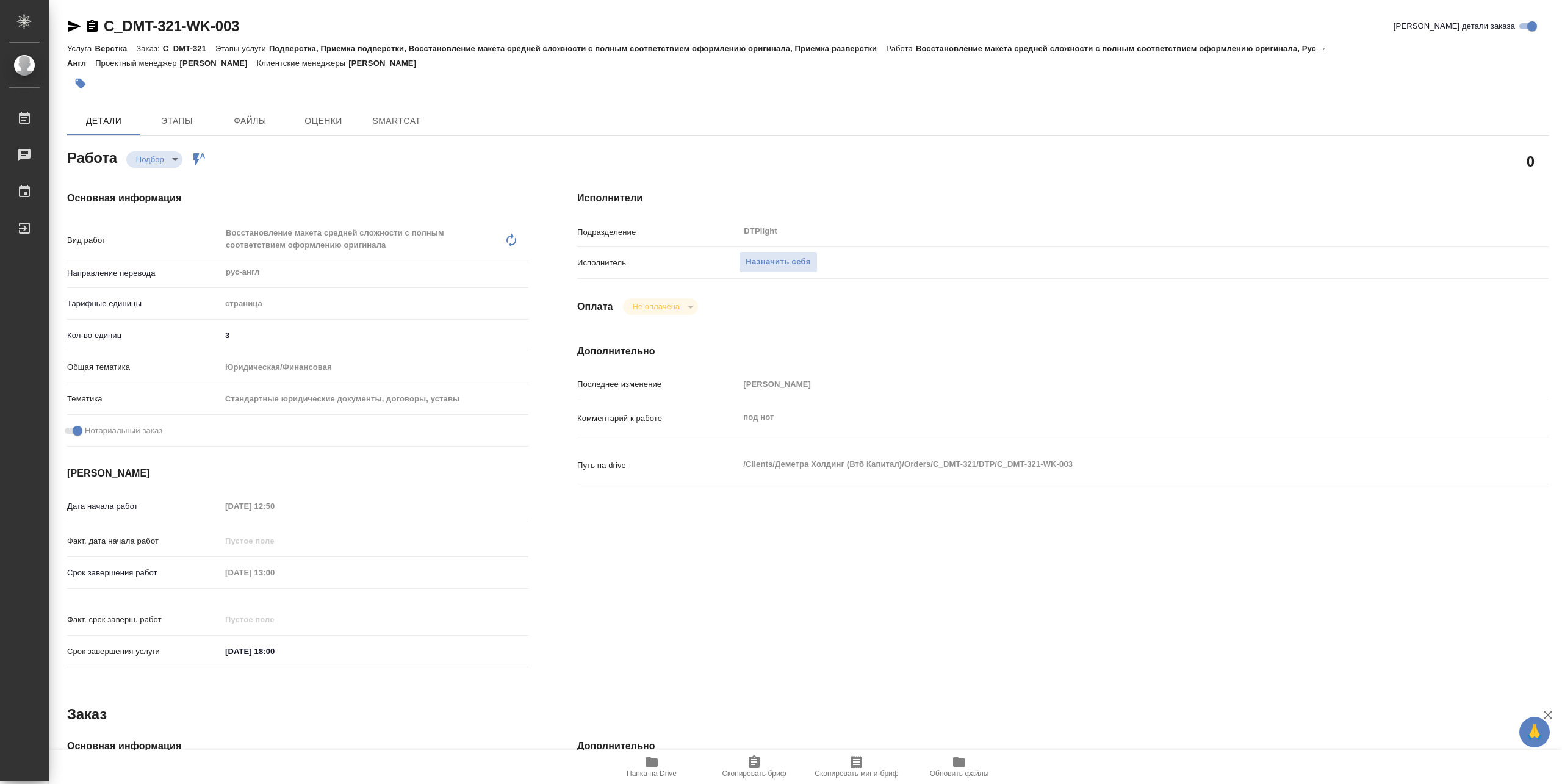
type textarea "x"
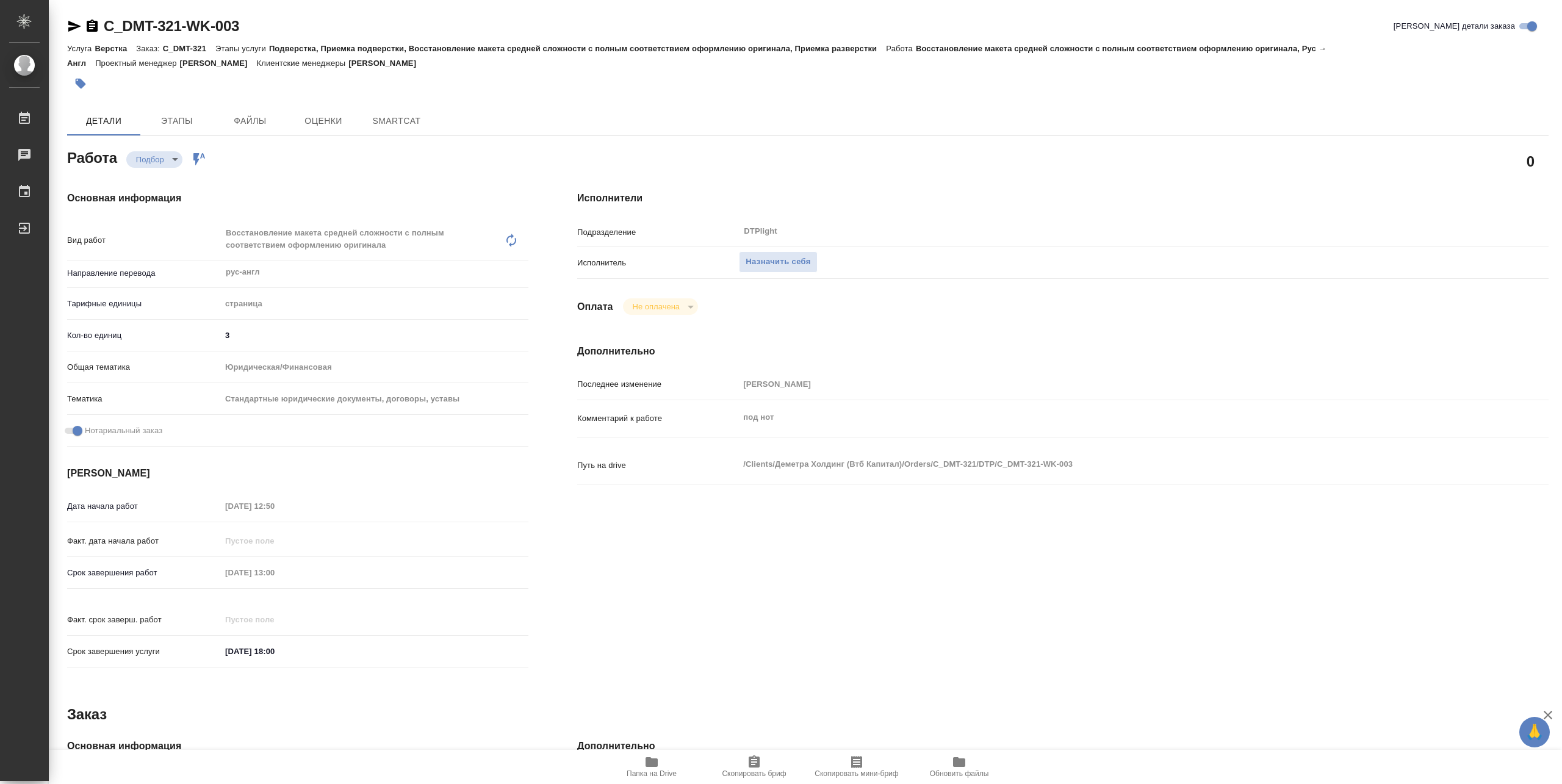
type textarea "x"
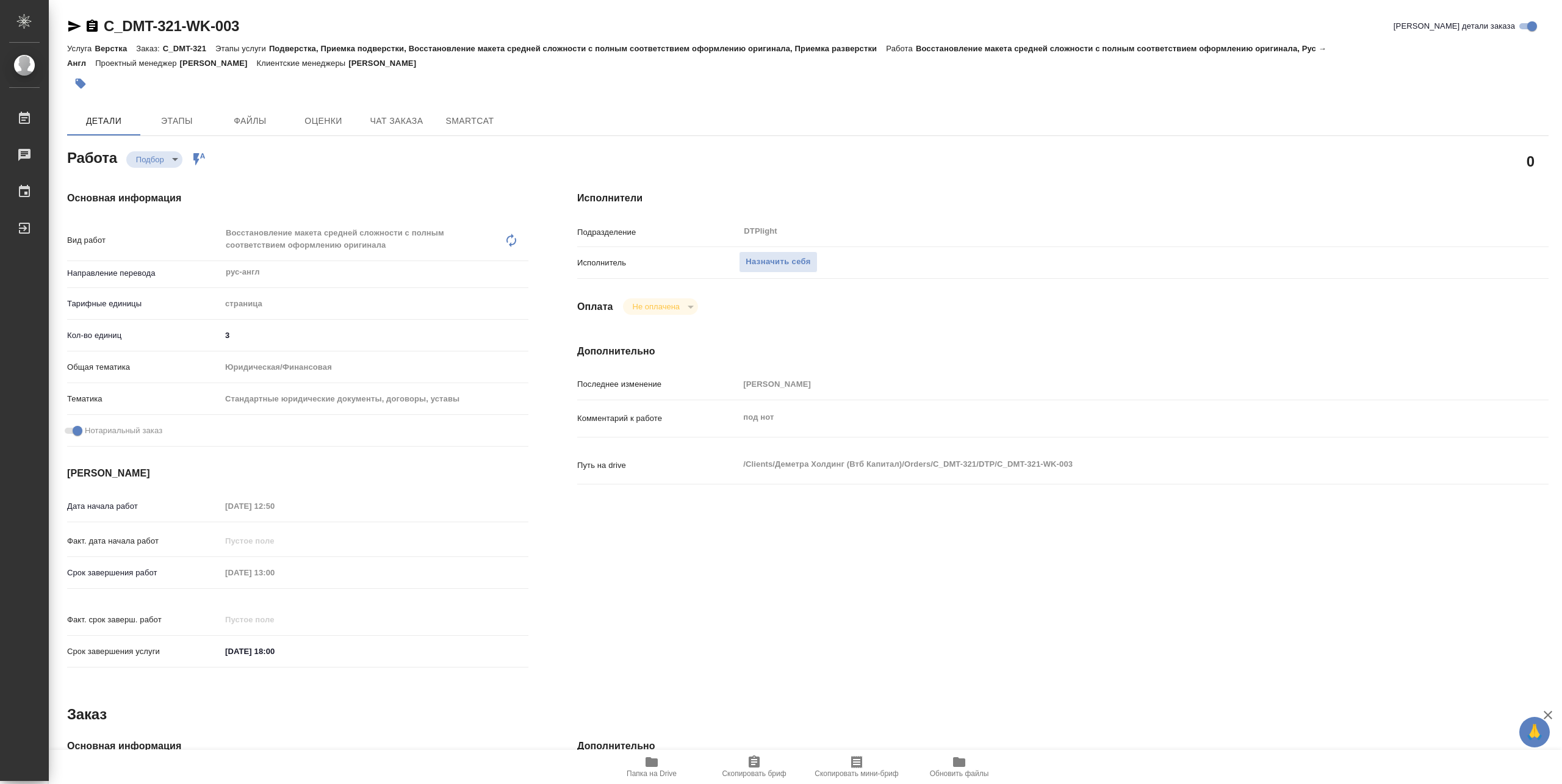
type textarea "x"
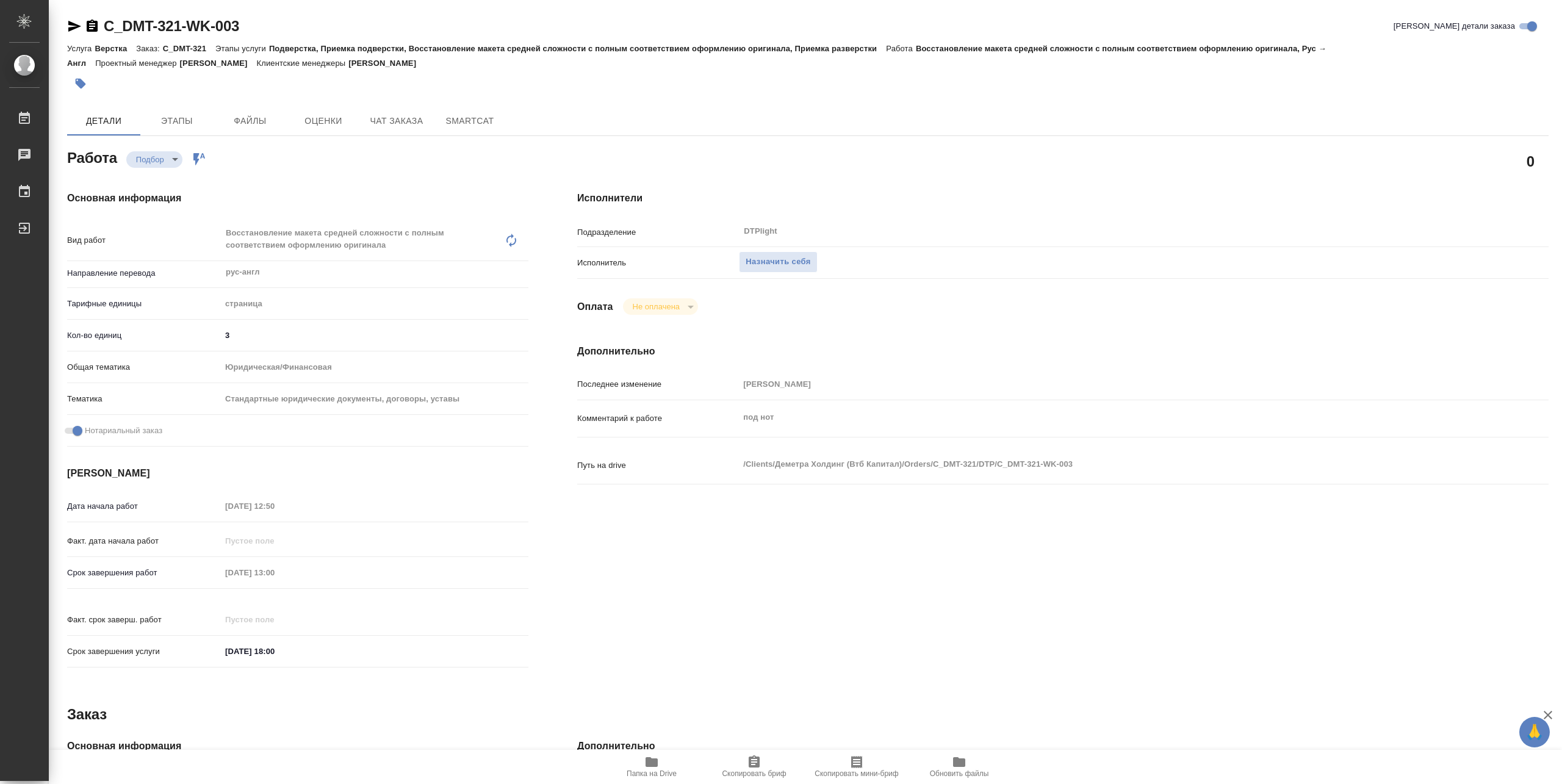
type textarea "x"
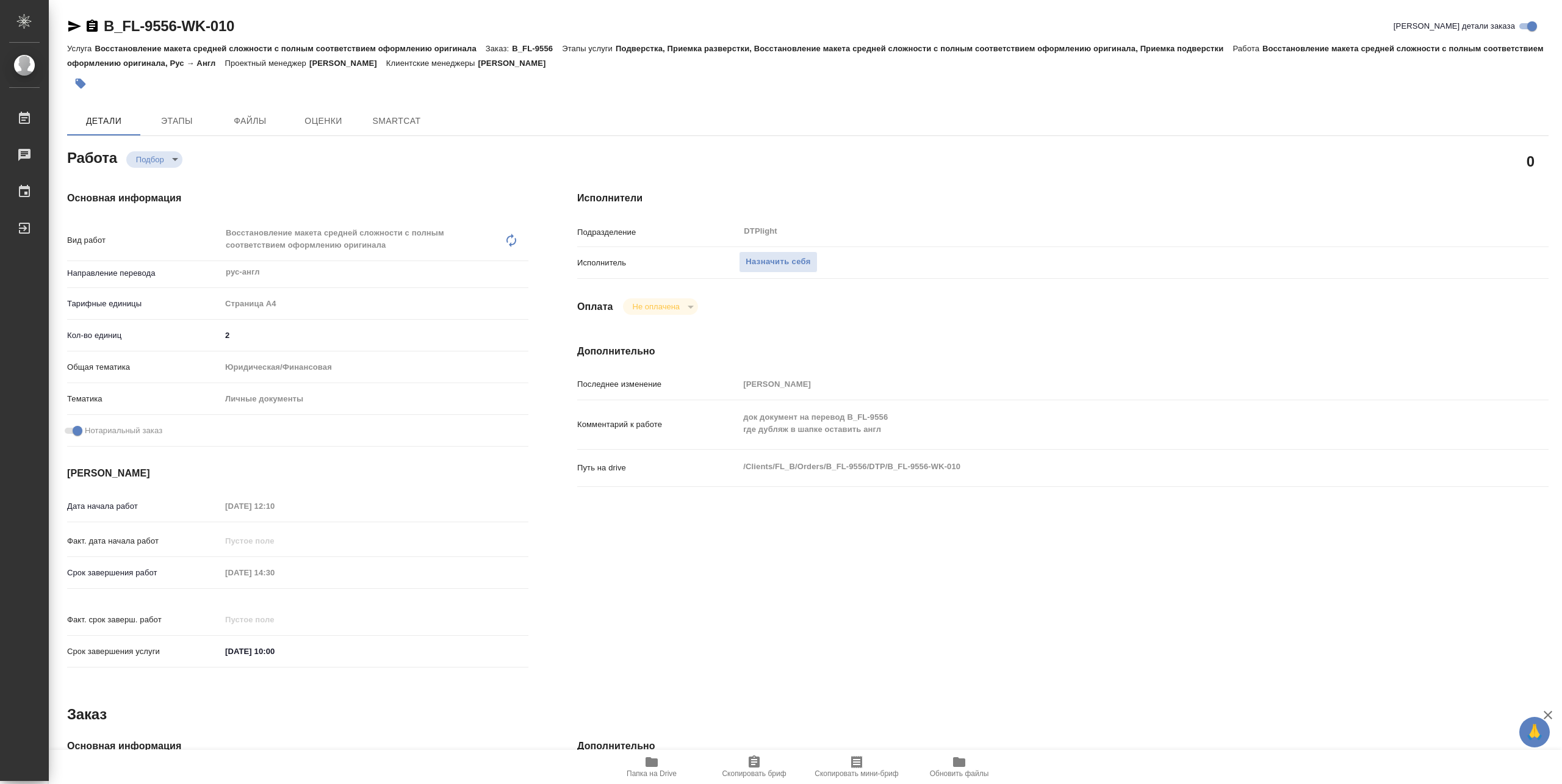
type textarea "x"
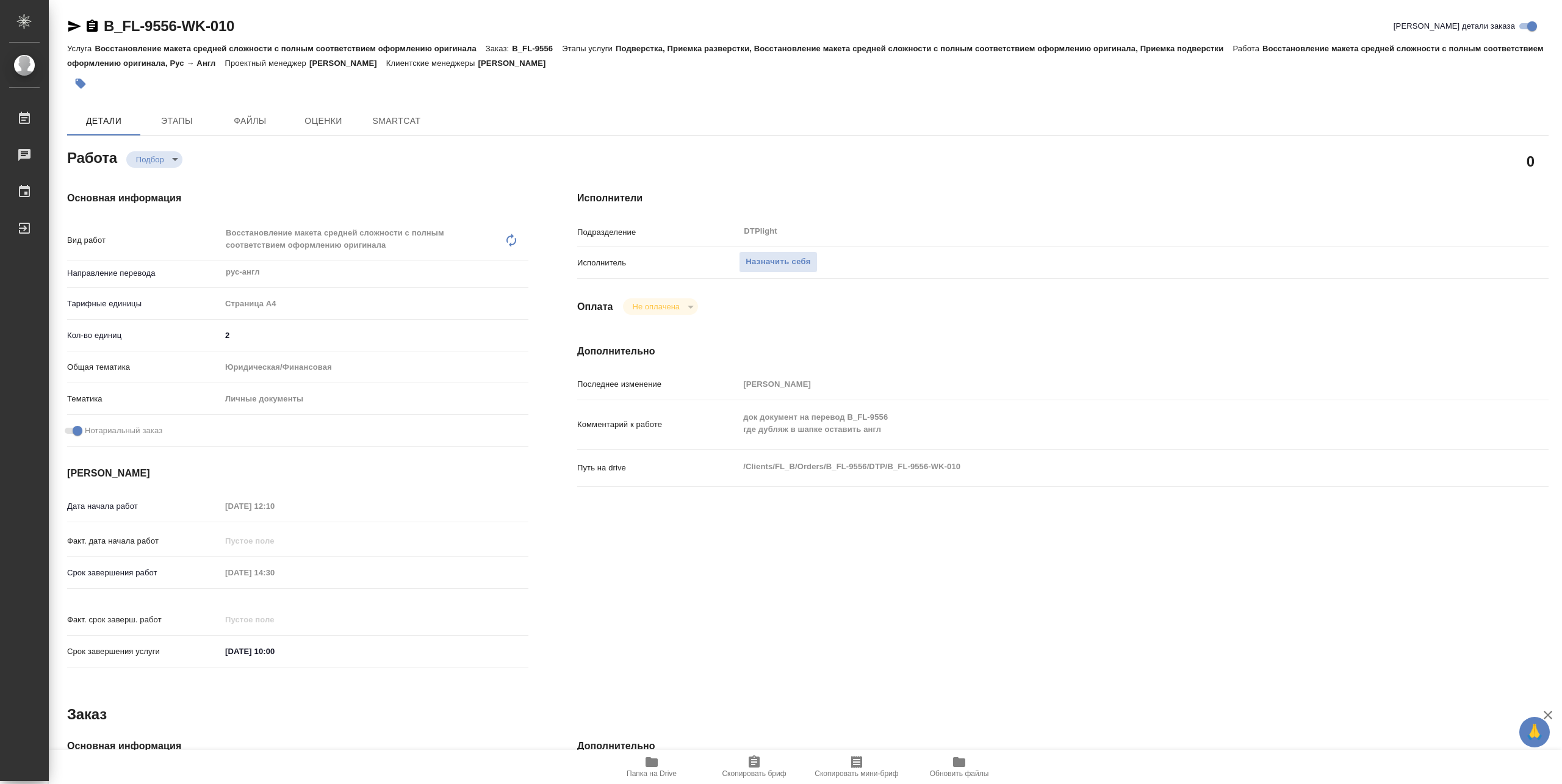
type textarea "x"
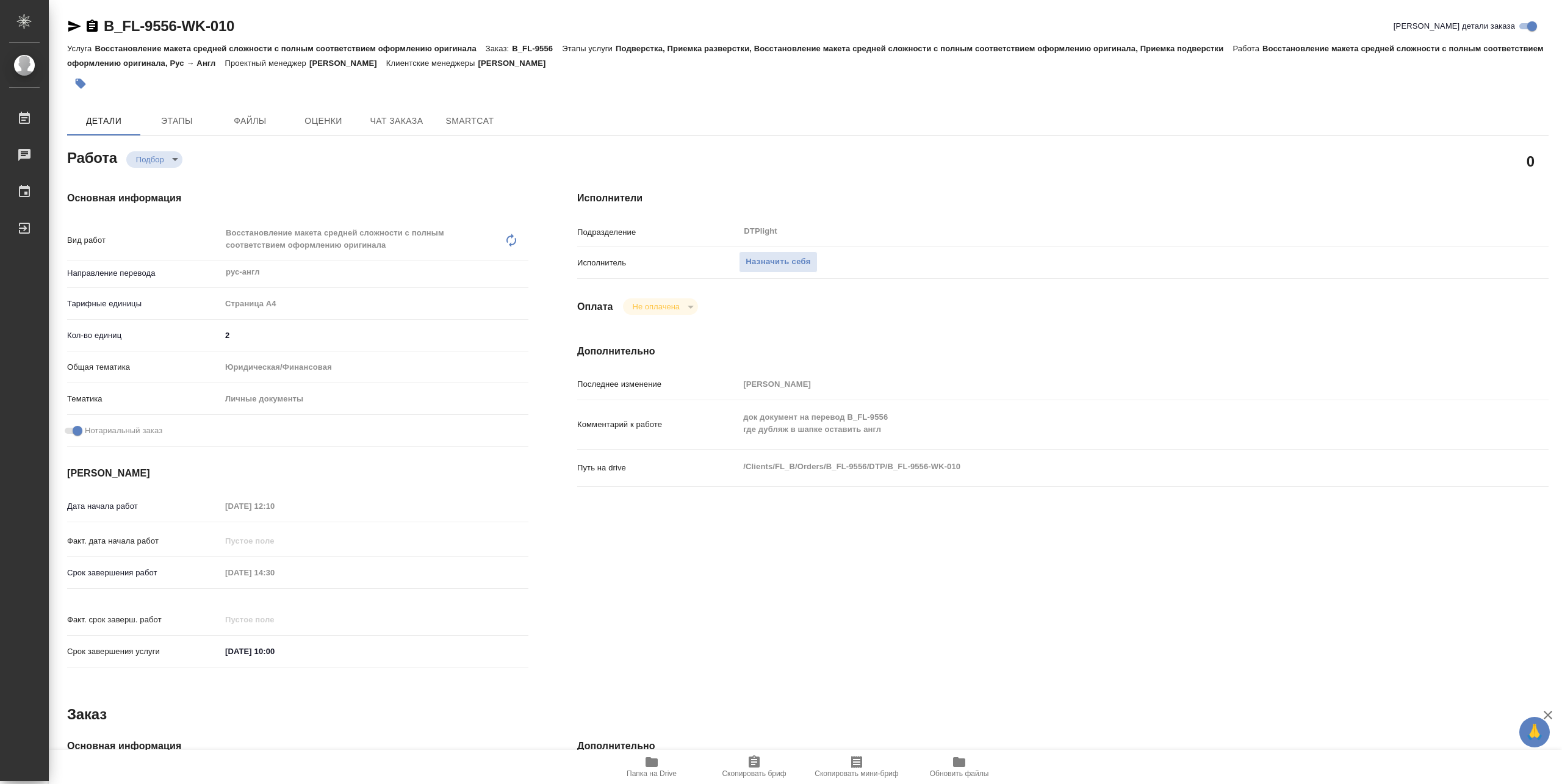
type textarea "x"
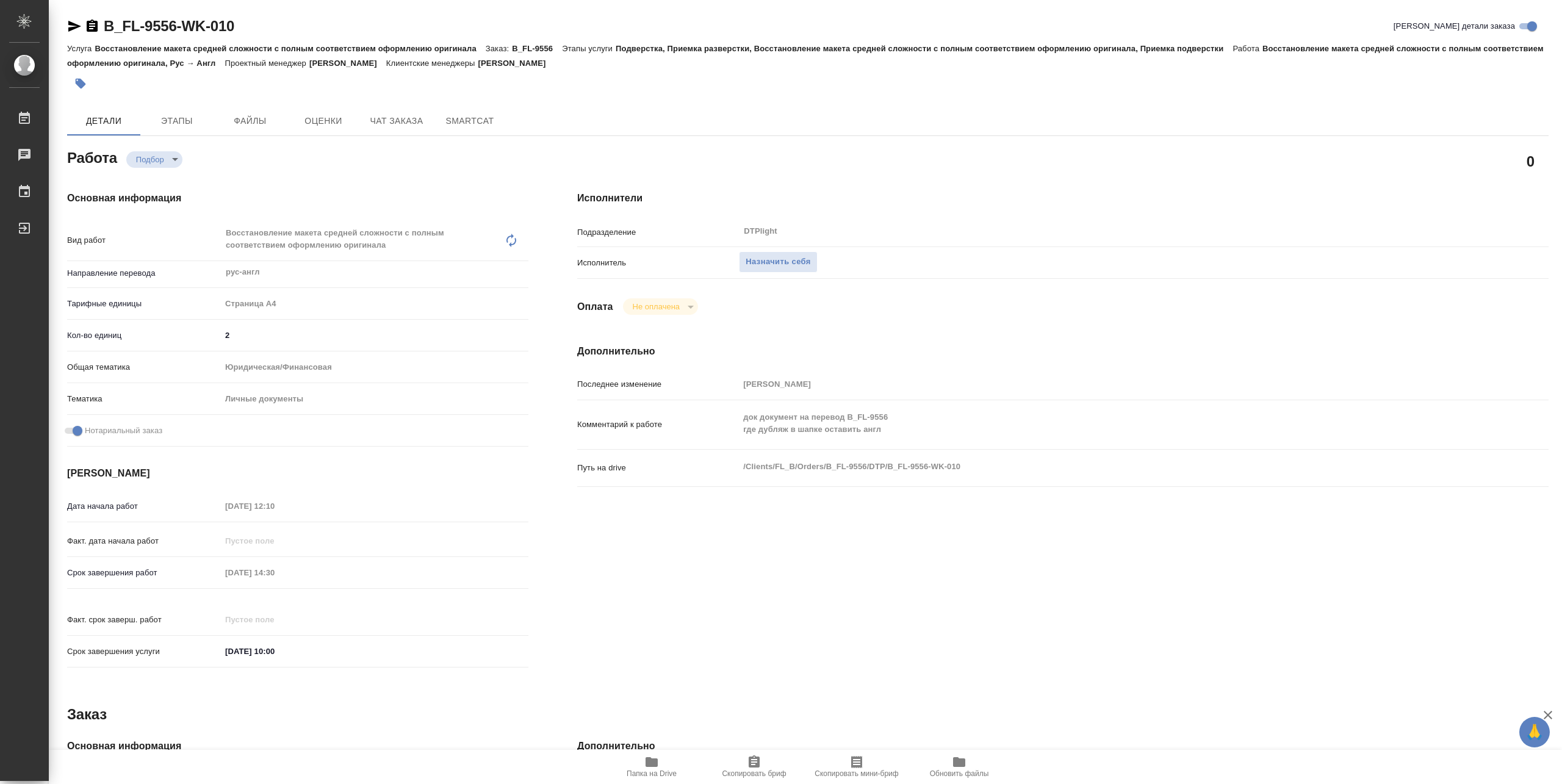
type textarea "x"
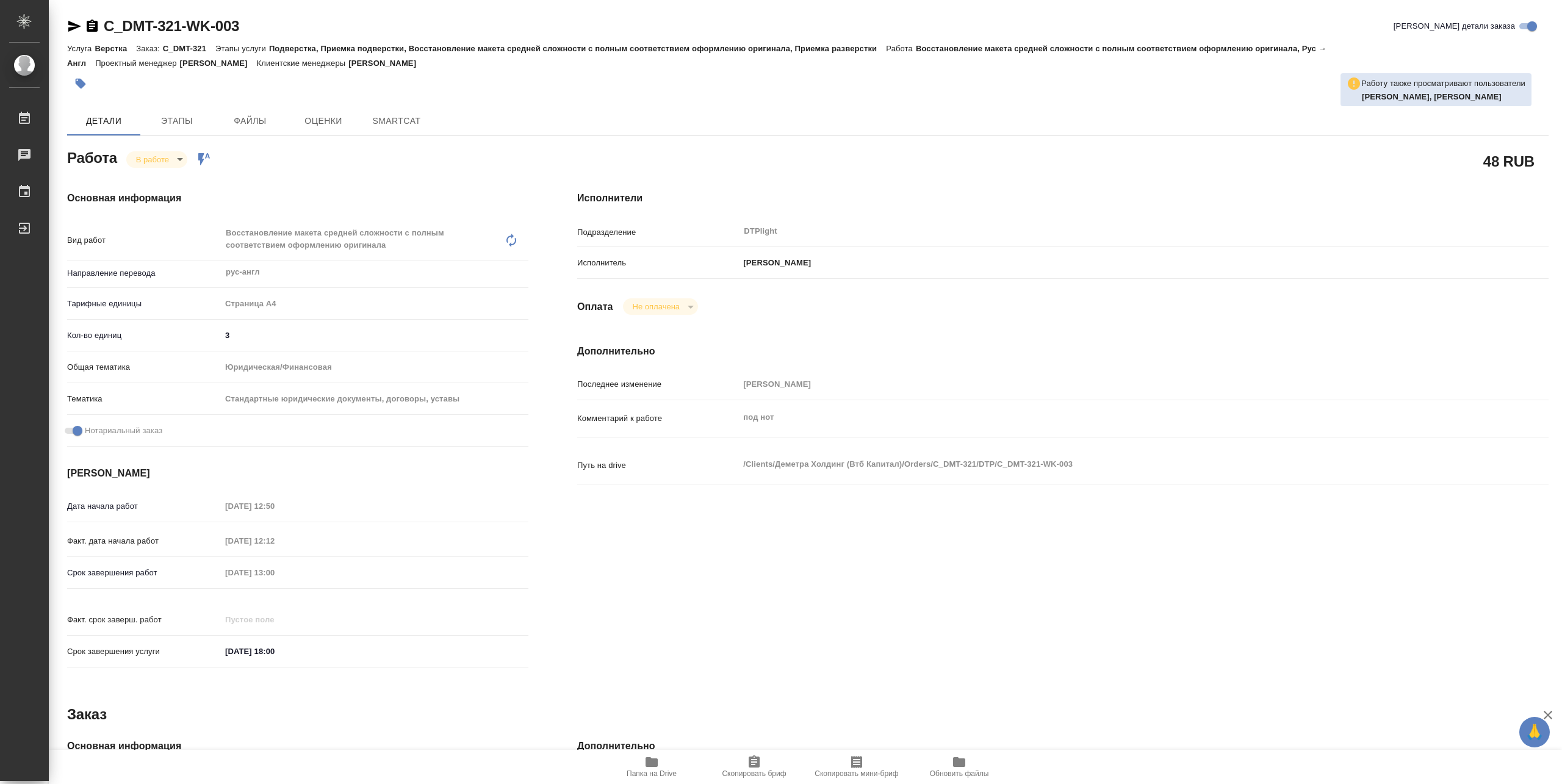
type textarea "x"
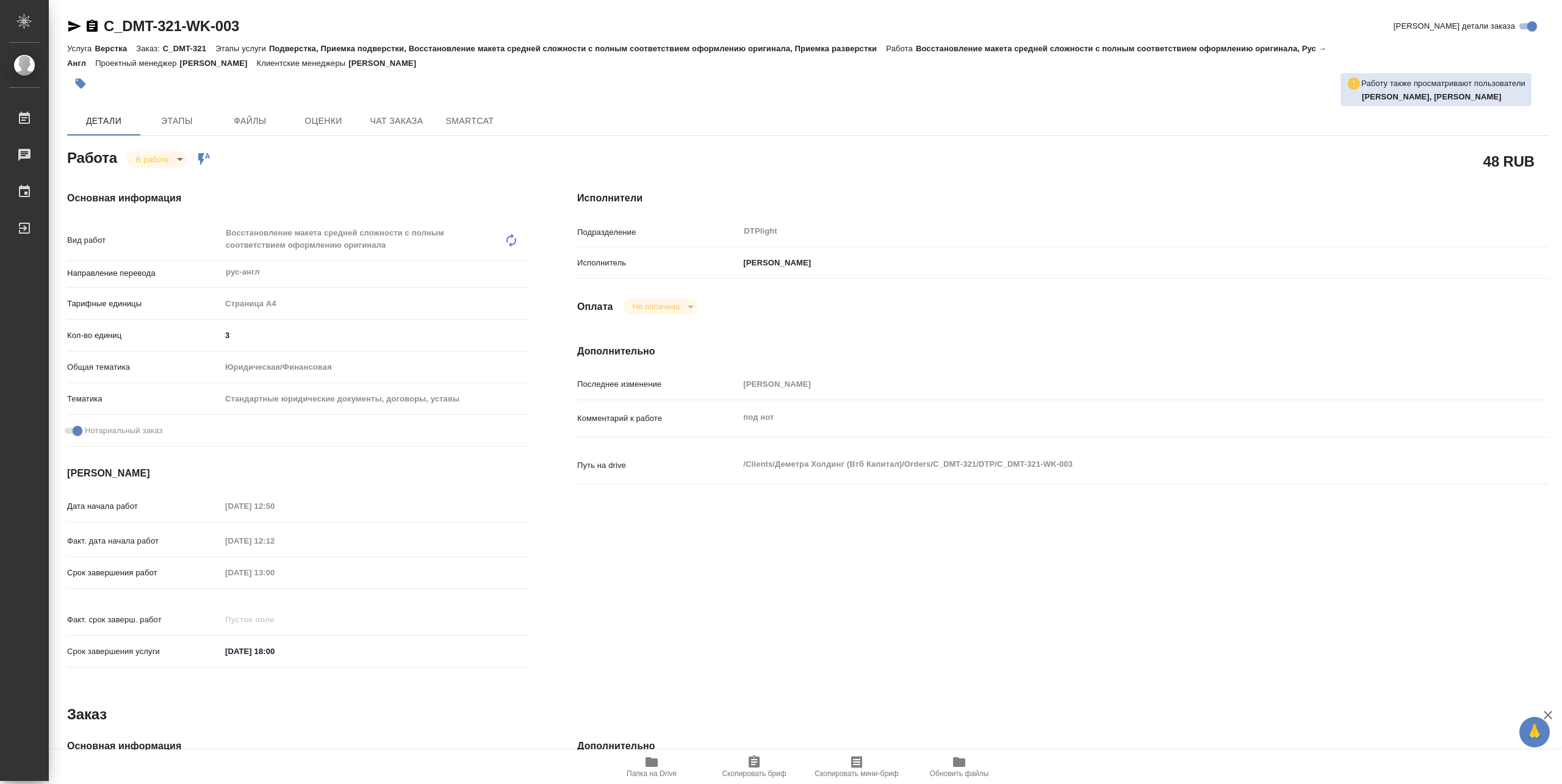
type textarea "x"
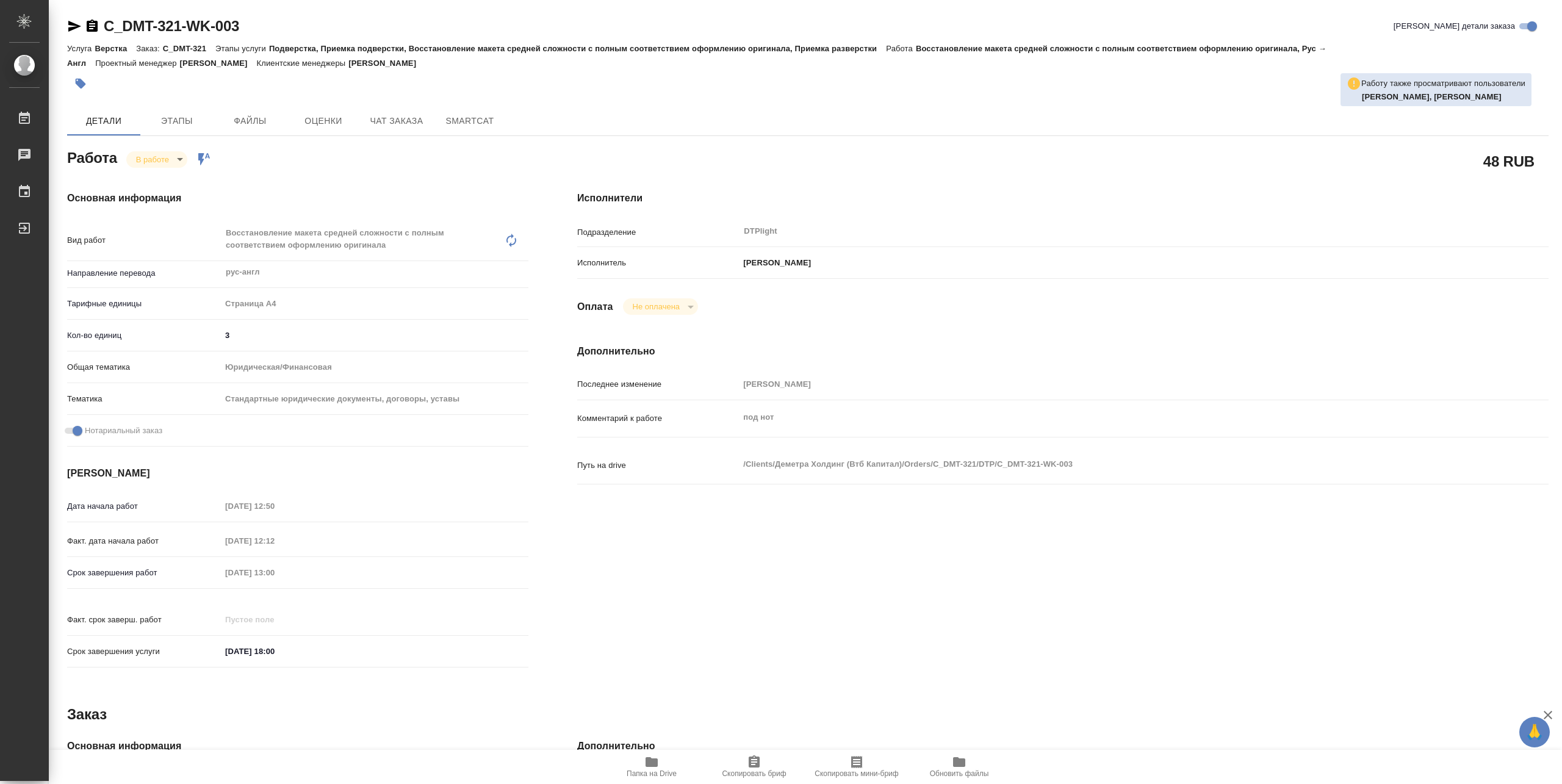
type textarea "x"
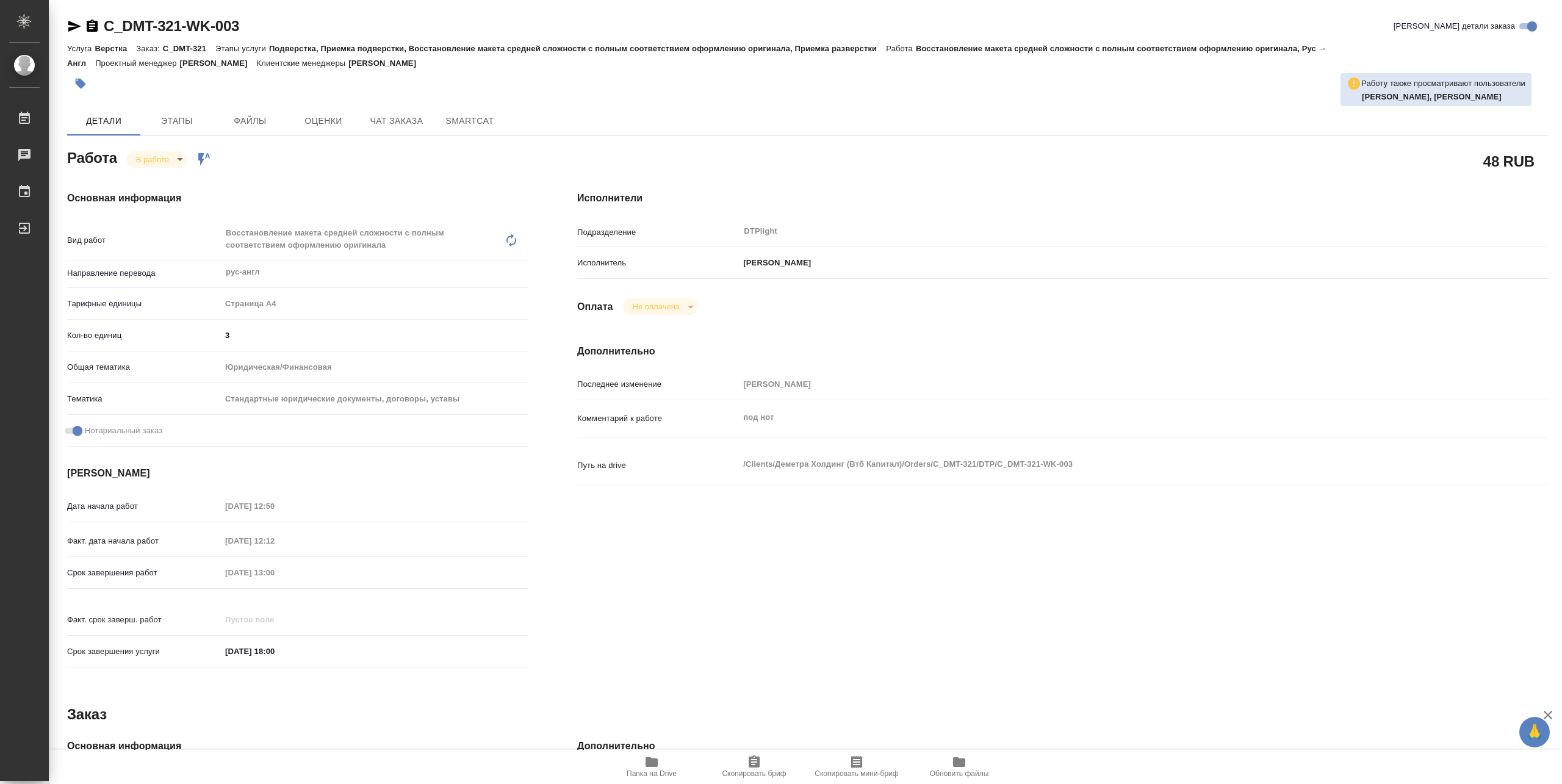
type textarea "x"
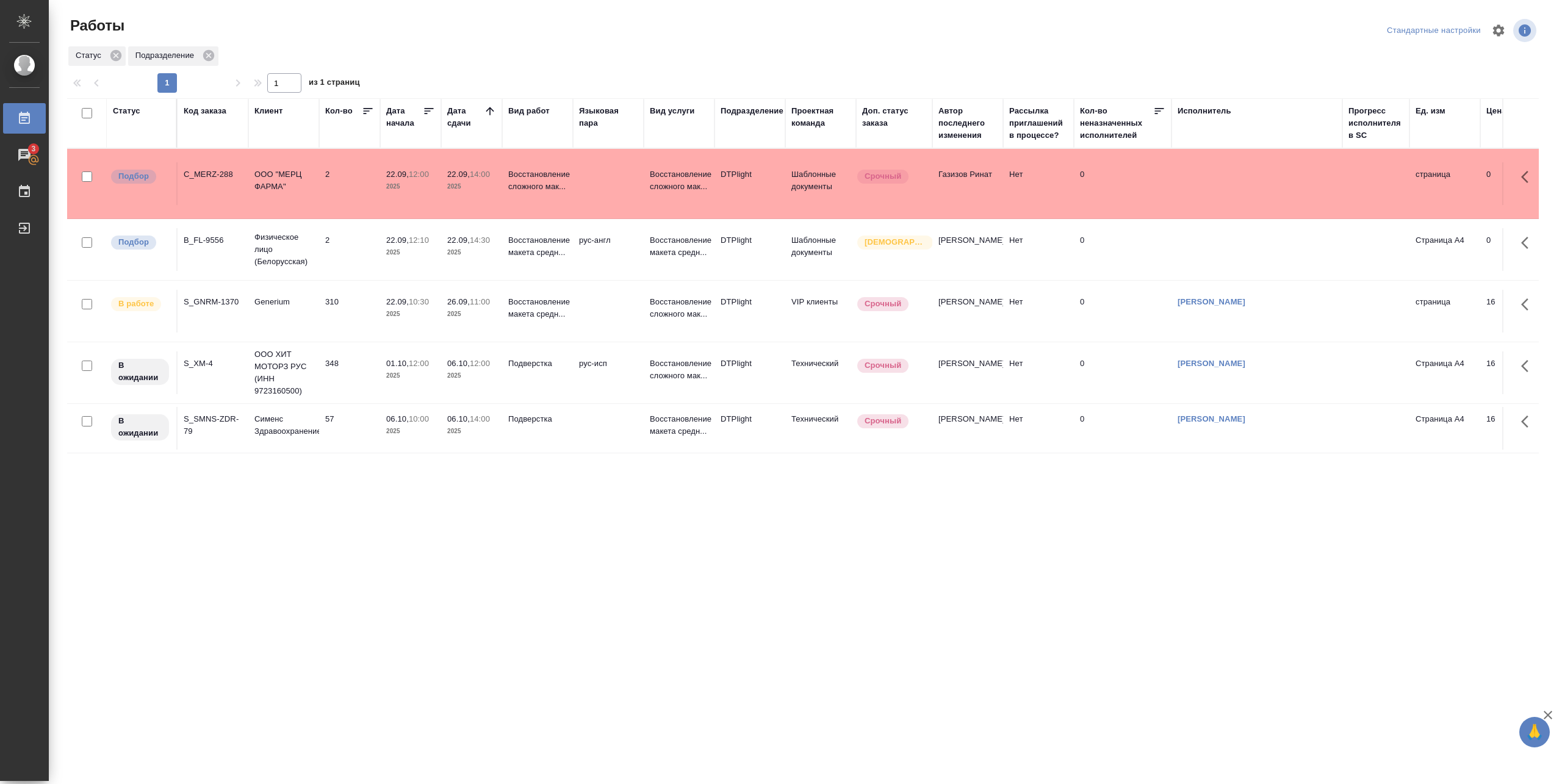
click at [487, 259] on td "22.09, 14:30 2025" at bounding box center [472, 249] width 61 height 43
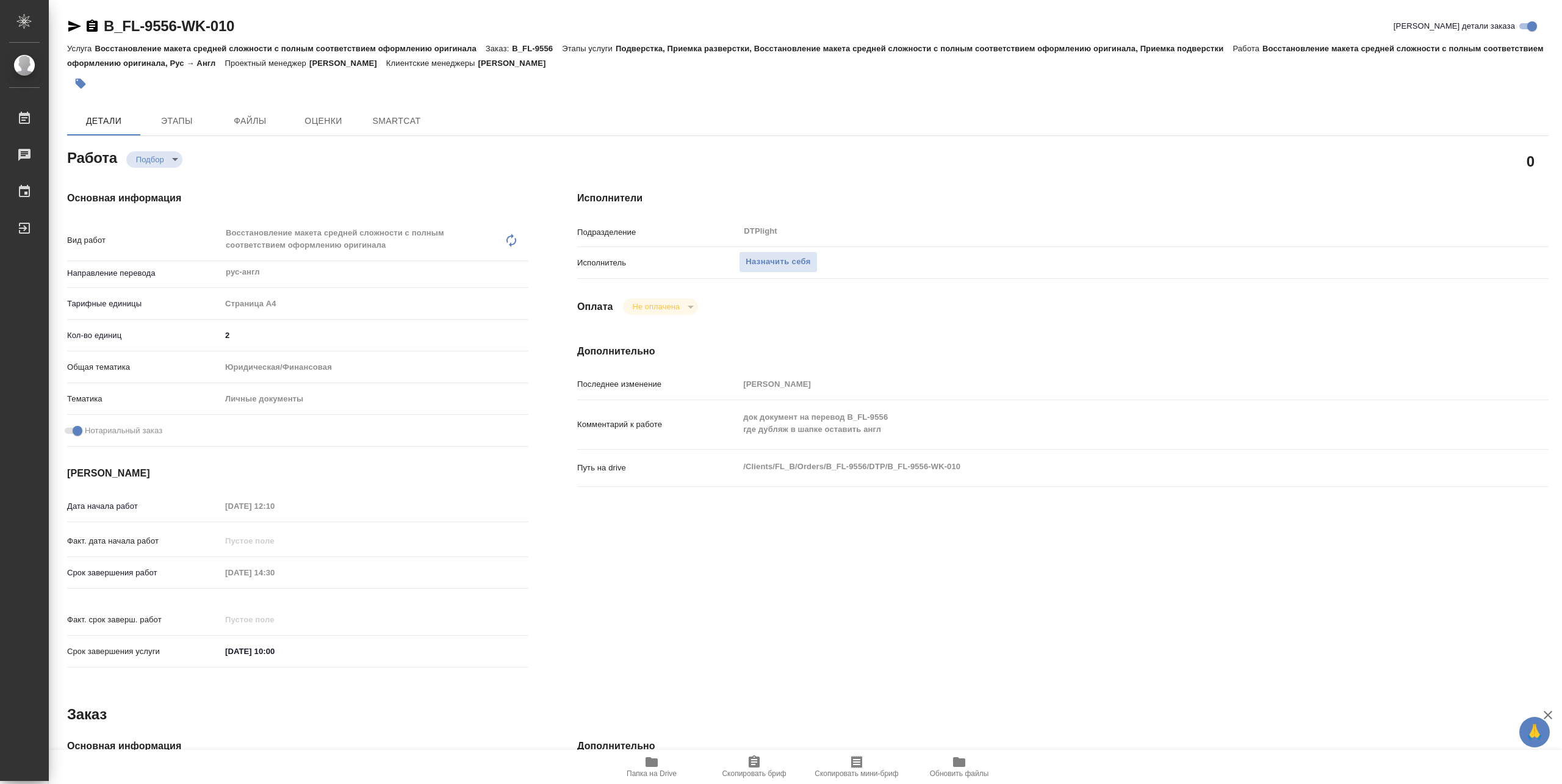
type textarea "x"
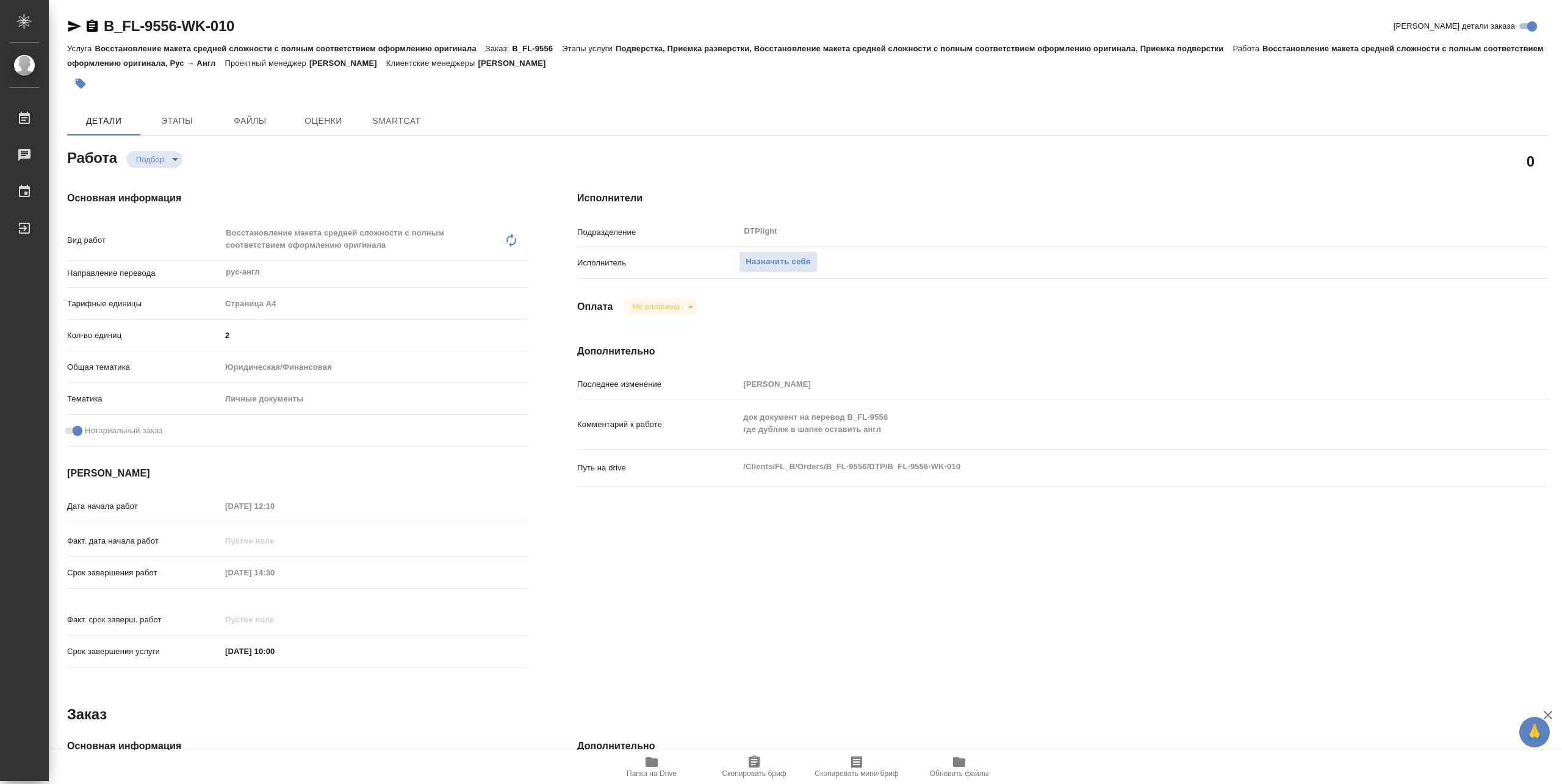
type textarea "x"
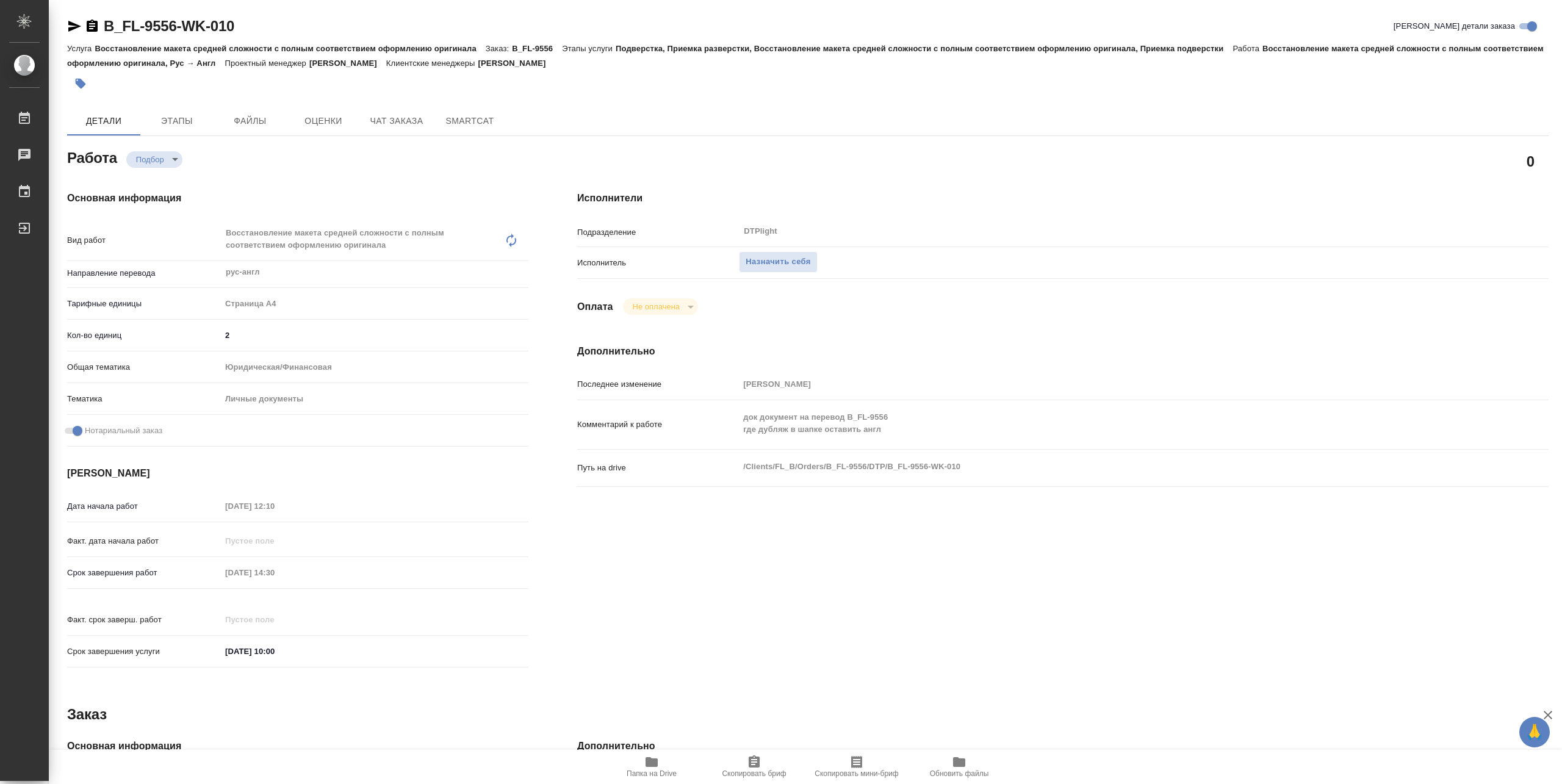
type textarea "x"
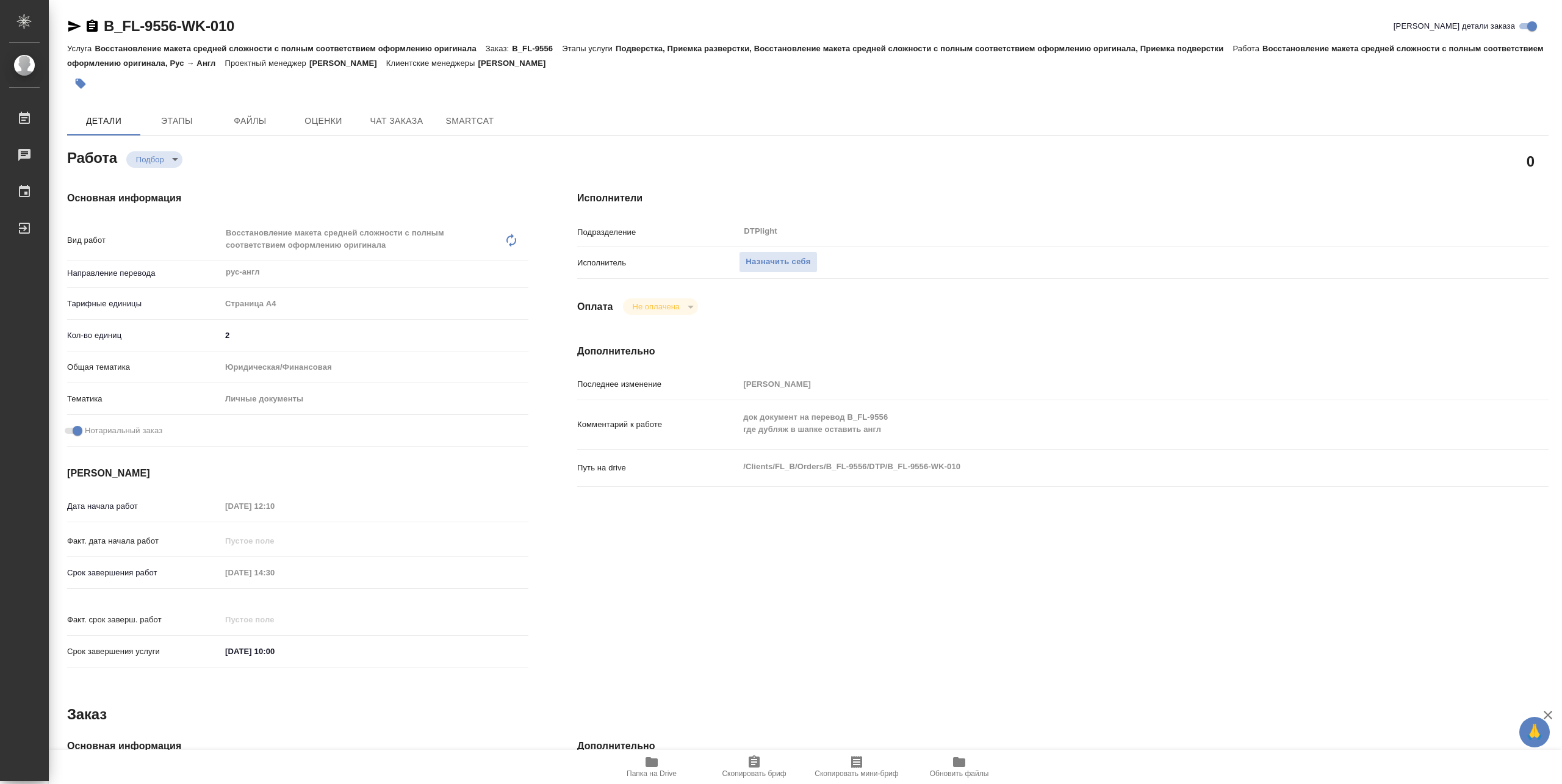
click at [650, 773] on span "Папка на Drive" at bounding box center [651, 774] width 50 height 9
type textarea "x"
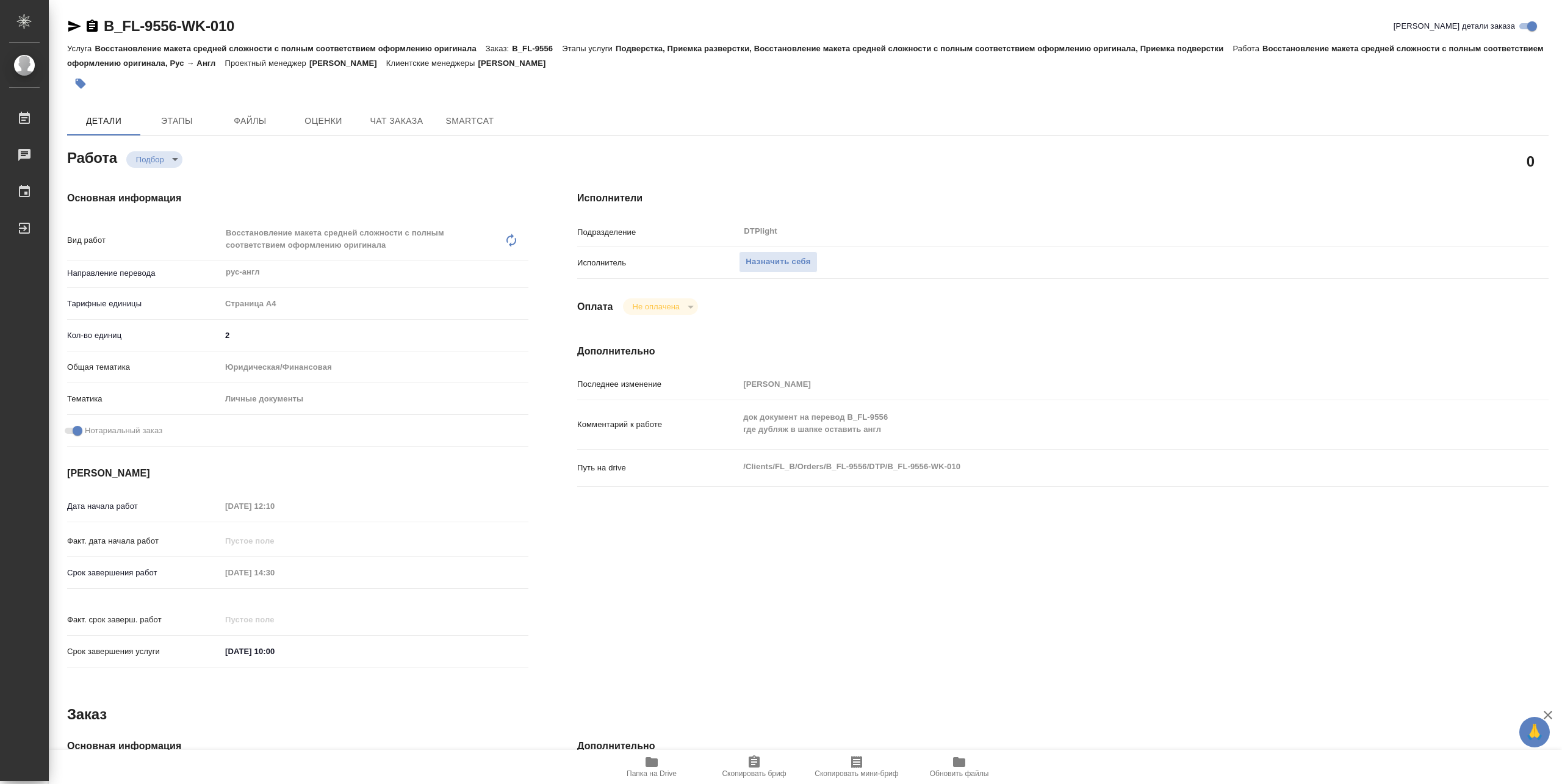
type textarea "x"
click at [758, 267] on span "Назначить себя" at bounding box center [779, 261] width 65 height 14
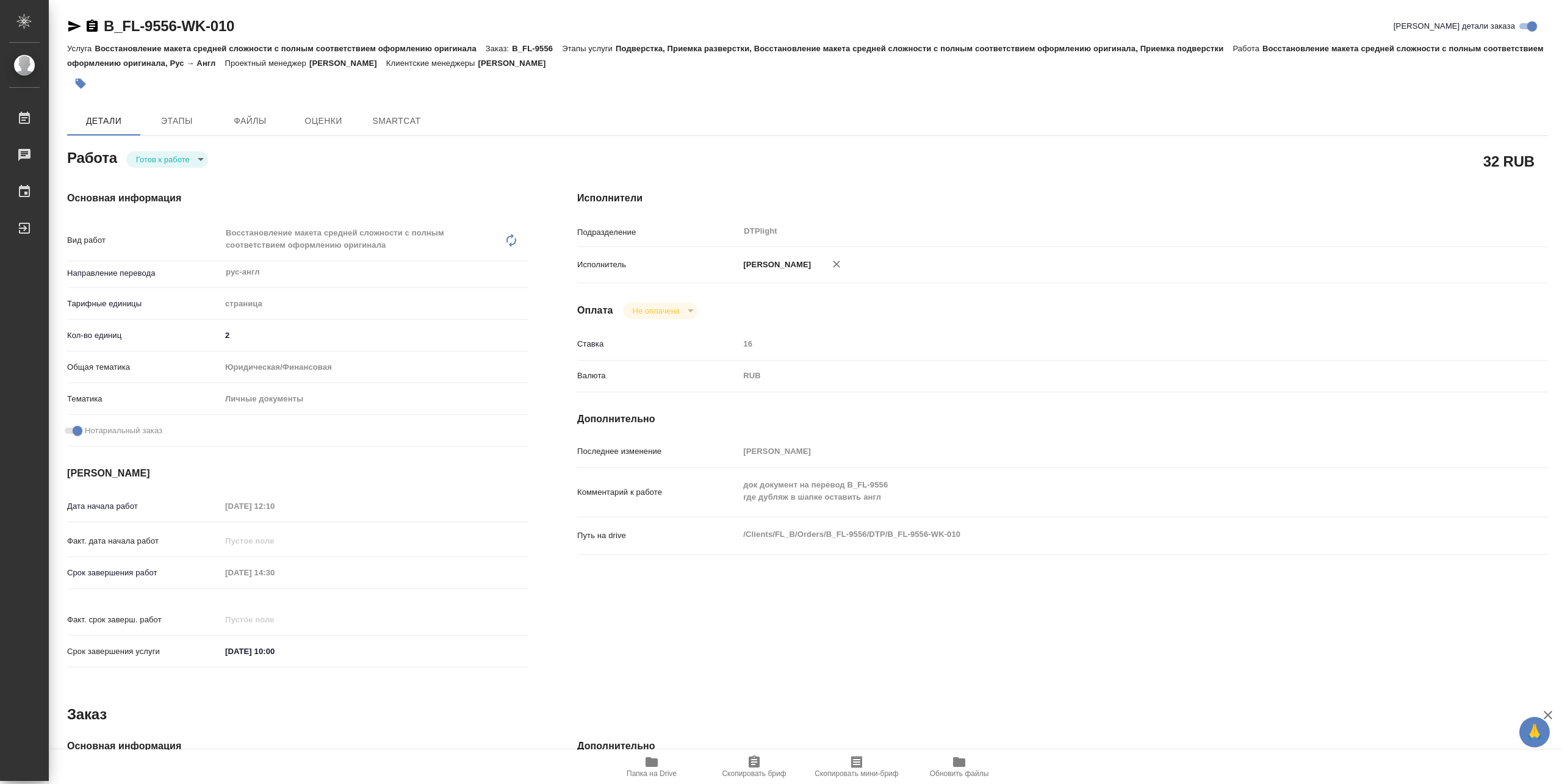
type textarea "x"
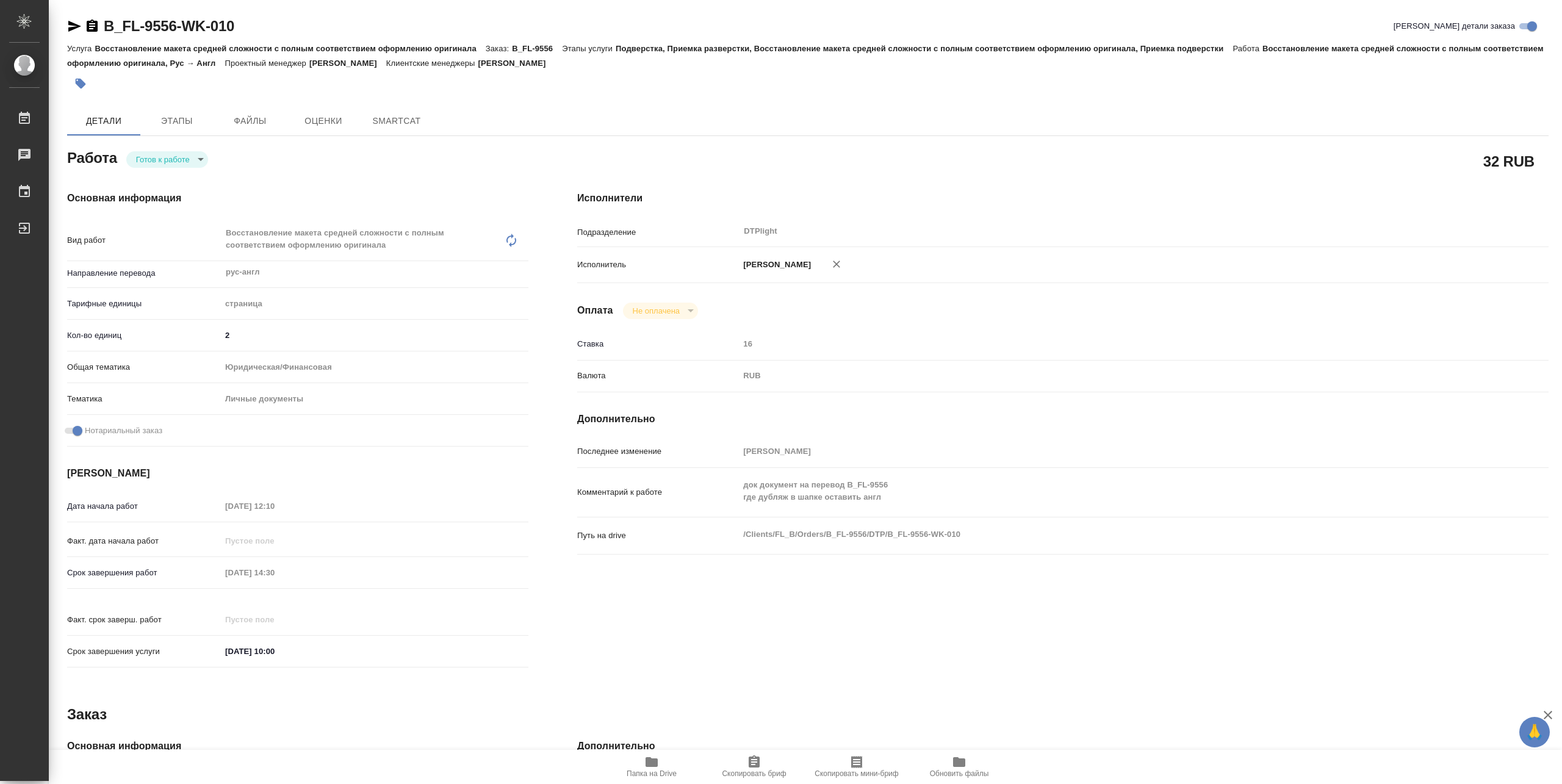
click at [177, 149] on div "[PERSON_NAME] к работе readyForWork" at bounding box center [298, 156] width 461 height 22
type textarea "x"
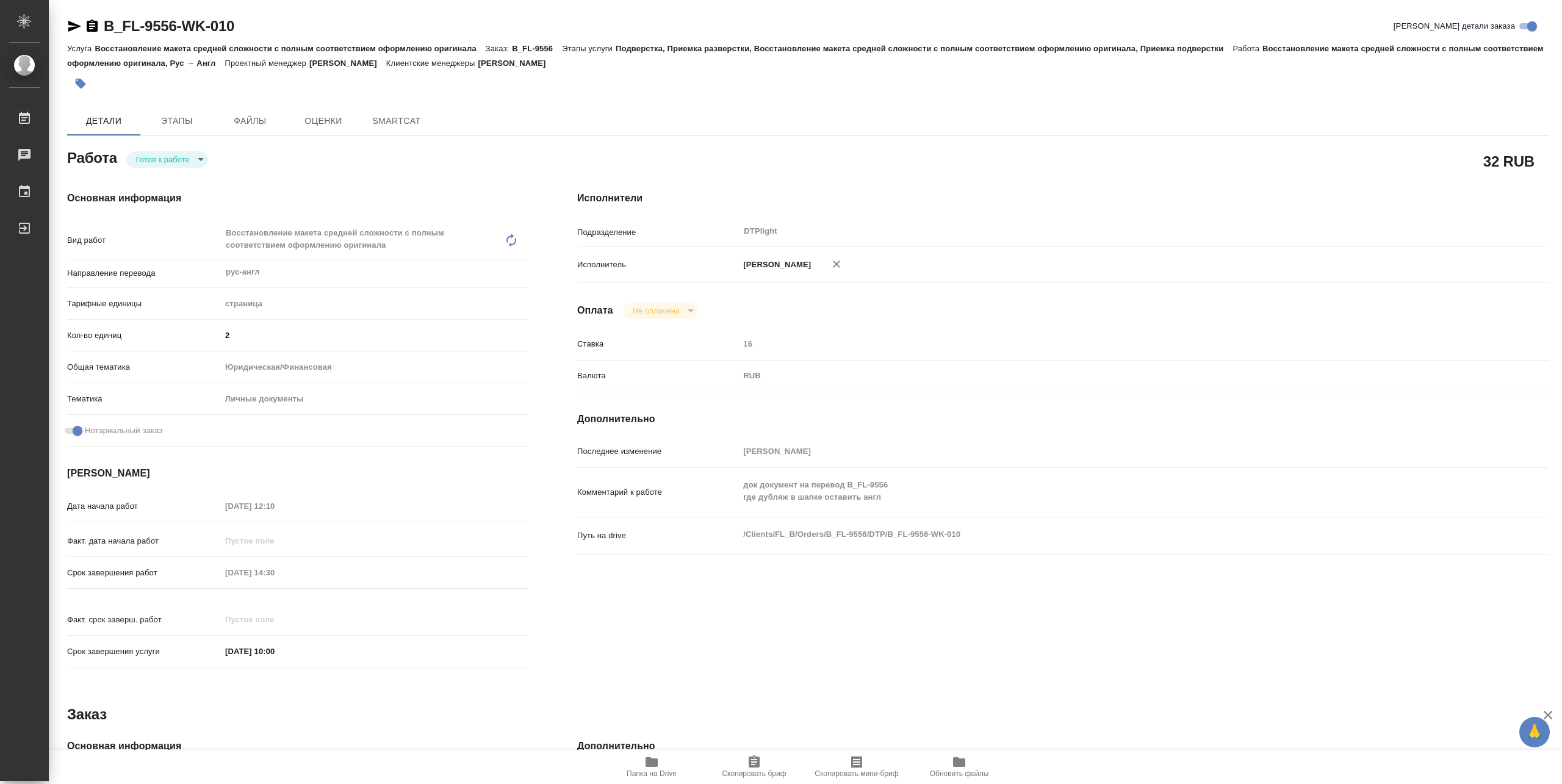
type textarea "x"
click at [174, 155] on body "🙏 .cls-1 fill:#fff; AWATERA Pankina Anna Работы Чаты График Выйти B_FL-9556-WK-…" at bounding box center [781, 392] width 1562 height 784
type textarea "x"
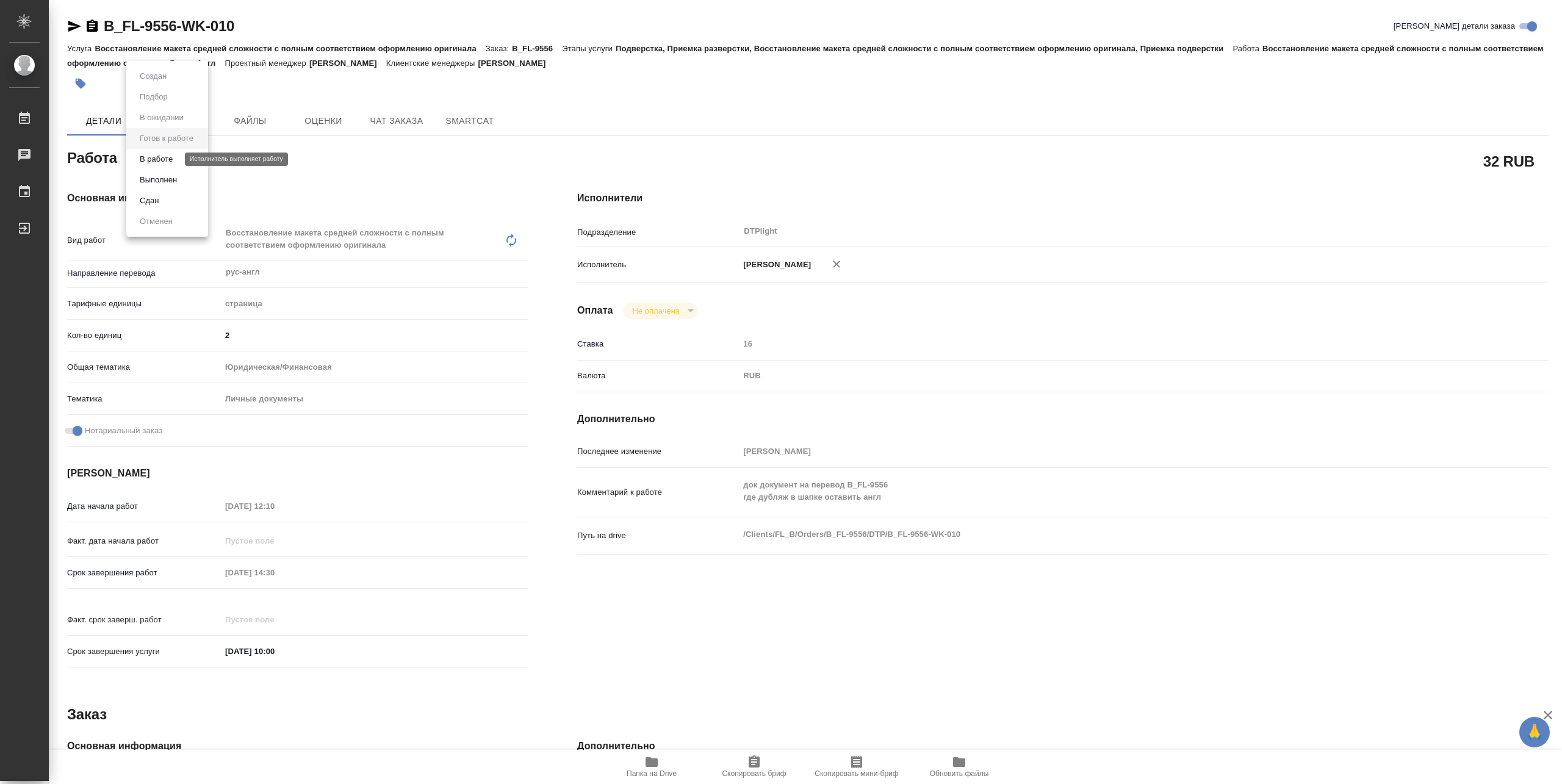
type textarea "x"
click at [167, 160] on button "В работе" at bounding box center [156, 159] width 40 height 13
type textarea "x"
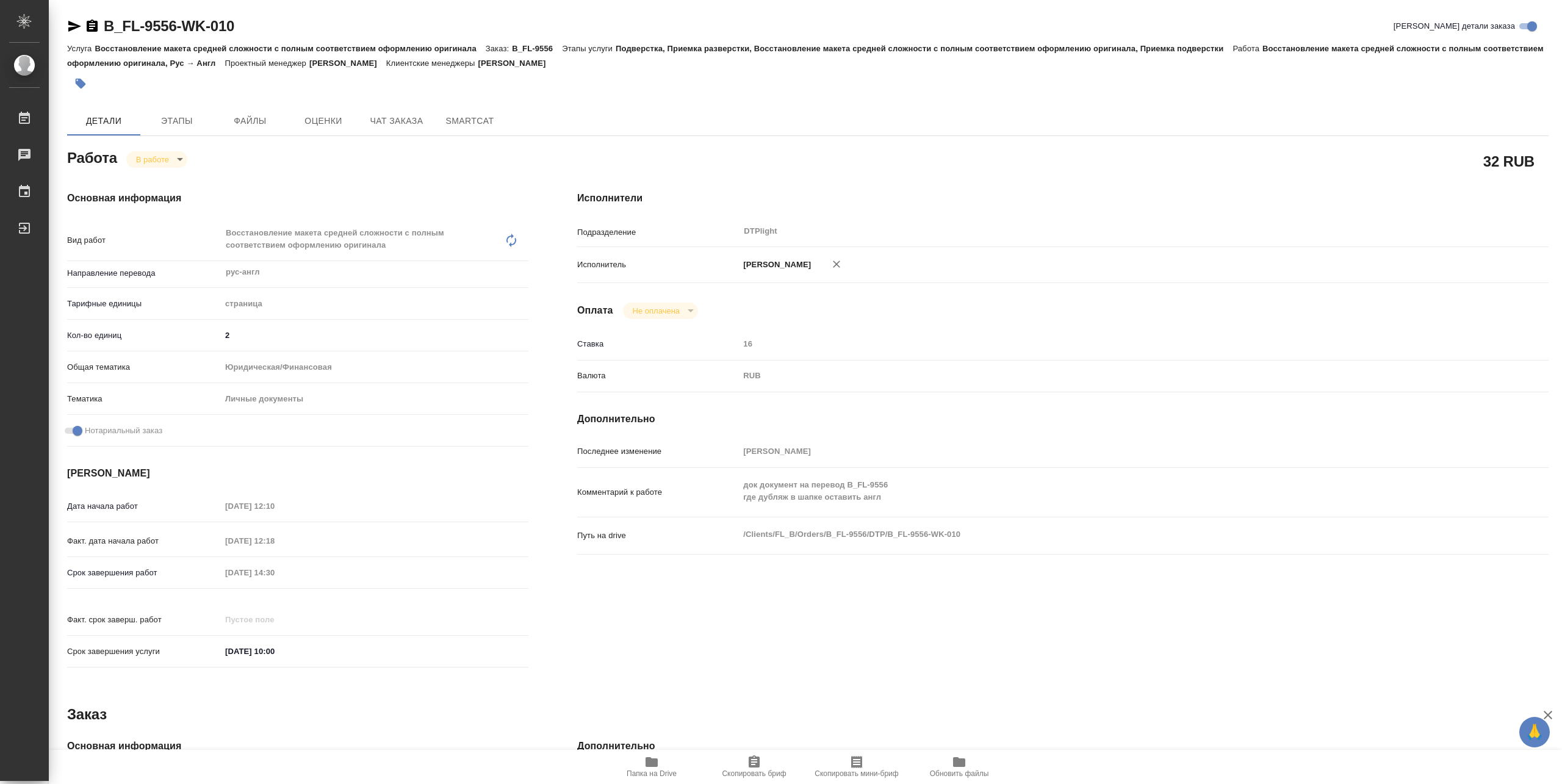
type textarea "x"
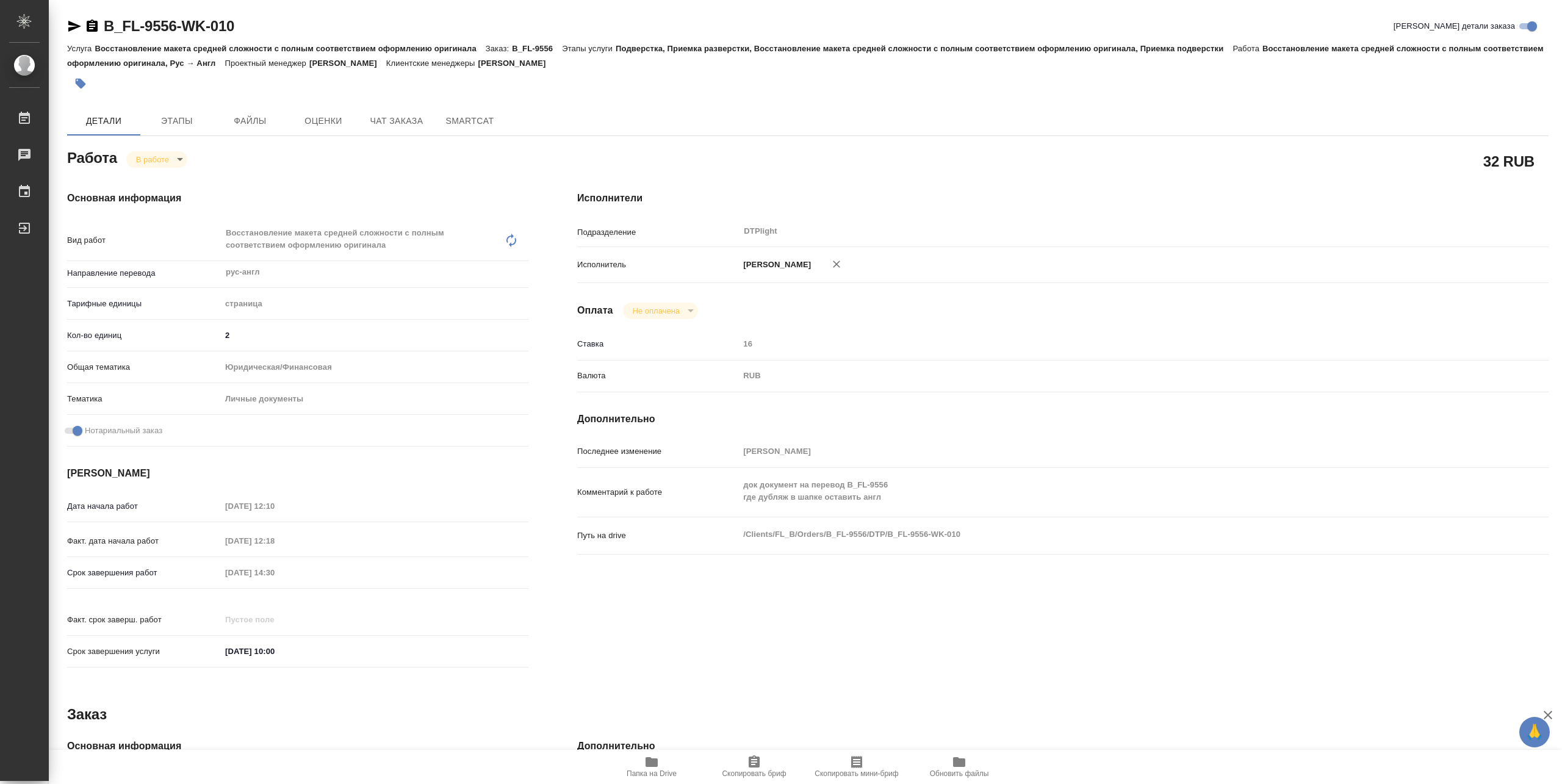
type textarea "x"
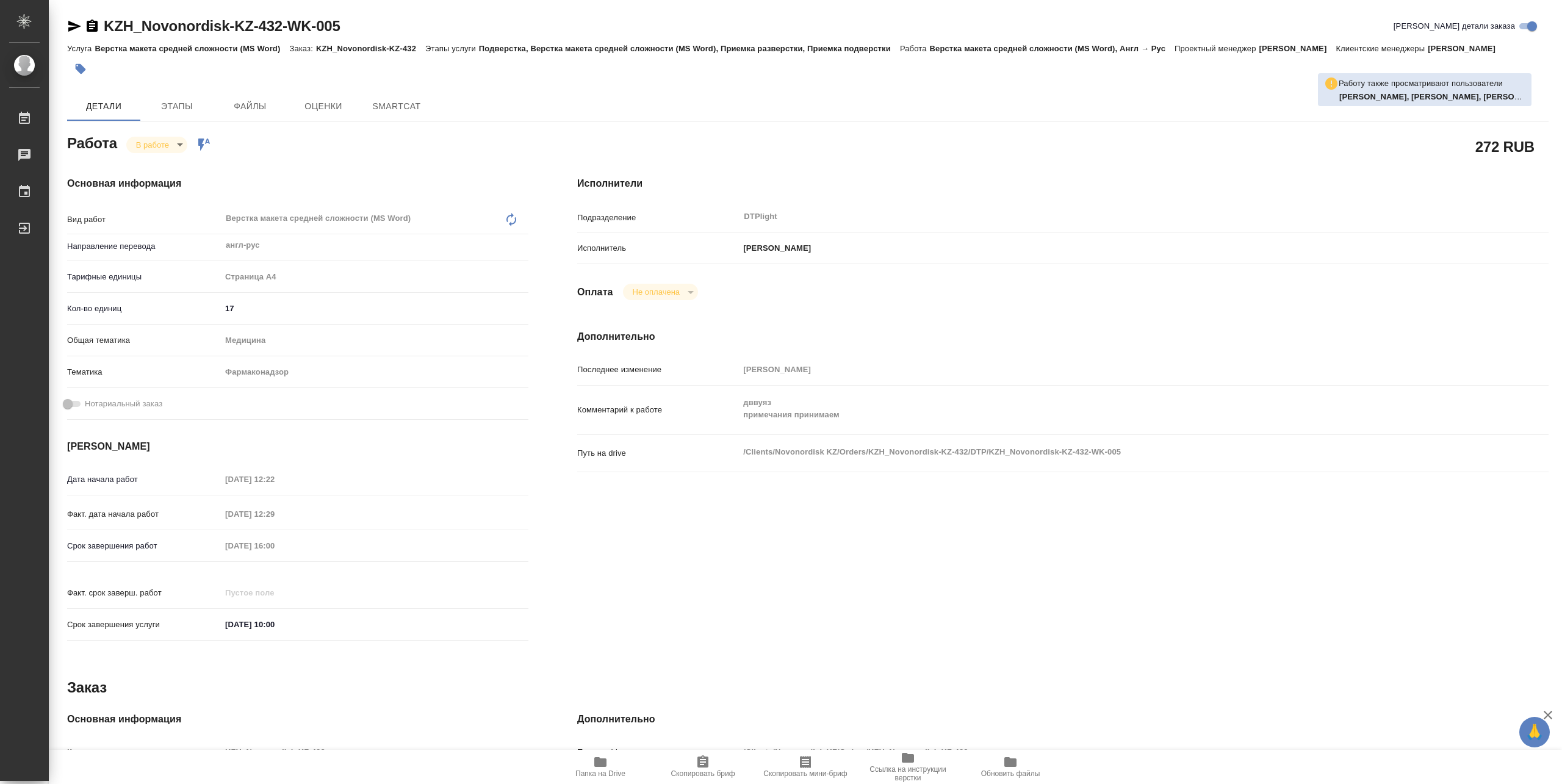
type textarea "x"
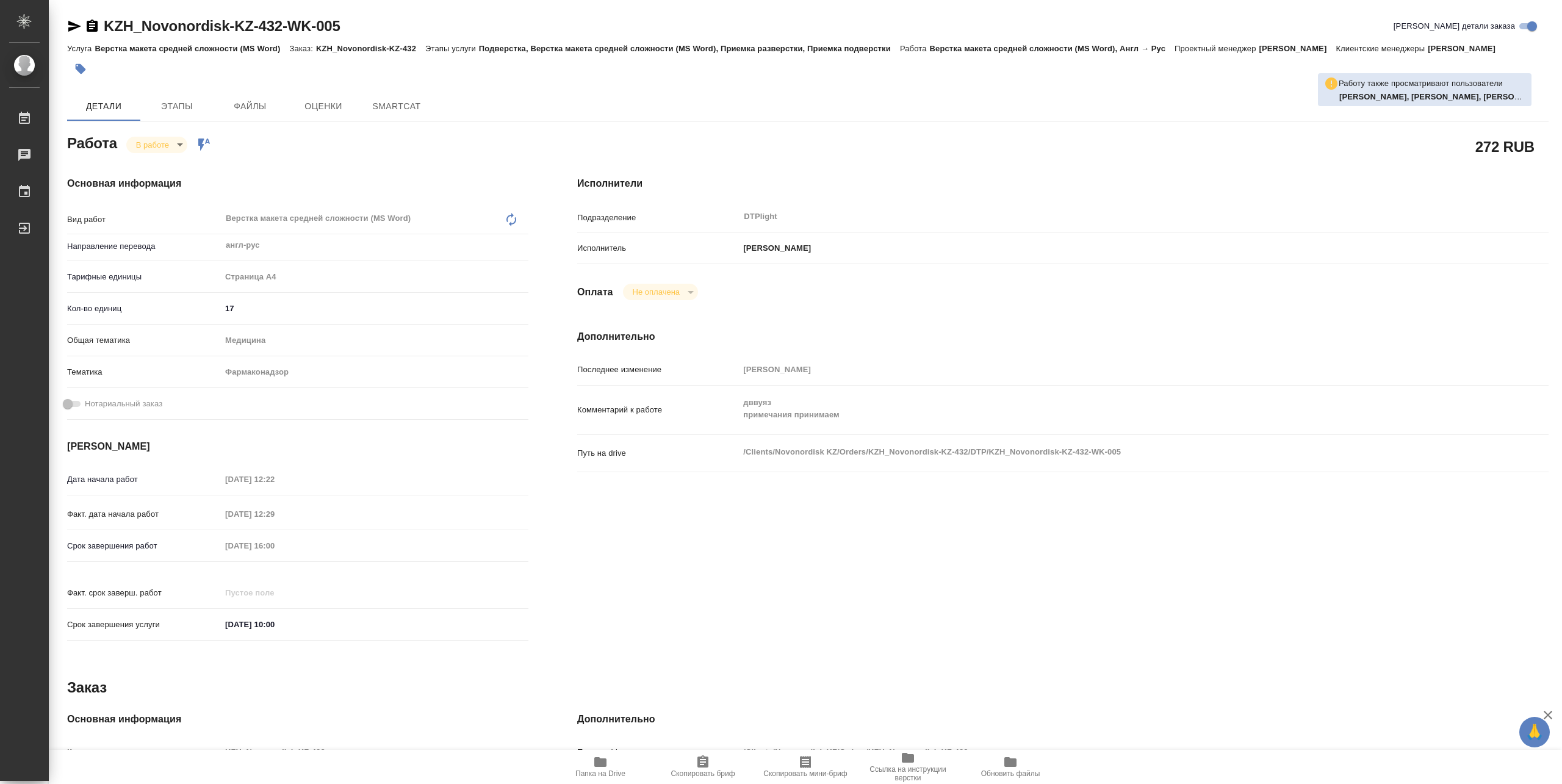
type textarea "x"
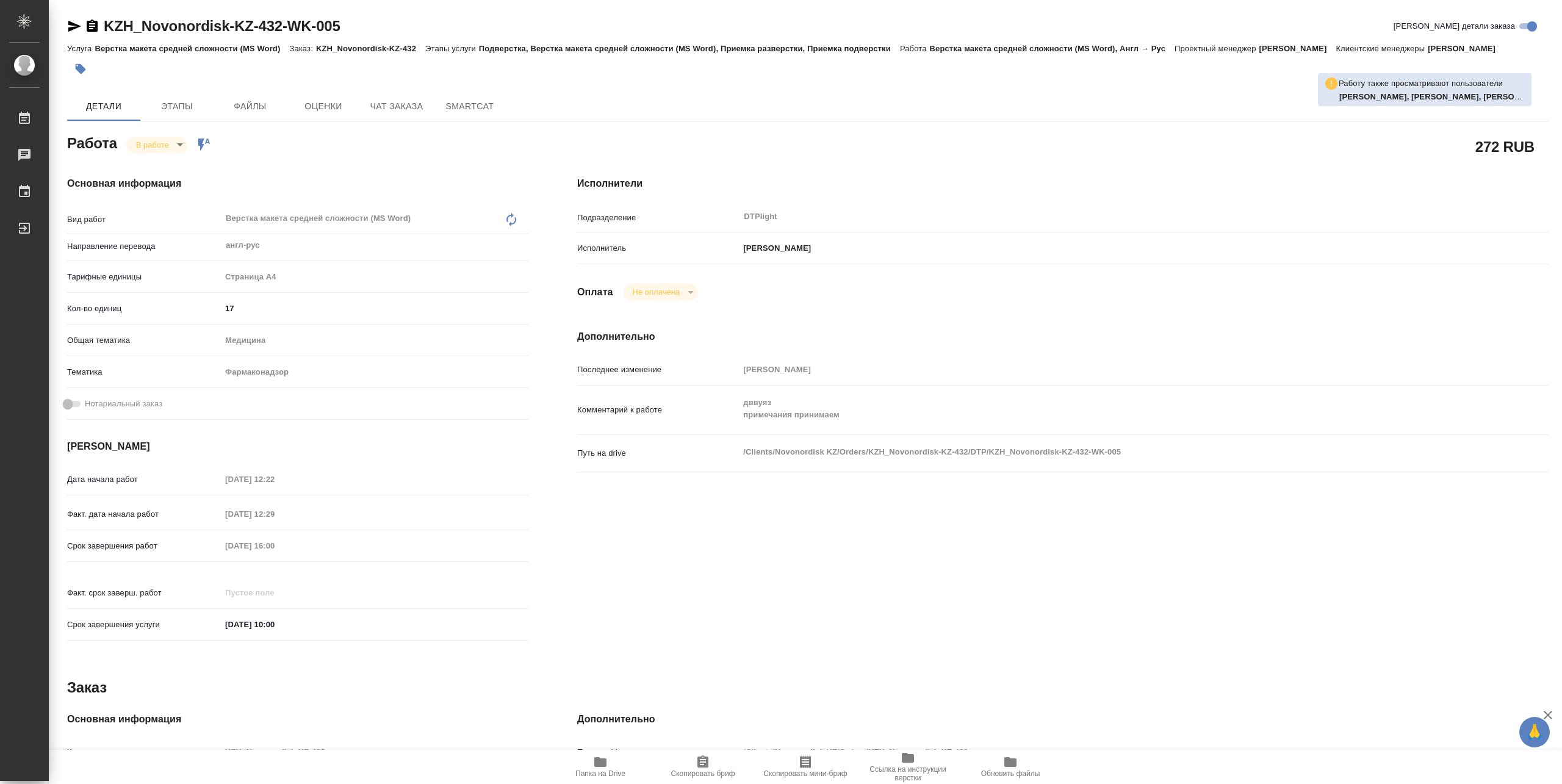
type textarea "x"
